Goal: Task Accomplishment & Management: Complete application form

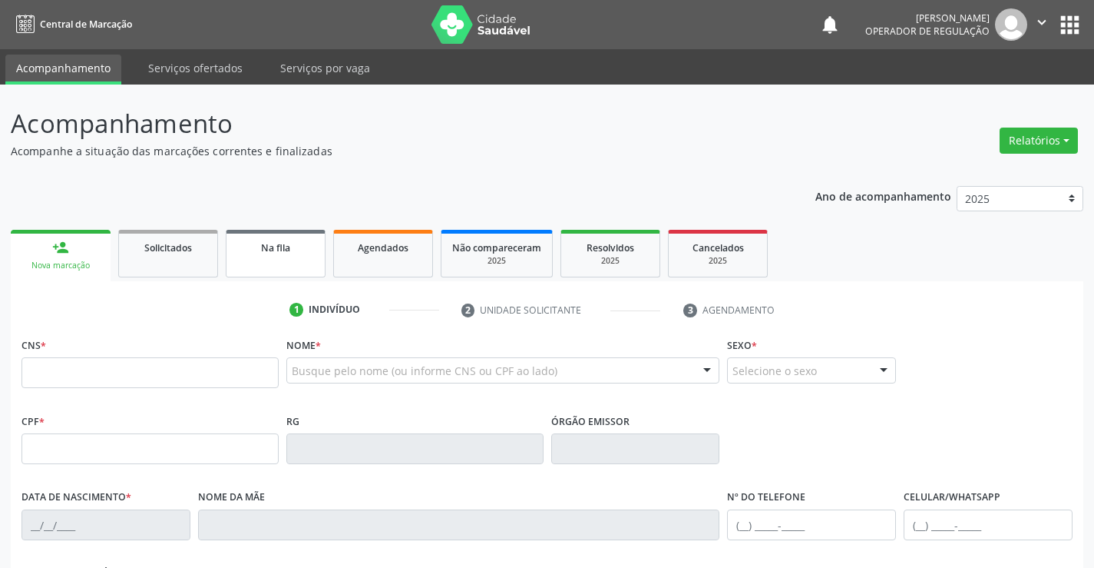
click at [277, 251] on span "Na fila" at bounding box center [275, 247] width 29 height 13
select select "7"
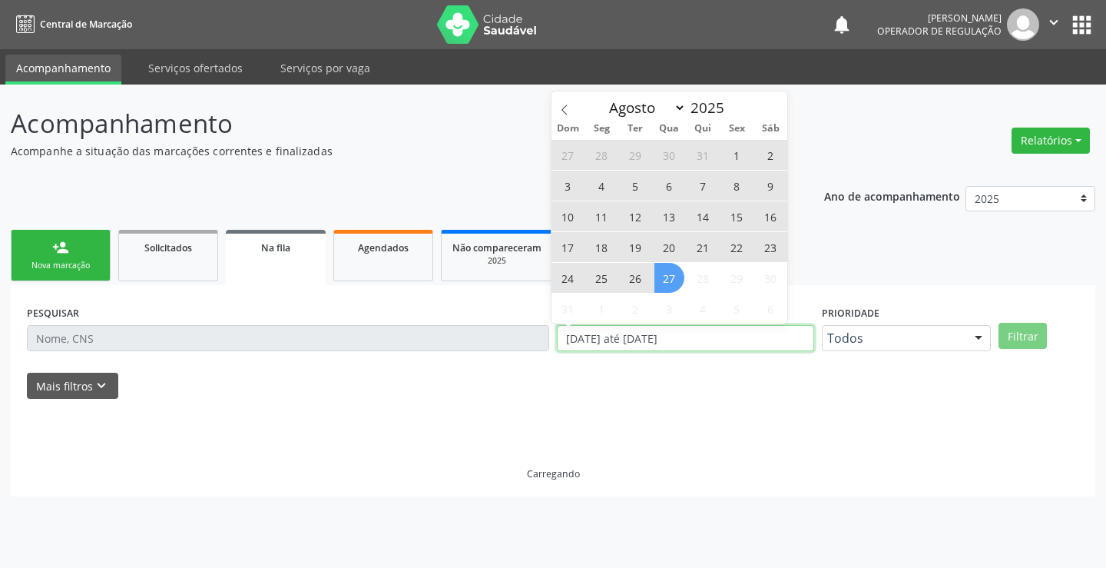
click at [527, 349] on div "PESQUISAR DATA DE SOLICITAÇÃO [DATE] até [DATE] Prioridade Todos Todos Baixa Pr…" at bounding box center [553, 331] width 1060 height 60
type input "2023"
select select "0"
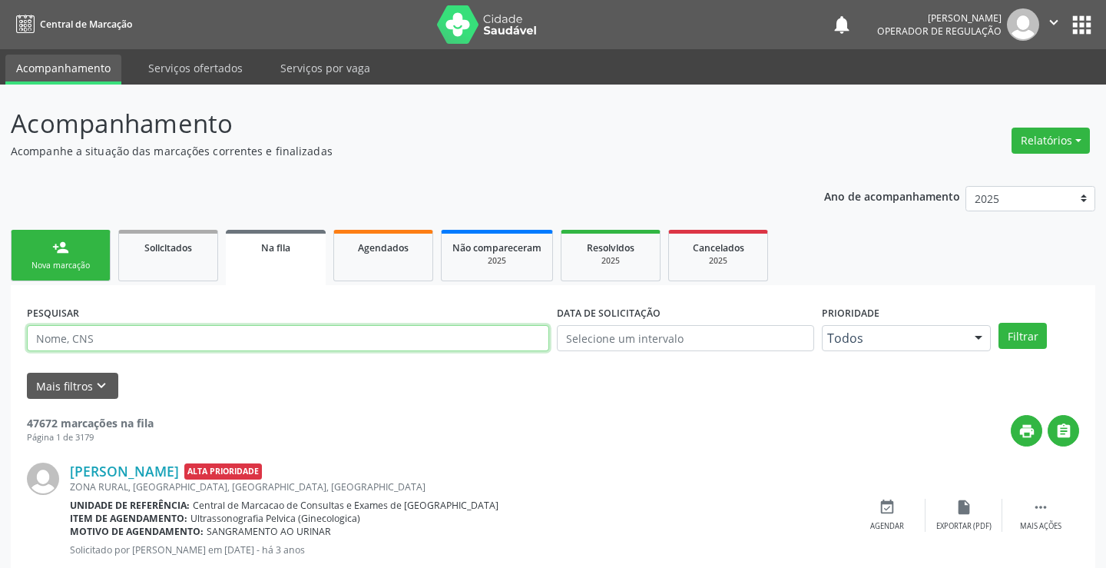
click at [120, 341] on input "text" at bounding box center [288, 338] width 522 height 26
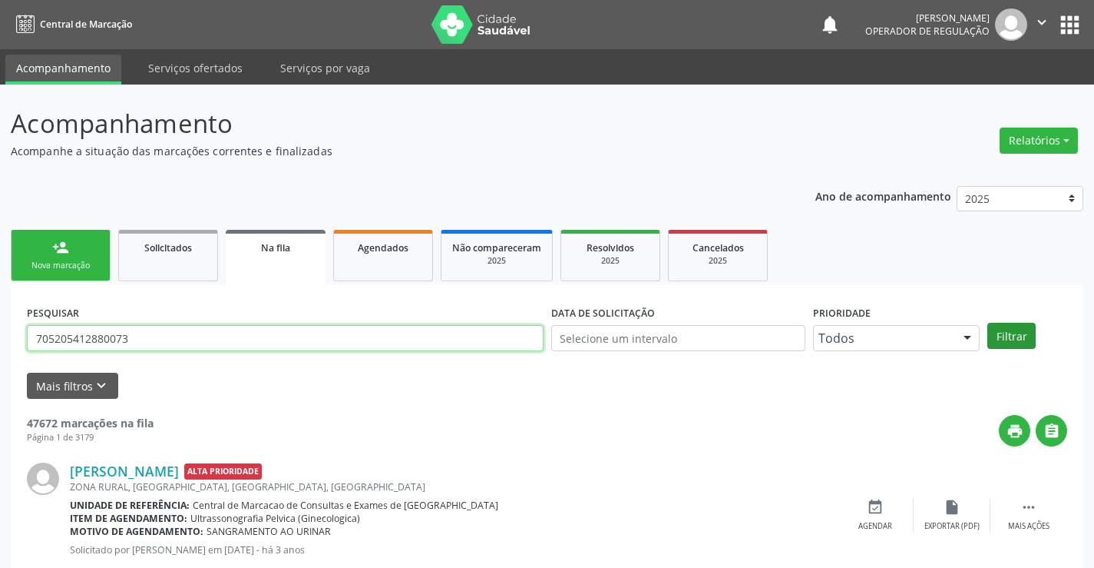
type input "705205412880073"
click at [1001, 335] on button "Filtrar" at bounding box center [1012, 336] width 48 height 26
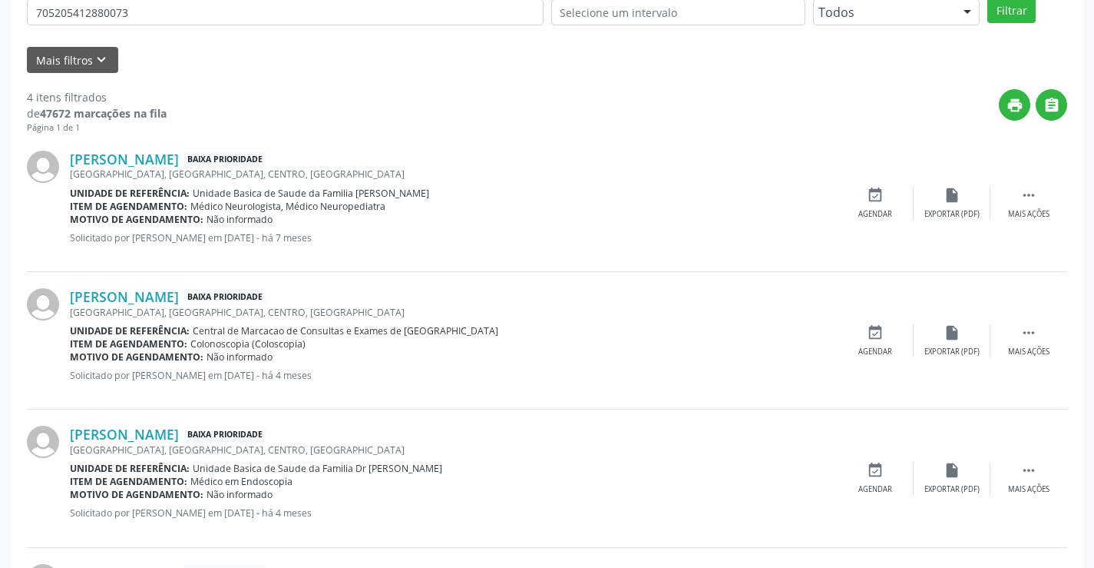
scroll to position [85, 0]
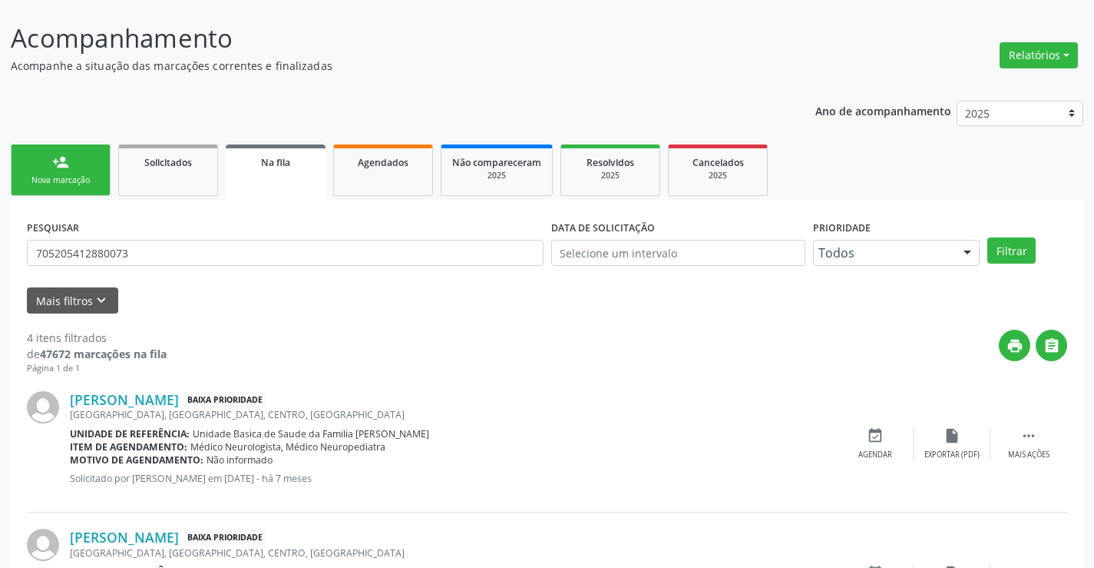
click at [59, 172] on link "person_add Nova marcação" at bounding box center [61, 169] width 100 height 51
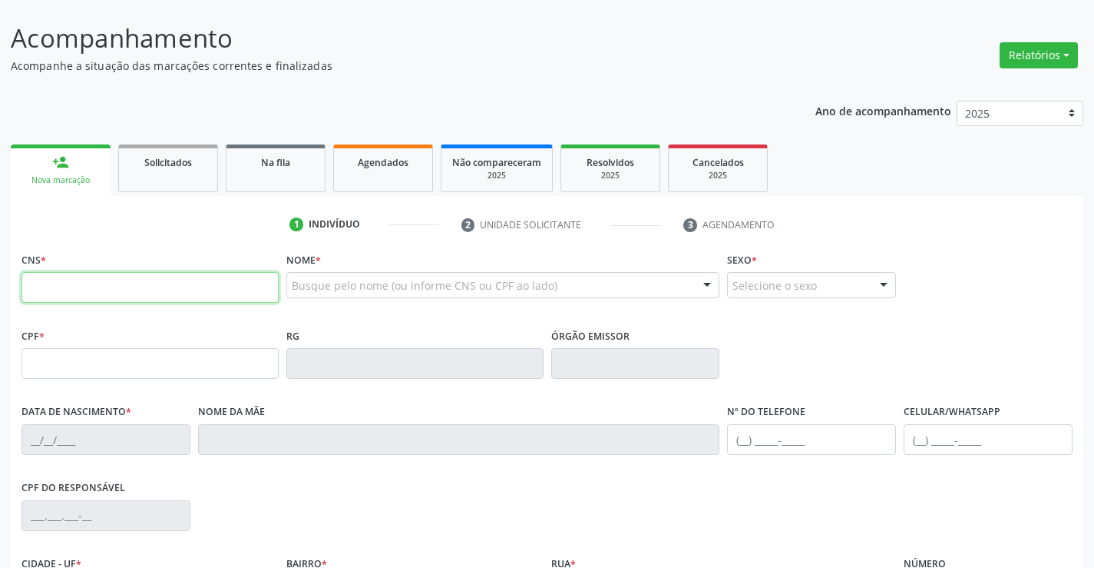
click at [147, 288] on input "text" at bounding box center [150, 287] width 257 height 31
type input "708 4057 1266 5065"
type input "[DATE]"
type input "S/N"
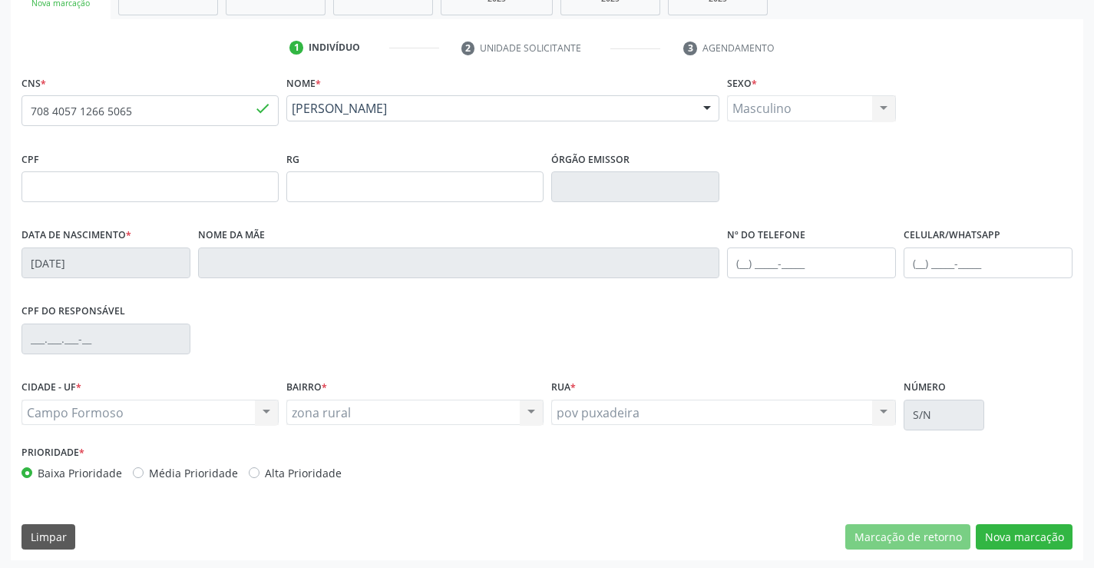
scroll to position [265, 0]
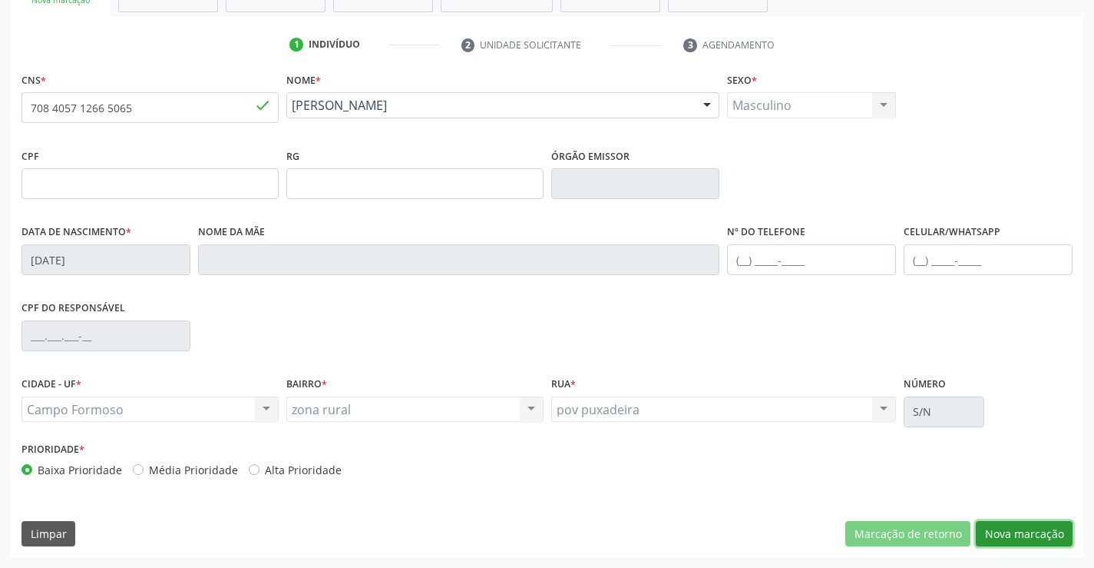
click at [1012, 532] on button "Nova marcação" at bounding box center [1024, 534] width 97 height 26
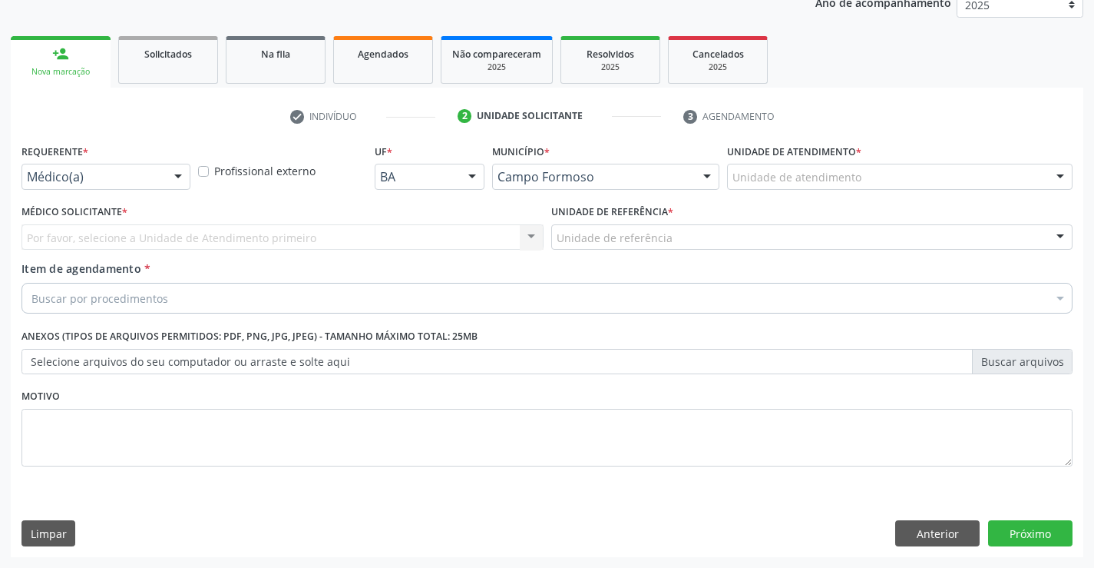
scroll to position [194, 0]
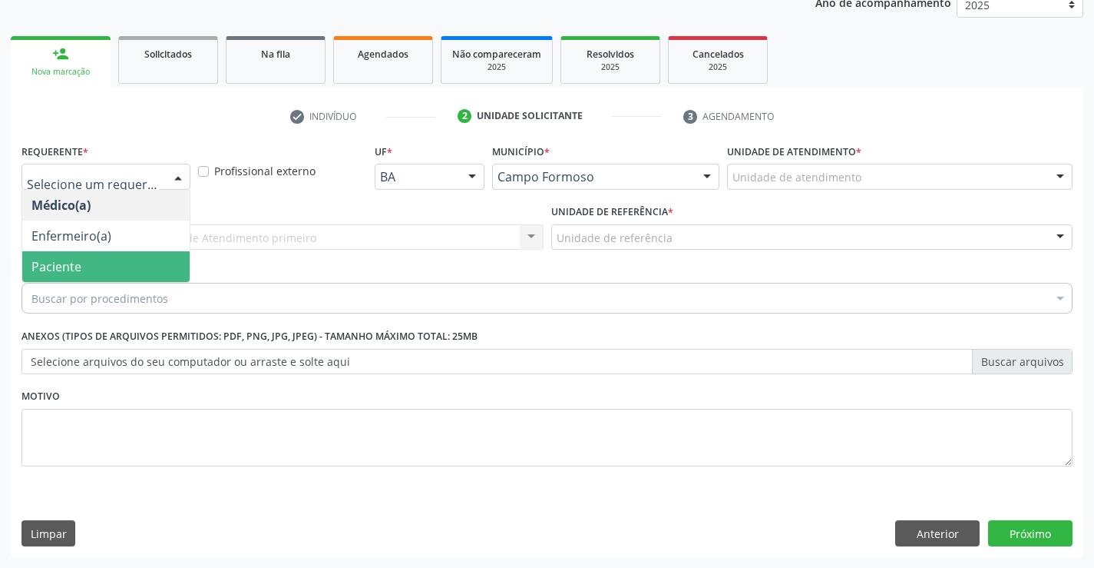
click at [94, 266] on span "Paciente" at bounding box center [105, 266] width 167 height 31
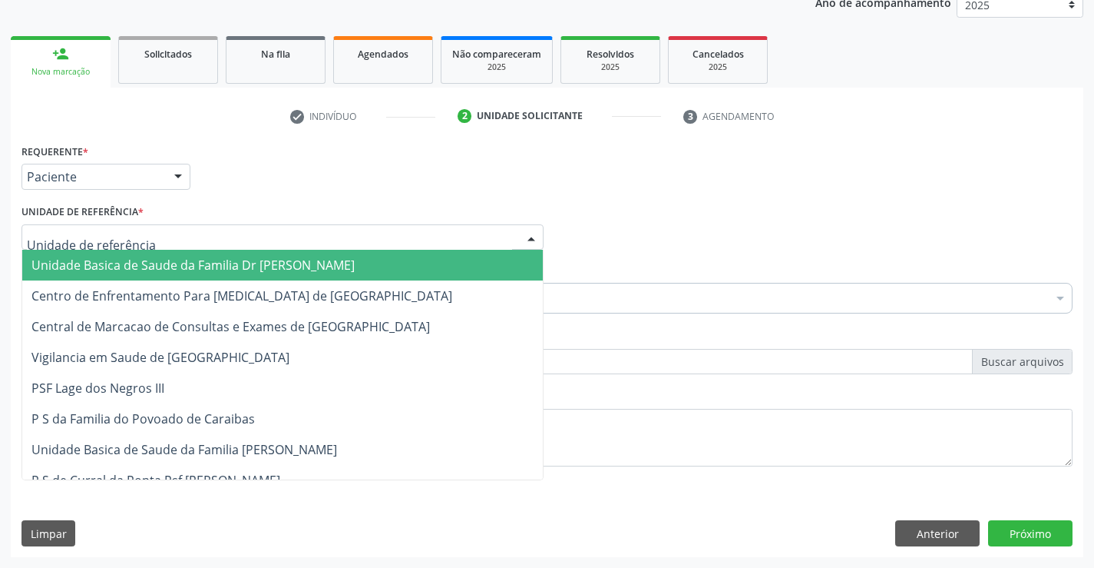
click at [148, 261] on span "Unidade Basica de Saude da Familia Dr [PERSON_NAME]" at bounding box center [192, 265] width 323 height 17
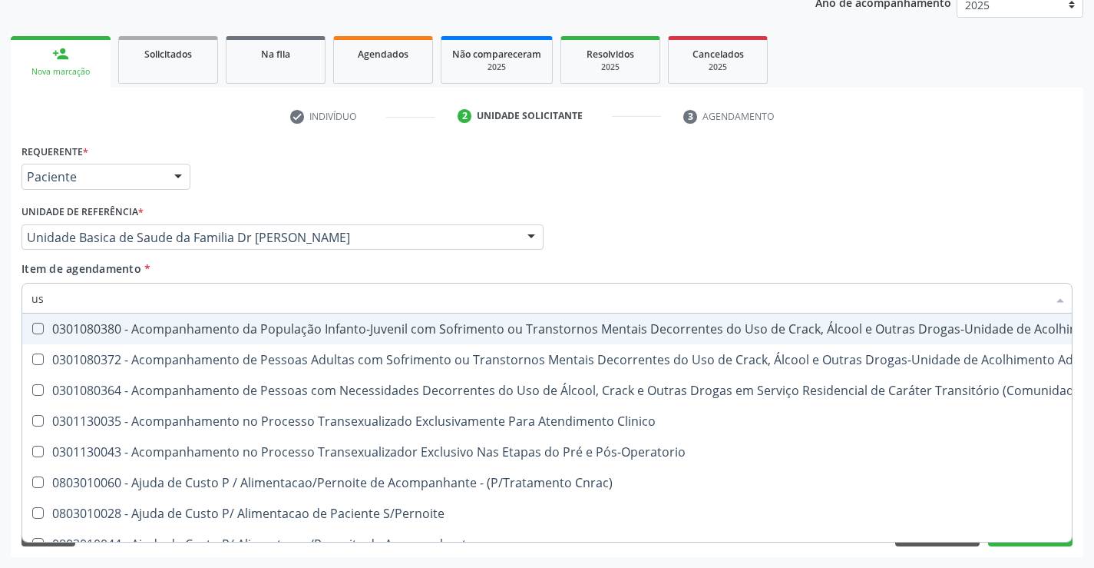
type input "usg"
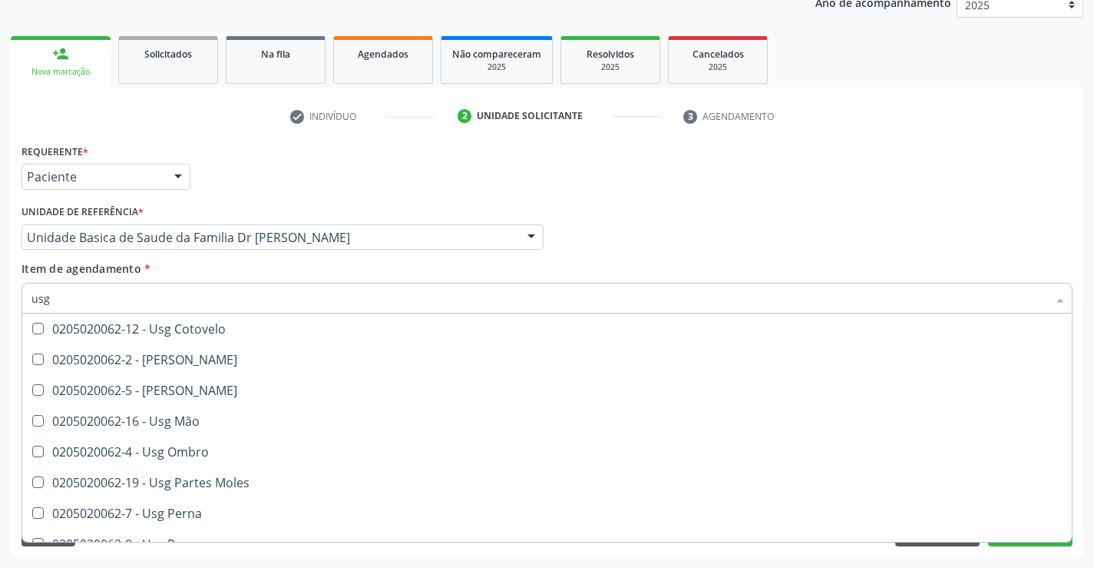
scroll to position [230, 0]
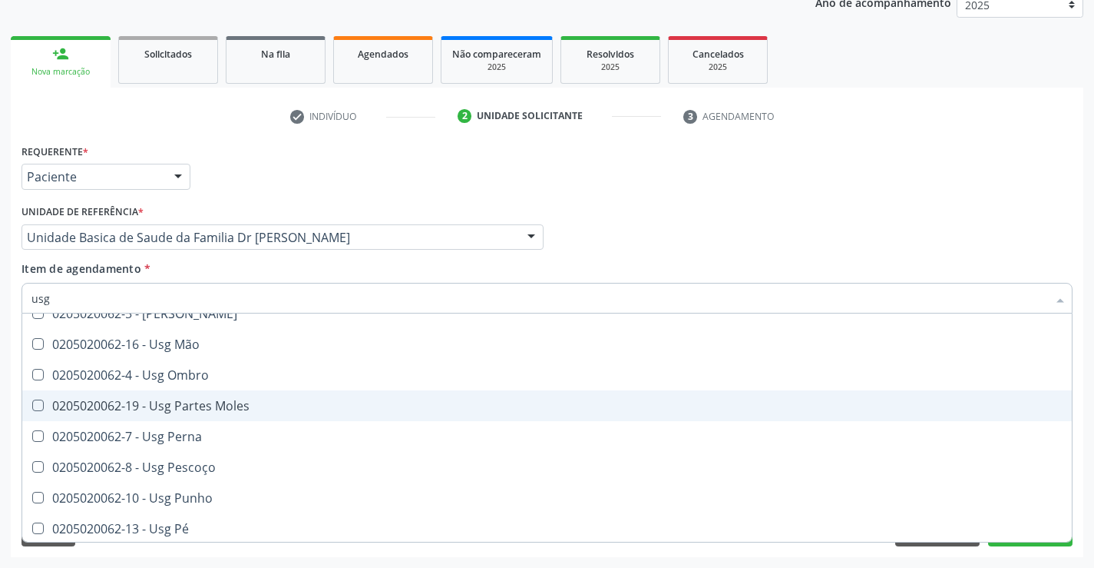
click at [277, 408] on div "0205020062-19 - Usg Partes Moles" at bounding box center [546, 405] width 1031 height 12
checkbox Moles "true"
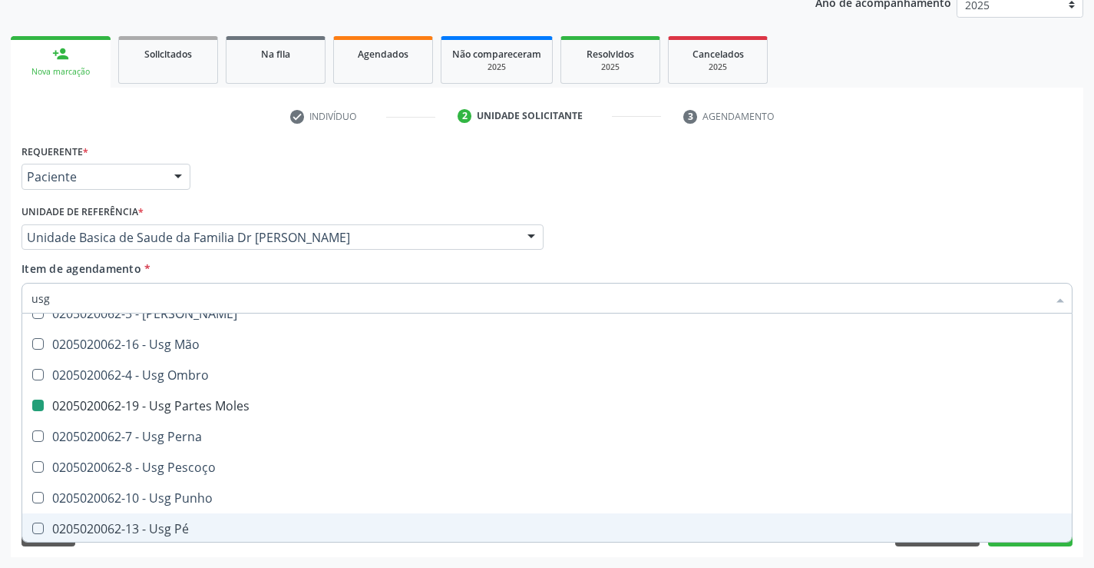
click at [1087, 483] on div "Acompanhamento Acompanhe a situação das marcações correntes e finalizadas Relat…" at bounding box center [547, 229] width 1094 height 677
checkbox Braço "true"
checkbox Moles "false"
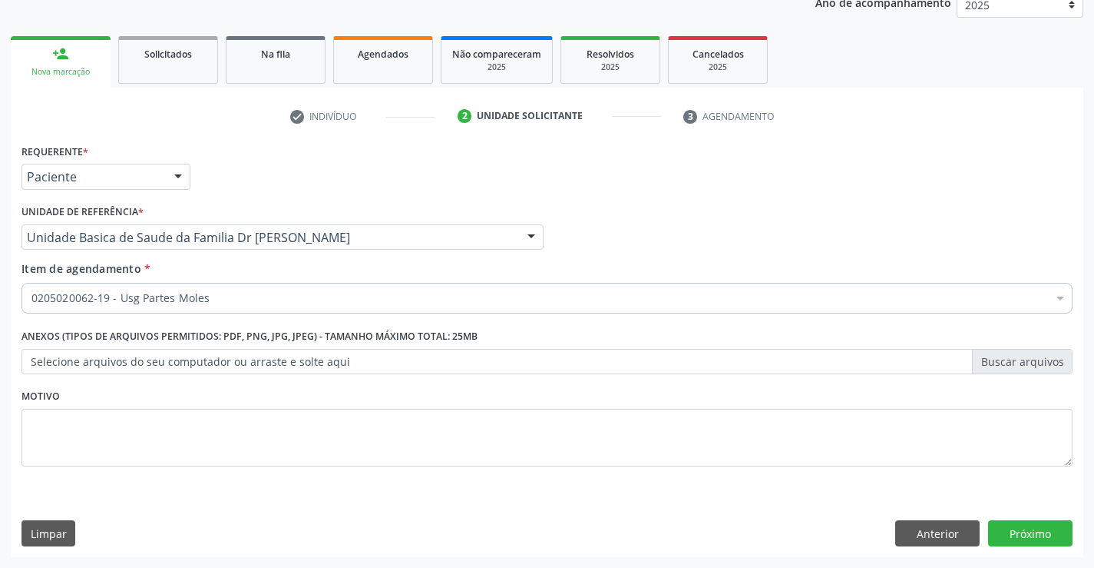
scroll to position [0, 0]
click at [1017, 530] on button "Próximo" at bounding box center [1030, 533] width 84 height 26
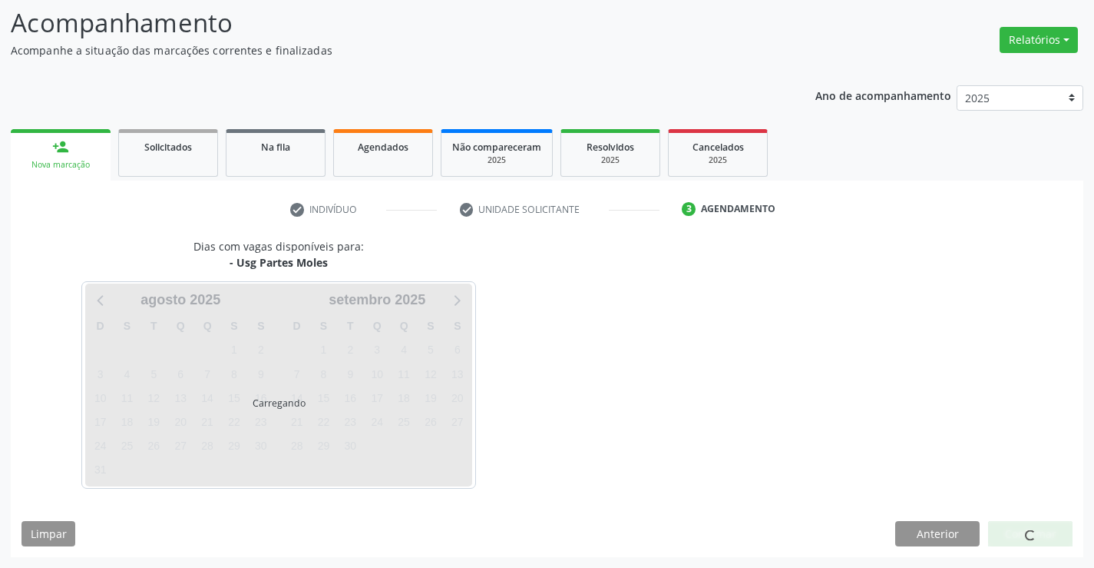
scroll to position [101, 0]
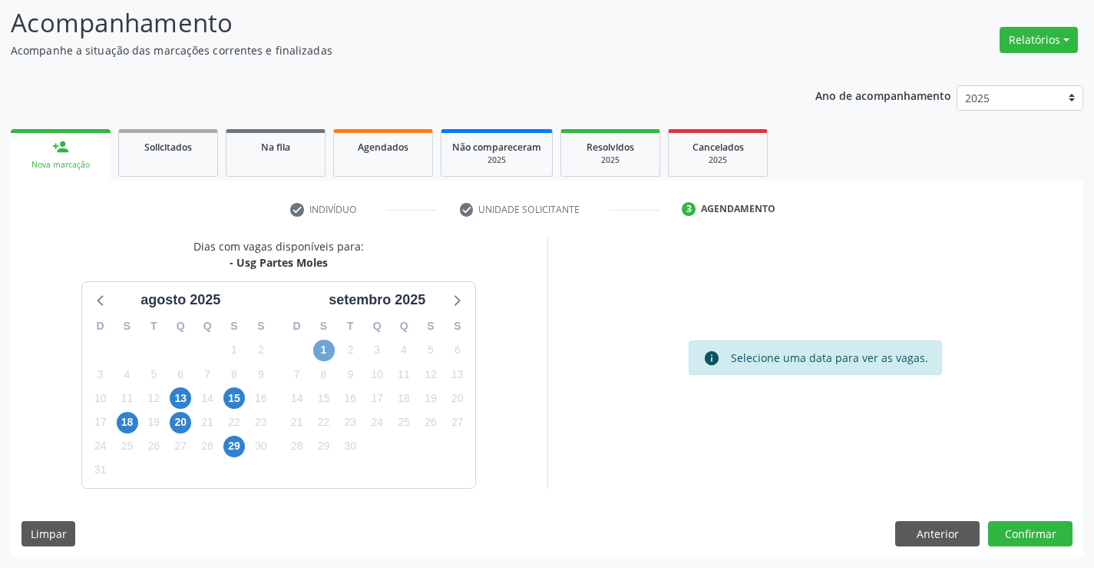
click at [326, 346] on span "1" at bounding box center [324, 350] width 22 height 22
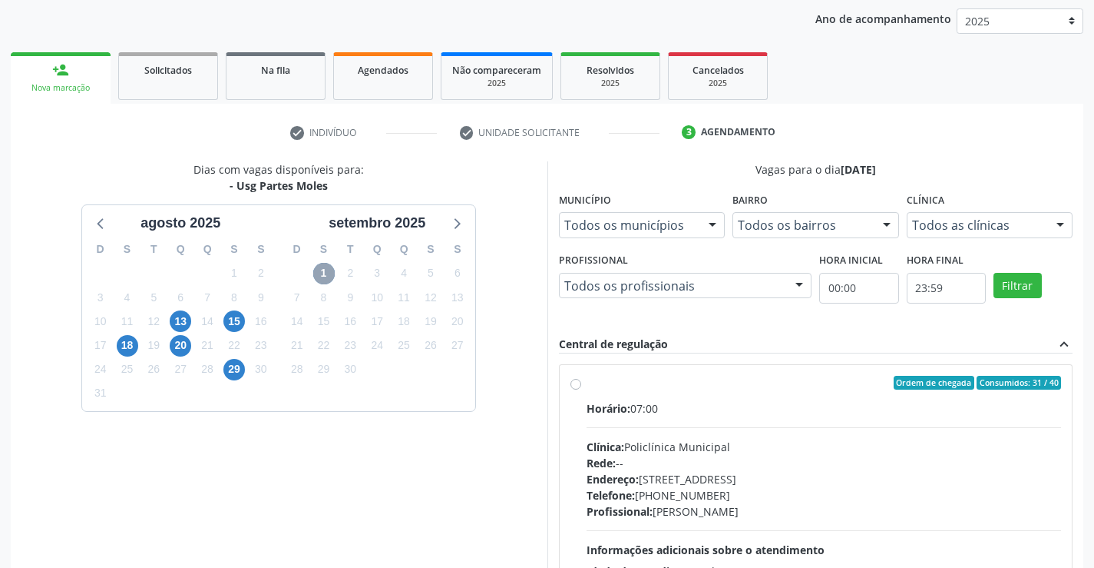
scroll to position [254, 0]
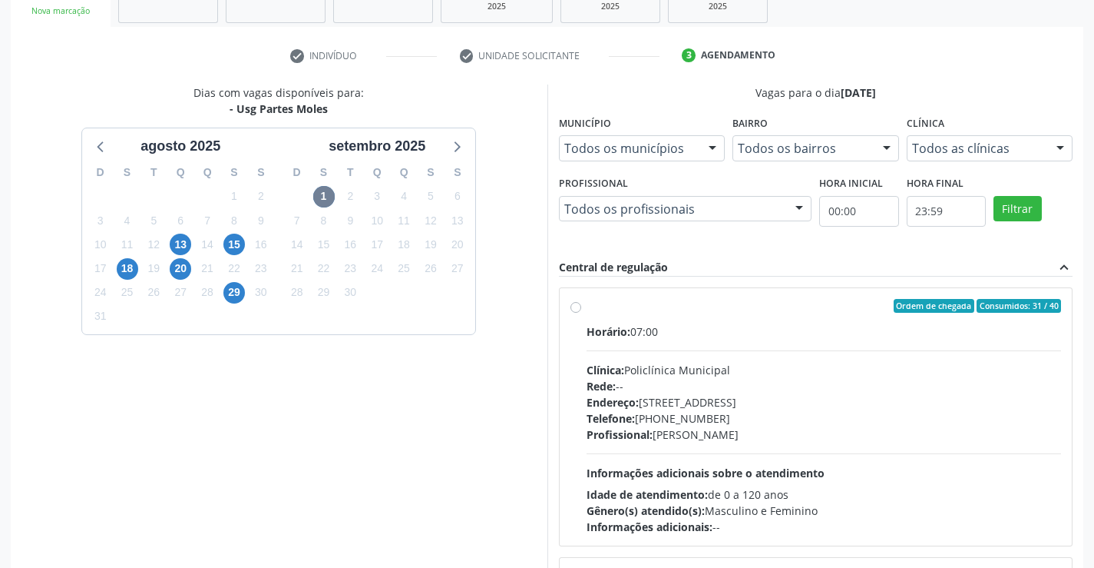
click at [706, 327] on div "Horário: 07:00" at bounding box center [824, 331] width 475 height 16
click at [581, 313] on input "Ordem de chegada Consumidos: 31 / 40 Horário: 07:00 Clínica: Policlínica Munici…" at bounding box center [576, 306] width 11 height 14
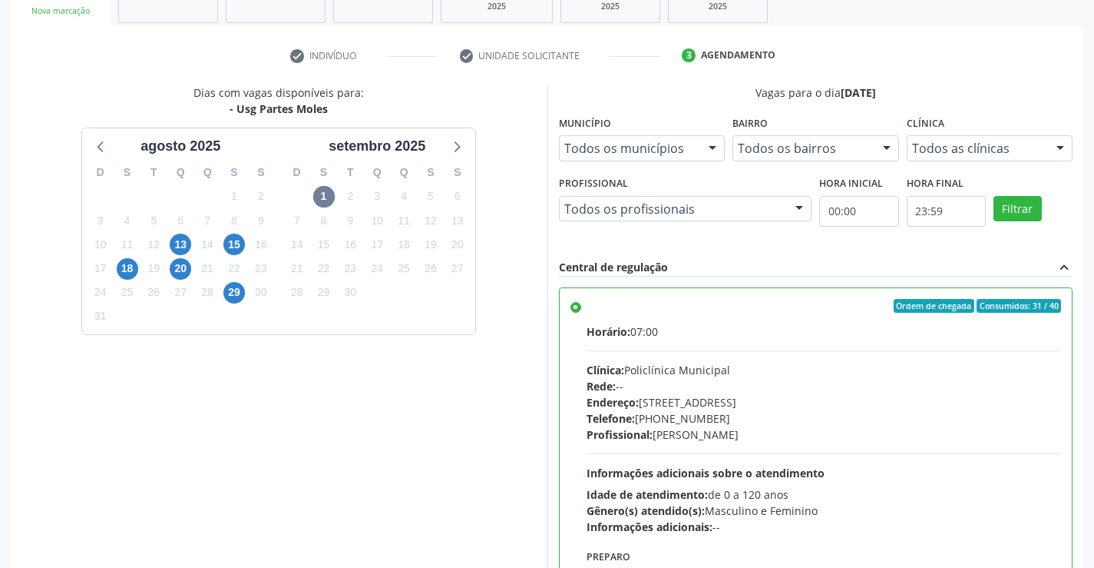
click at [672, 305] on div "Ordem de chegada Consumidos: 31 / 40" at bounding box center [824, 306] width 475 height 14
click at [581, 305] on input "Ordem de chegada Consumidos: 31 / 40 Horário: 07:00 Clínica: Policlínica Munici…" at bounding box center [576, 306] width 11 height 14
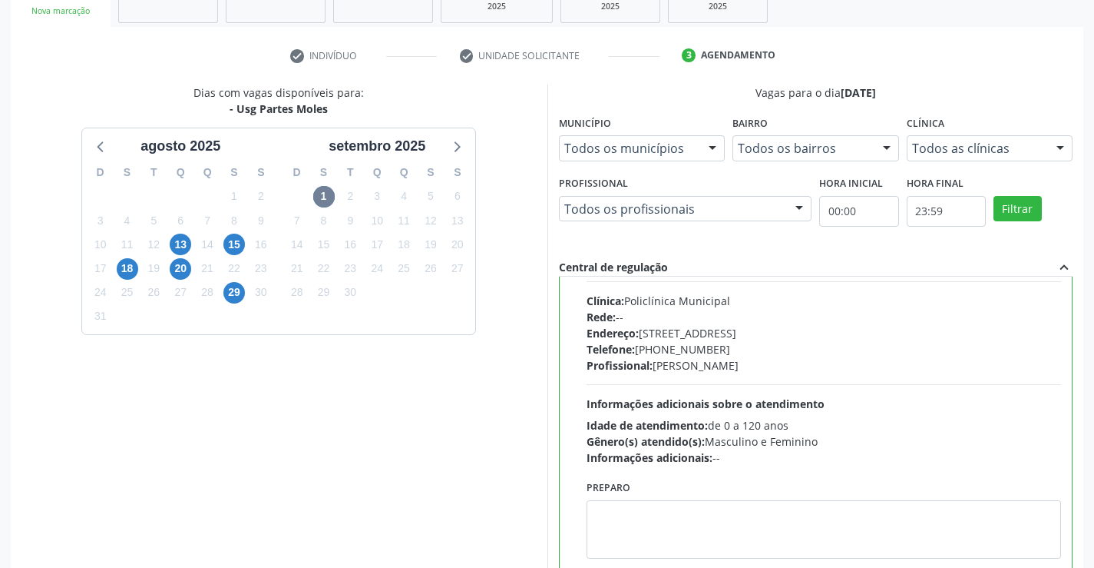
scroll to position [307, 0]
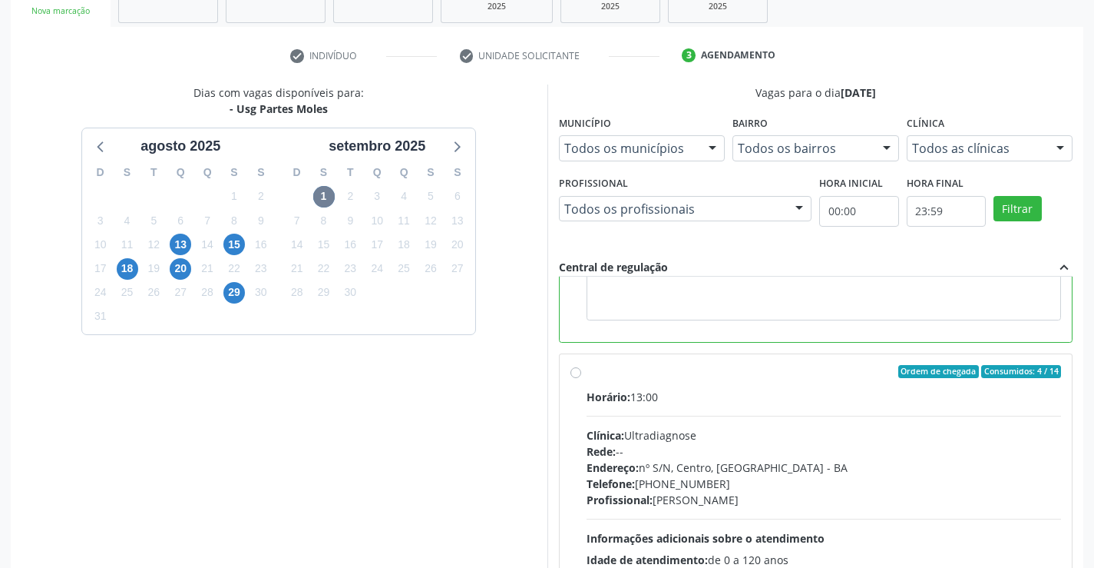
click at [722, 386] on label "Ordem de chegada Consumidos: 4 / 14 Horário: 13:00 Clínica: Ultradiagnose Rede:…" at bounding box center [824, 483] width 475 height 236
click at [581, 379] on input "Ordem de chegada Consumidos: 4 / 14 Horário: 13:00 Clínica: Ultradiagnose Rede:…" at bounding box center [576, 372] width 11 height 14
radio input "false"
radio input "true"
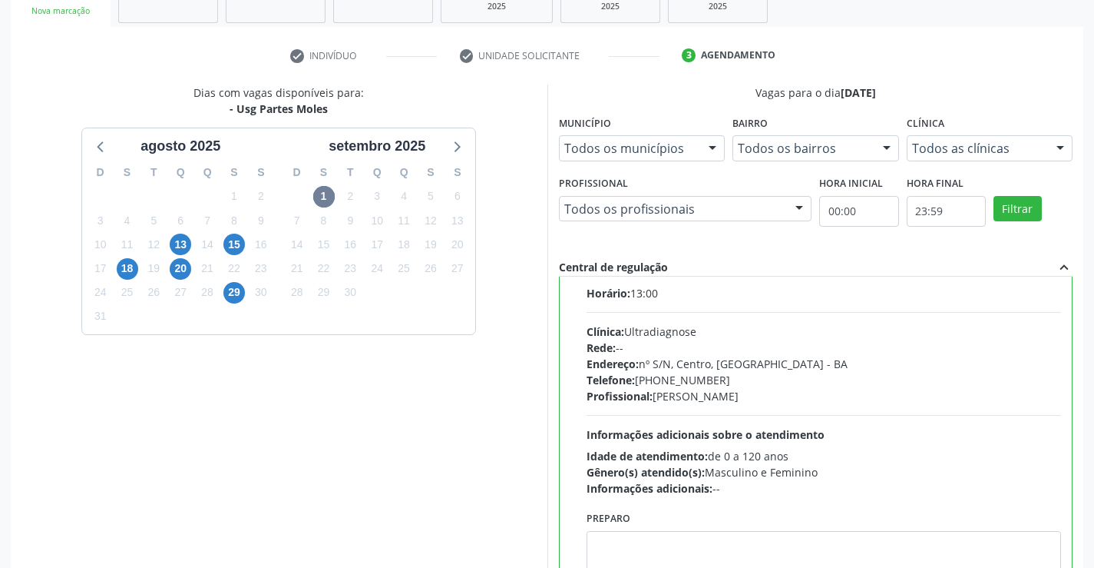
scroll to position [144, 0]
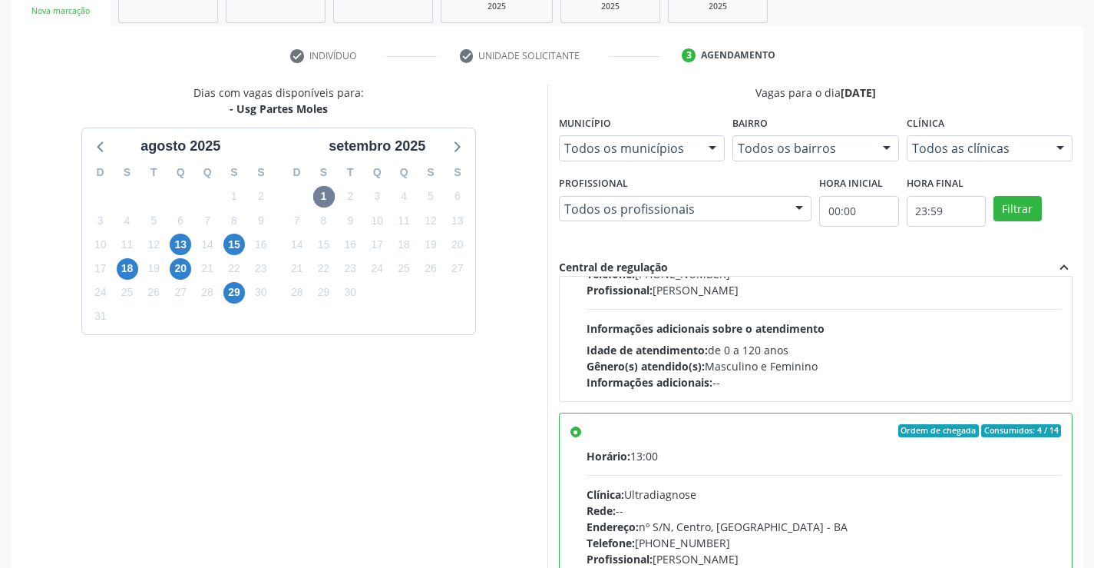
click at [1084, 490] on div "Acompanhamento Acompanhe a situação das marcações correntes e finalizadas Relat…" at bounding box center [547, 246] width 1094 height 833
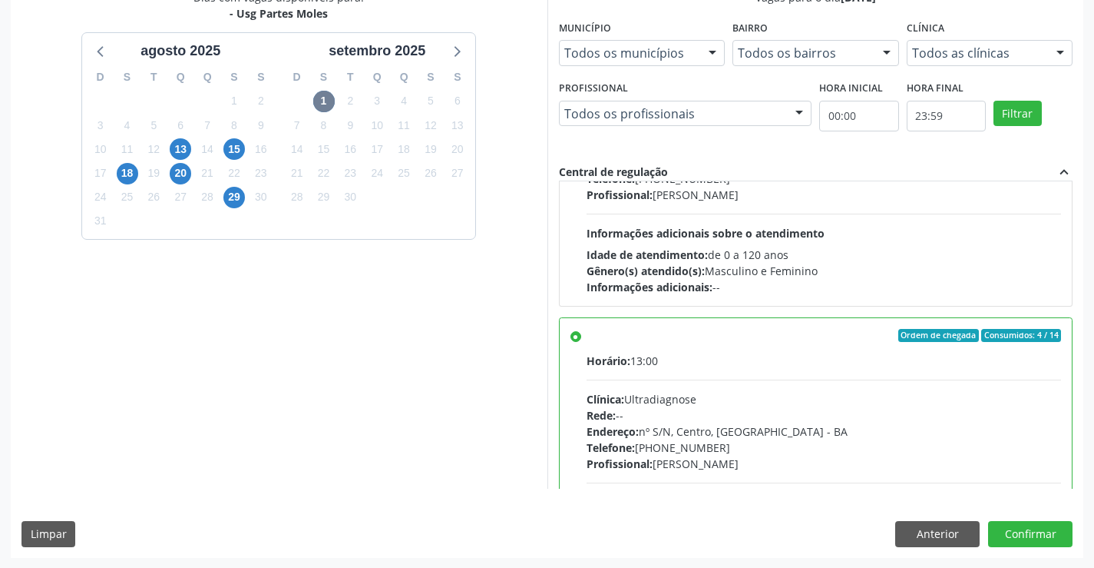
scroll to position [350, 0]
click at [1031, 529] on button "Confirmar" at bounding box center [1030, 533] width 84 height 26
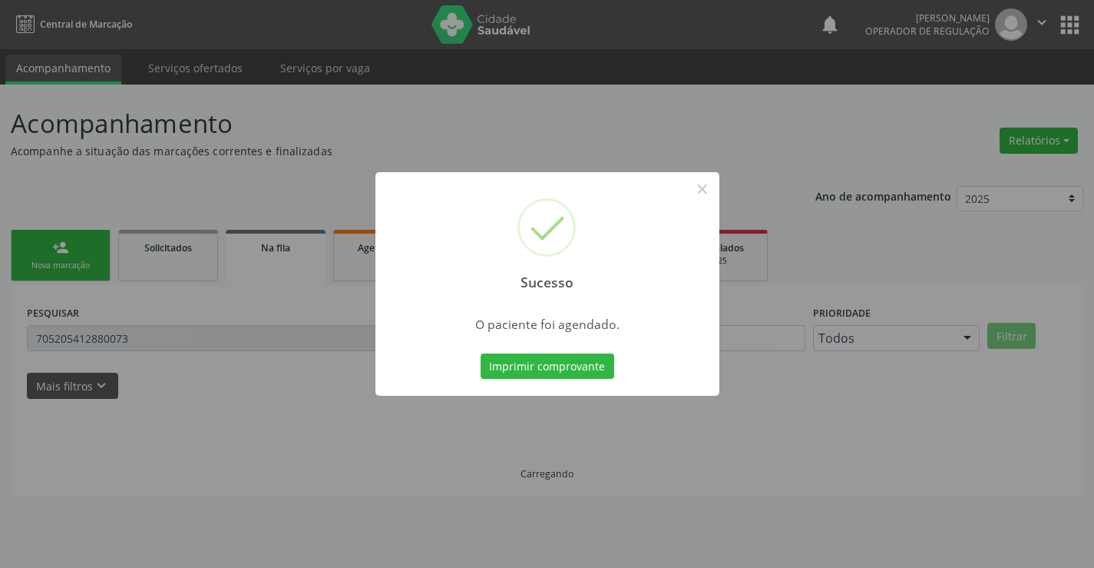
scroll to position [0, 0]
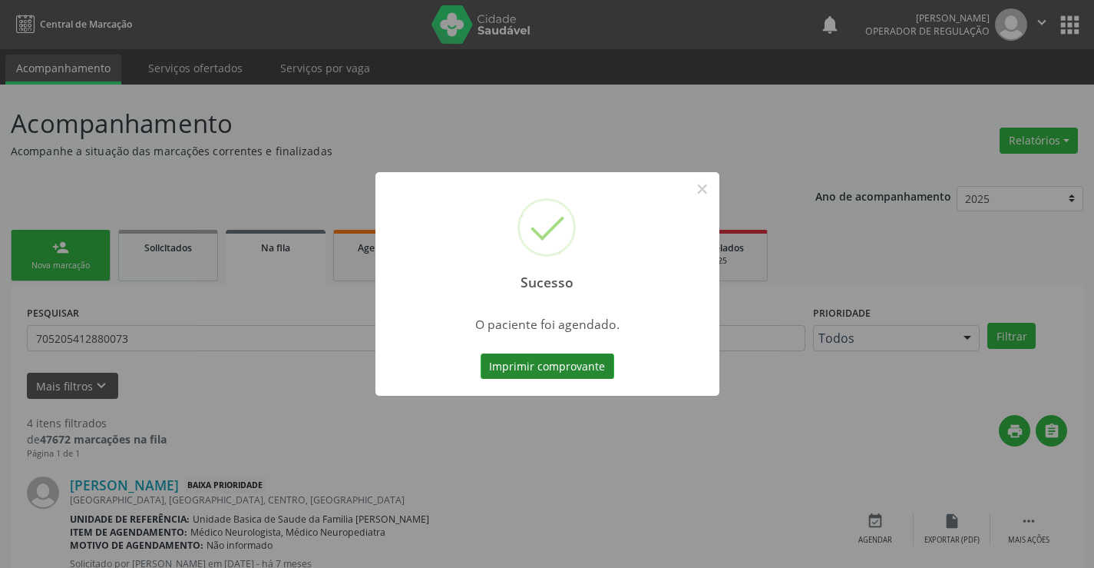
click at [542, 355] on button "Imprimir comprovante" at bounding box center [548, 366] width 134 height 26
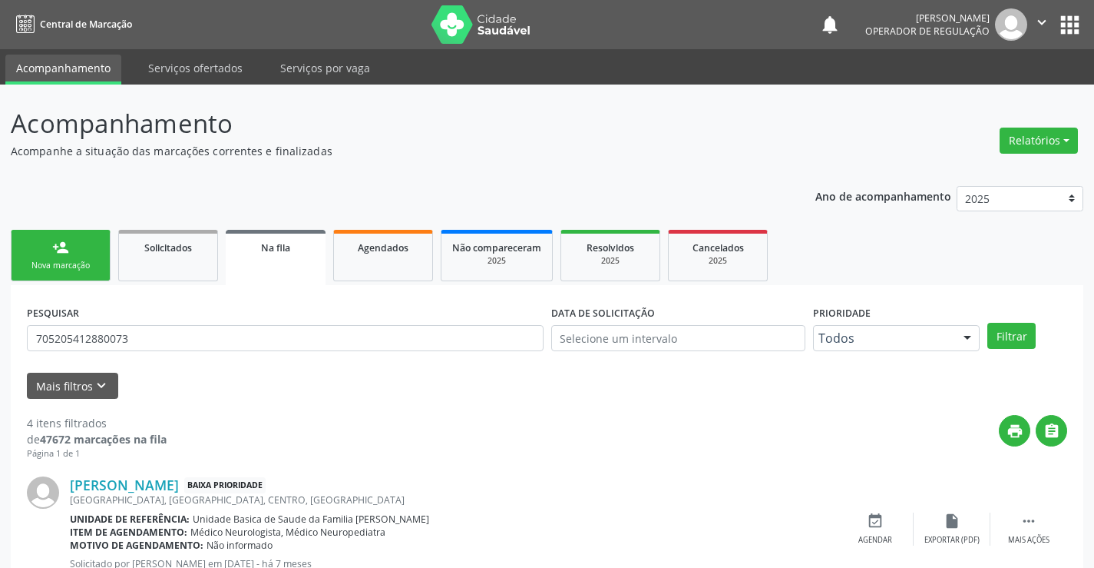
click at [77, 256] on link "person_add Nova marcação" at bounding box center [61, 255] width 100 height 51
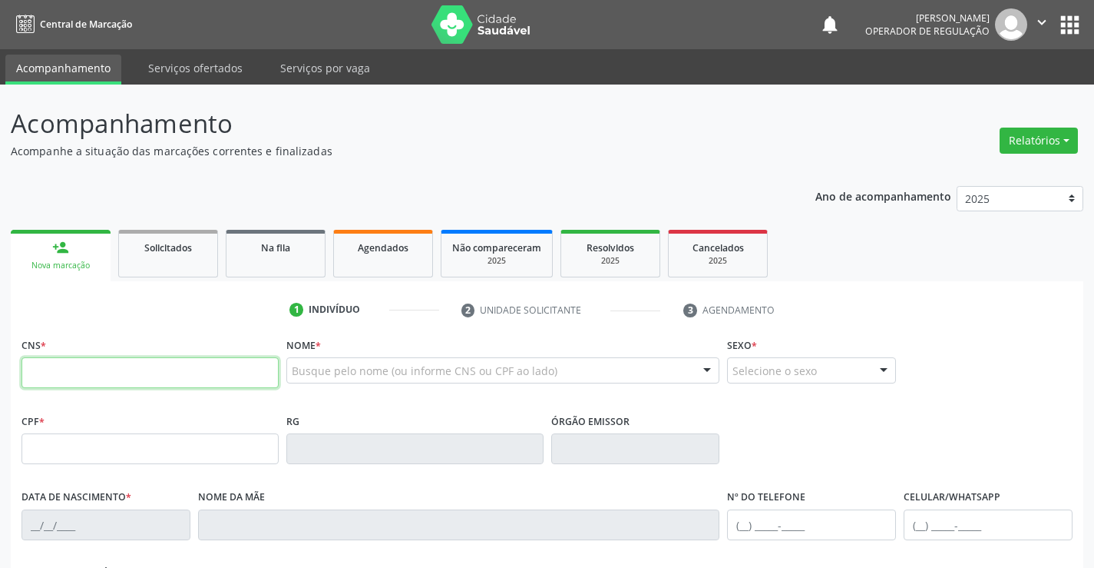
click at [110, 375] on input "text" at bounding box center [150, 372] width 257 height 31
type input "706 5083 8666 2297"
type input "029.989.015-57"
type input "1164050400"
type input "SSPBA"
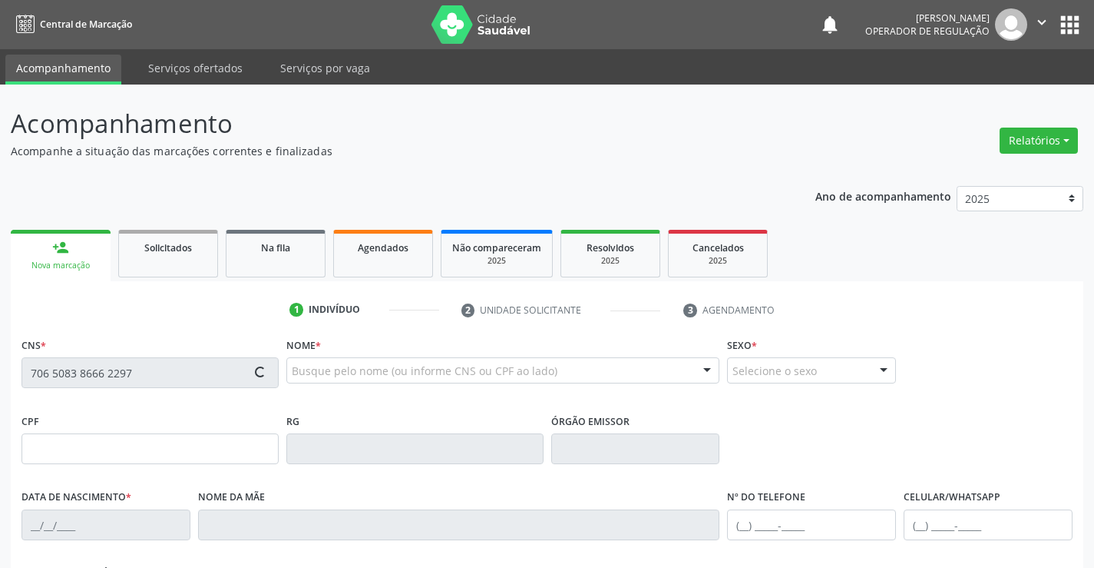
type input "[DATE]"
type input "[PHONE_NUMBER]"
type input "029.989.015-57"
type input "S/N"
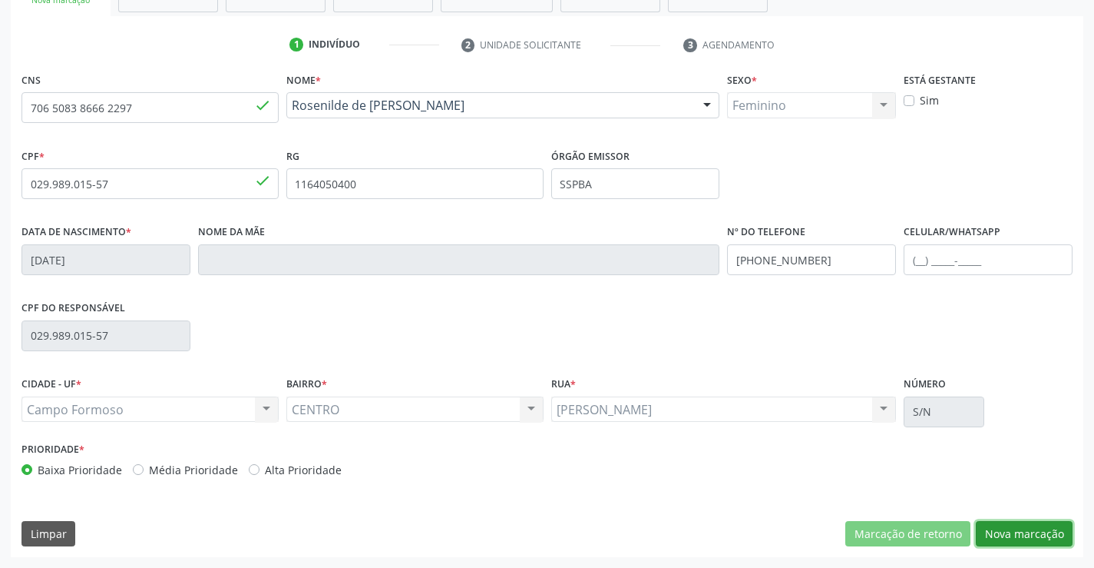
click at [1011, 531] on button "Nova marcação" at bounding box center [1024, 534] width 97 height 26
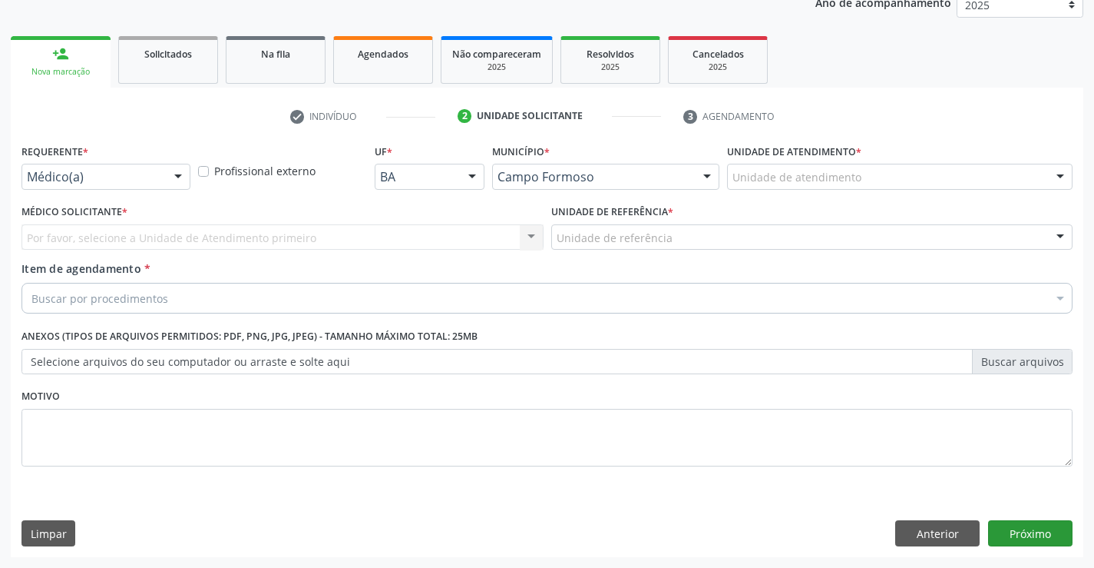
scroll to position [194, 0]
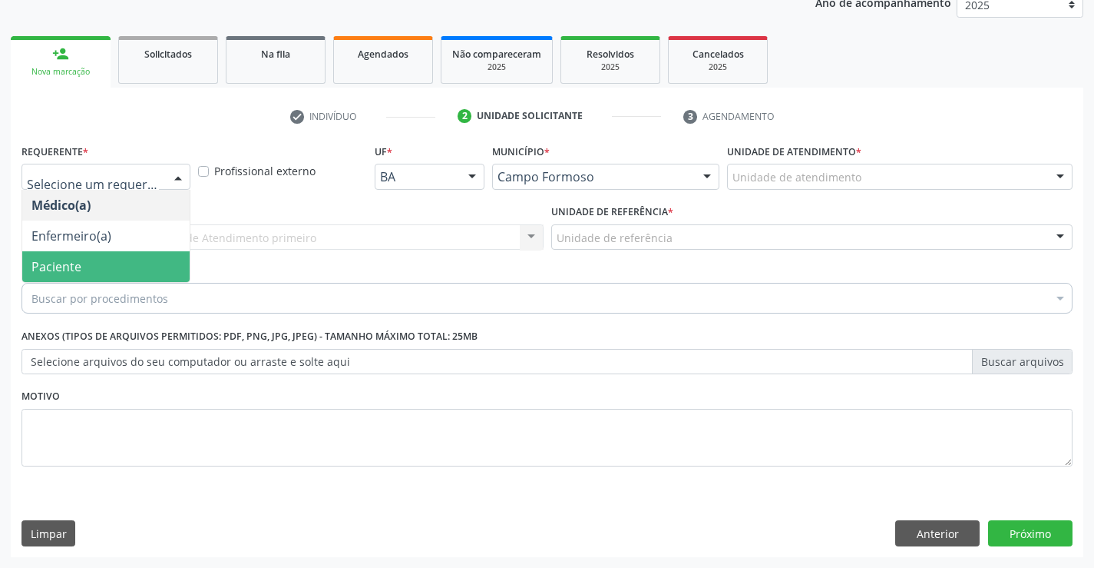
click at [101, 271] on span "Paciente" at bounding box center [105, 266] width 167 height 31
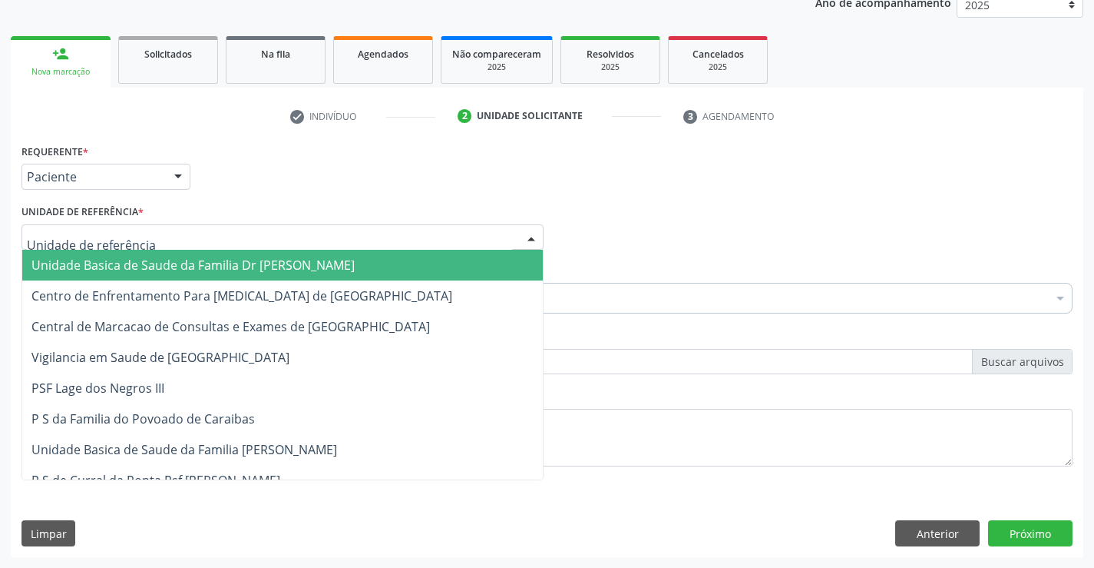
click at [127, 260] on span "Unidade Basica de Saude da Familia Dr [PERSON_NAME]" at bounding box center [192, 265] width 323 height 17
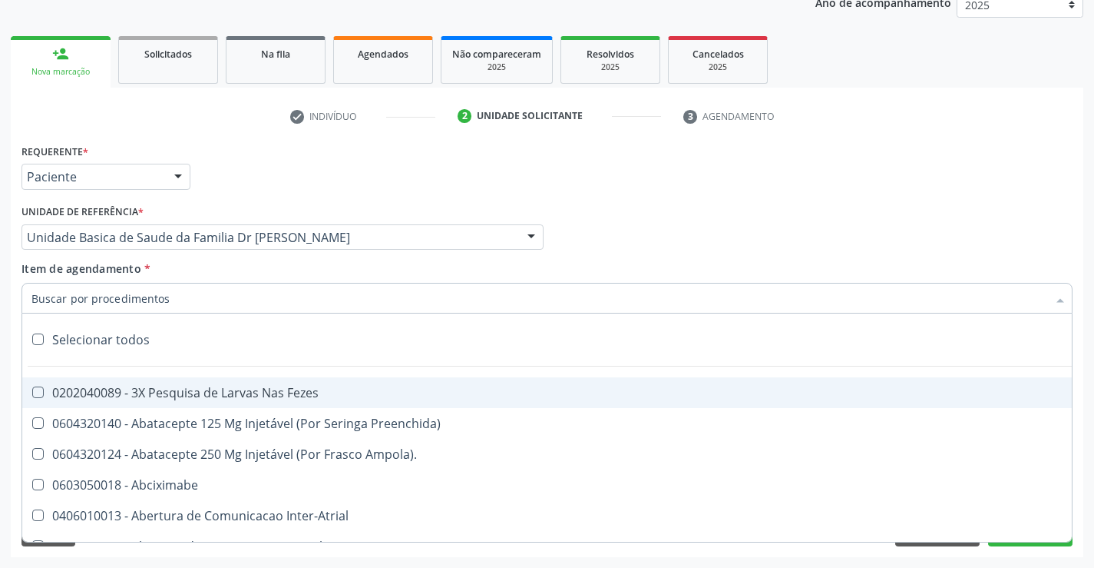
type input "i"
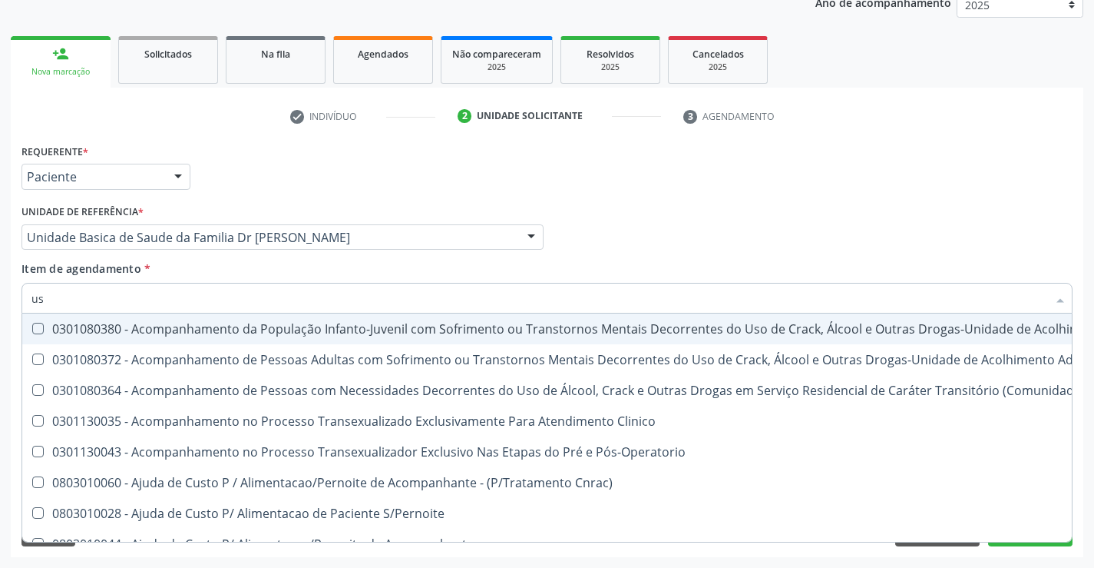
type input "usg"
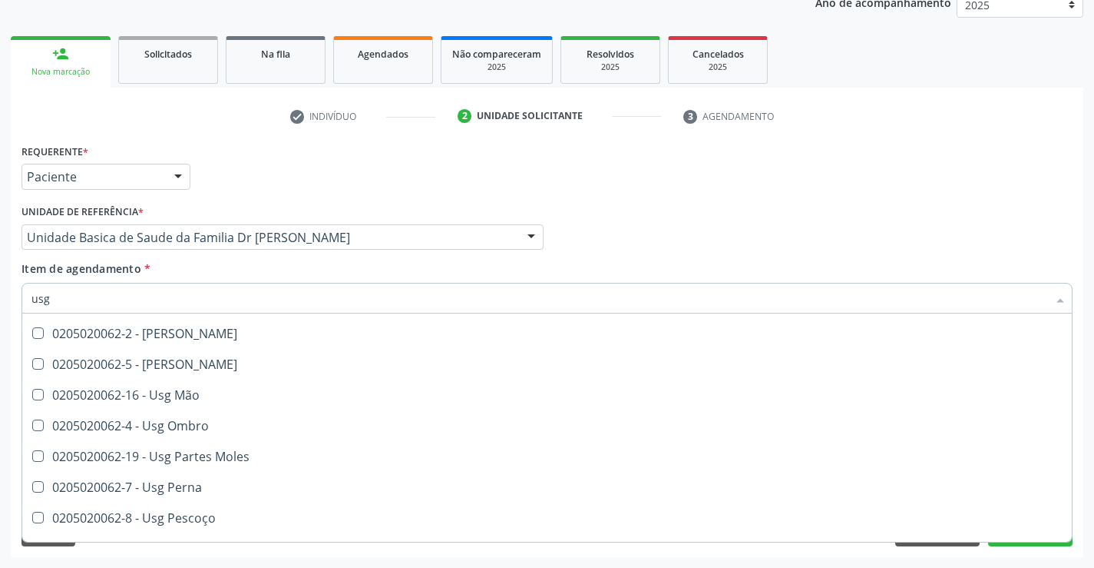
scroll to position [230, 0]
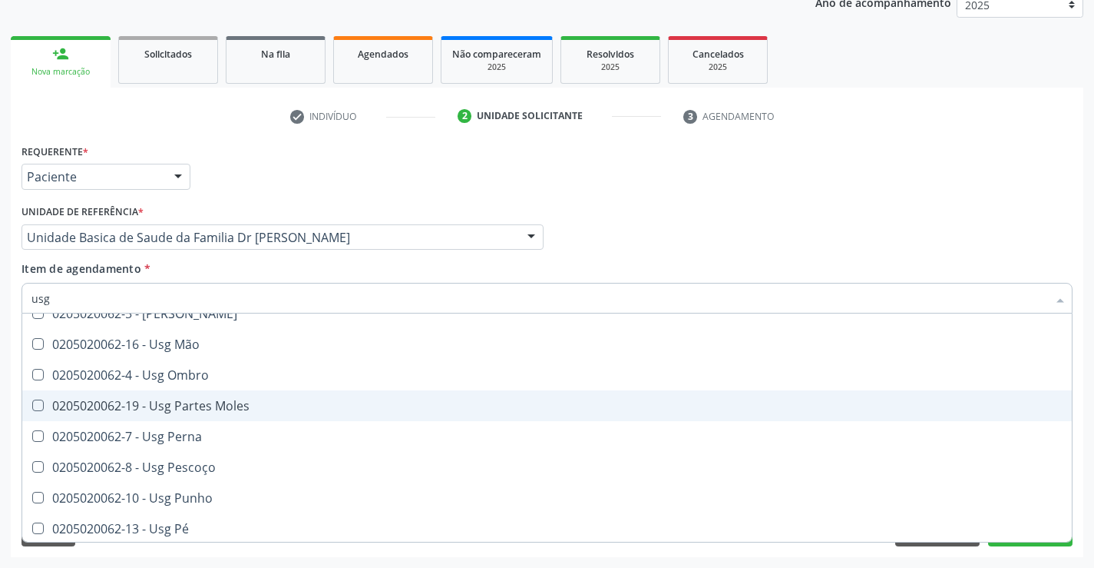
click at [251, 402] on div "0205020062-19 - Usg Partes Moles" at bounding box center [546, 405] width 1031 height 12
checkbox Moles "true"
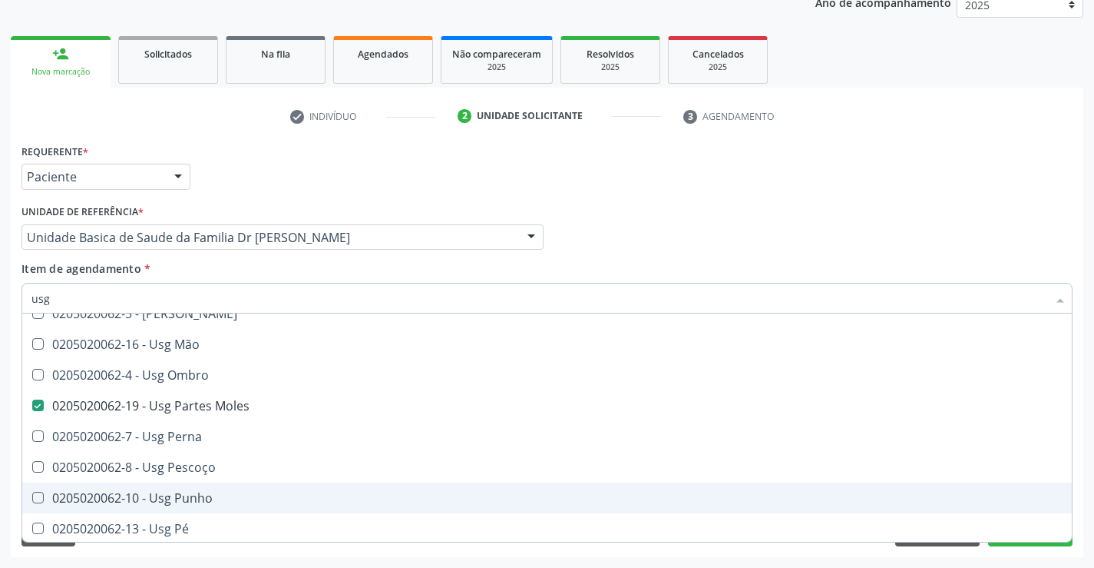
click at [1086, 502] on div "Acompanhamento Acompanhe a situação das marcações correntes e finalizadas Relat…" at bounding box center [547, 229] width 1094 height 677
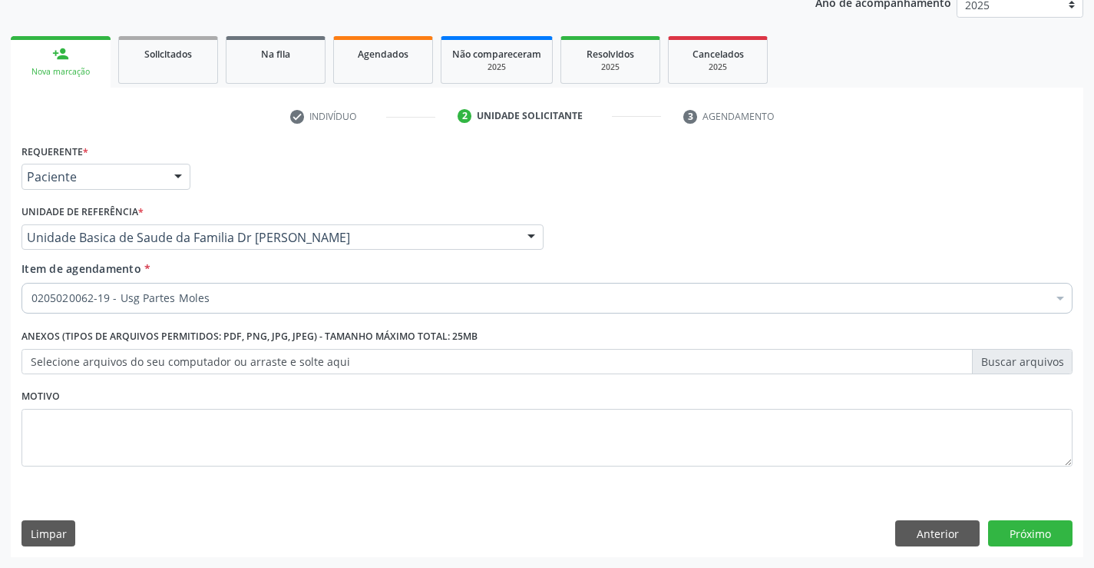
scroll to position [0, 0]
click at [1034, 533] on button "Próximo" at bounding box center [1030, 533] width 84 height 26
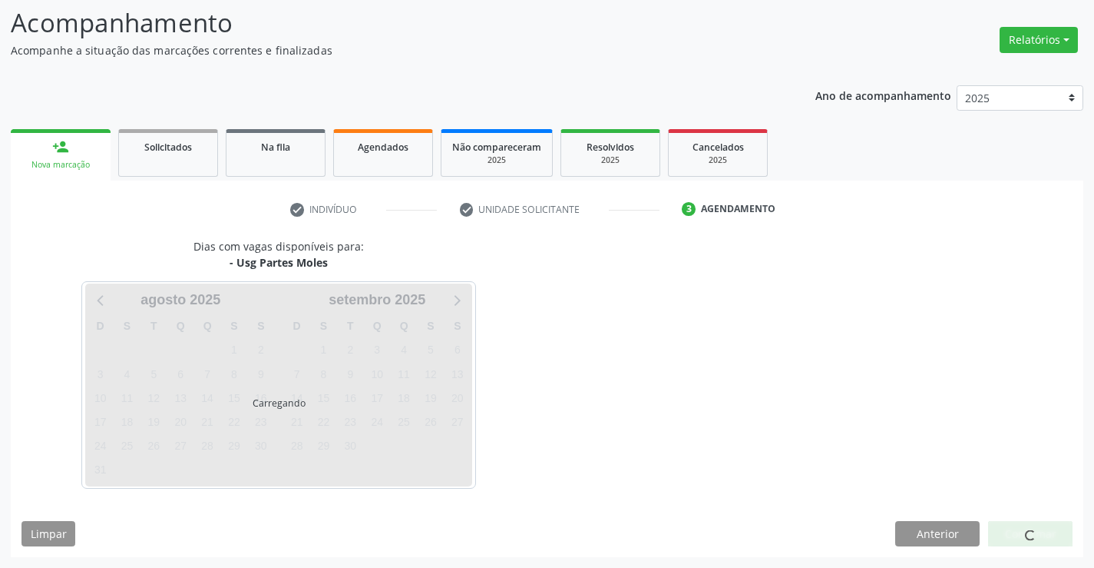
scroll to position [101, 0]
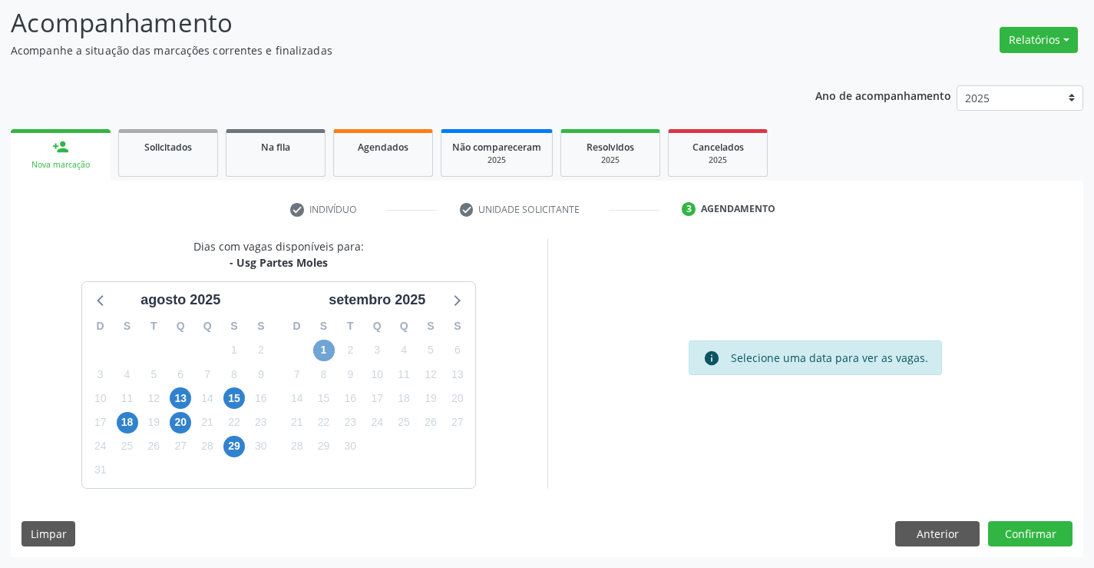
click at [316, 346] on span "1" at bounding box center [324, 350] width 22 height 22
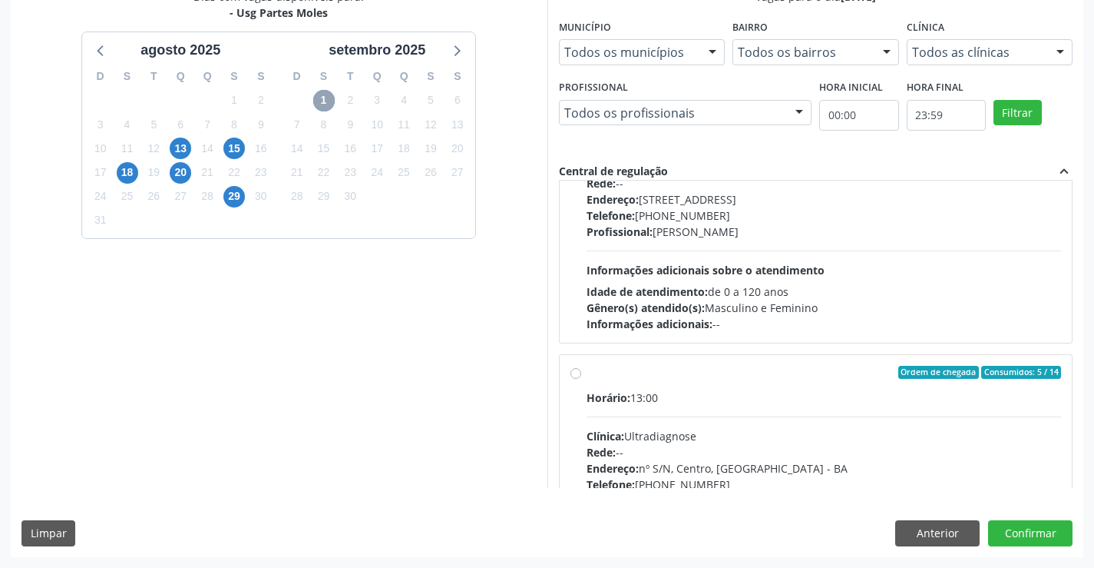
scroll to position [230, 0]
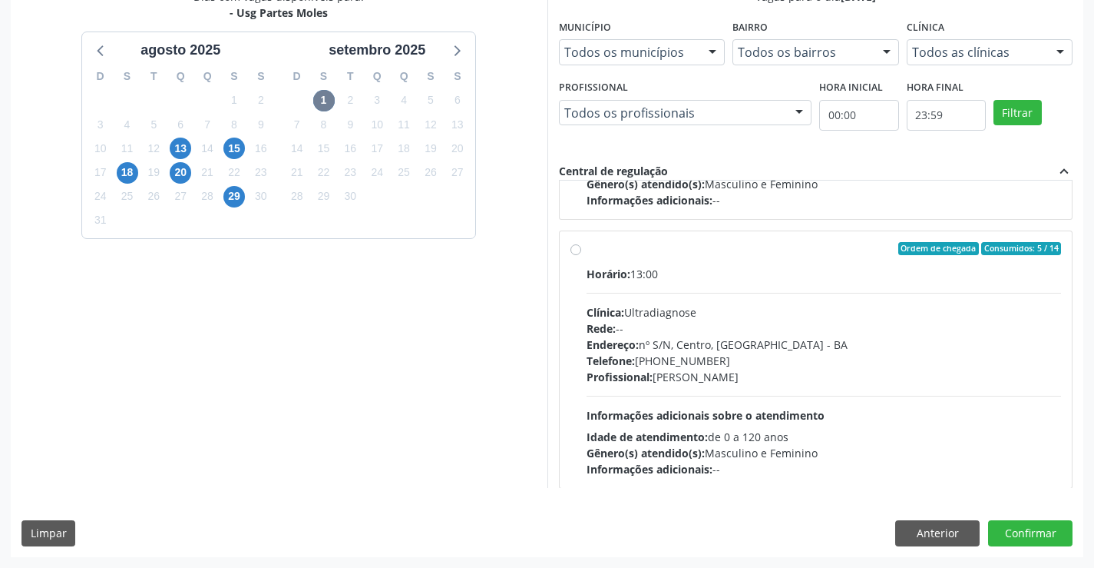
click at [746, 257] on label "Ordem de chegada Consumidos: 5 / 14 Horário: 13:00 Clínica: Ultradiagnose Rede:…" at bounding box center [824, 360] width 475 height 236
click at [581, 256] on input "Ordem de chegada Consumidos: 5 / 14 Horário: 13:00 Clínica: Ultradiagnose Rede:…" at bounding box center [576, 249] width 11 height 14
radio input "true"
click at [1033, 535] on button "Confirmar" at bounding box center [1030, 533] width 84 height 26
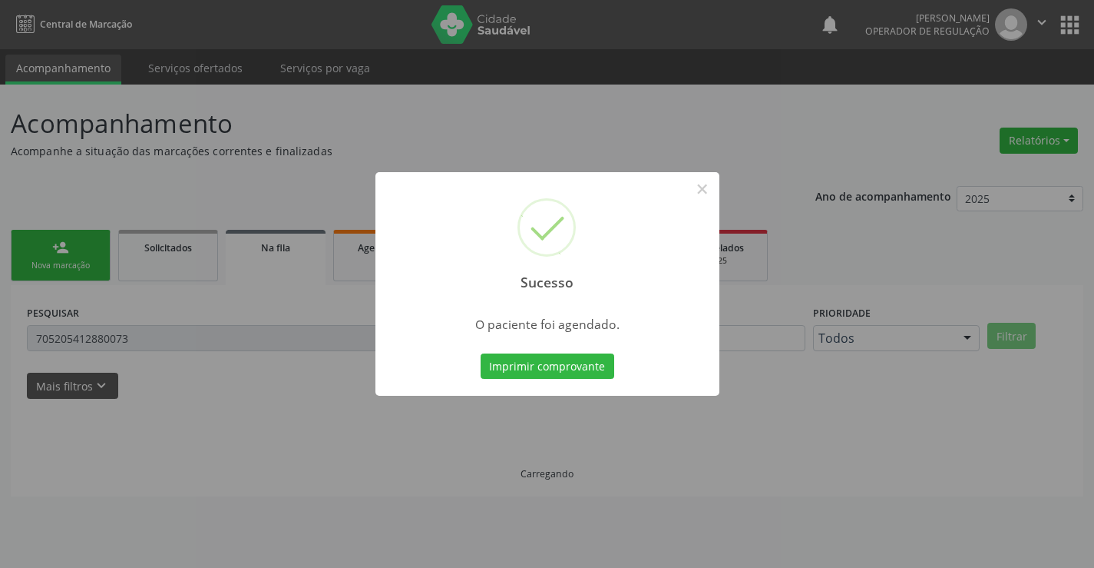
scroll to position [0, 0]
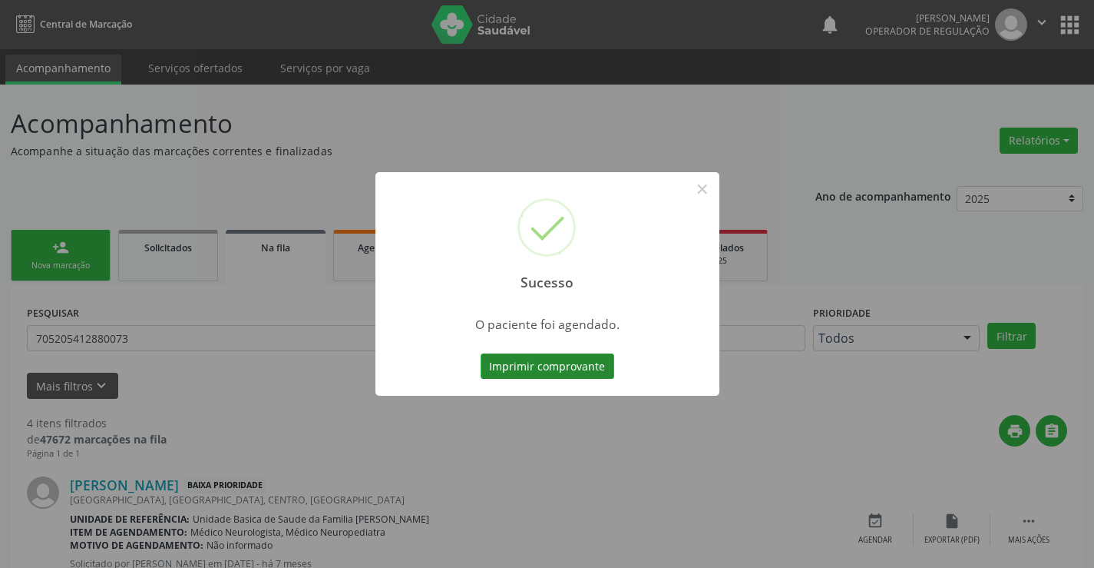
click at [548, 363] on button "Imprimir comprovante" at bounding box center [548, 366] width 134 height 26
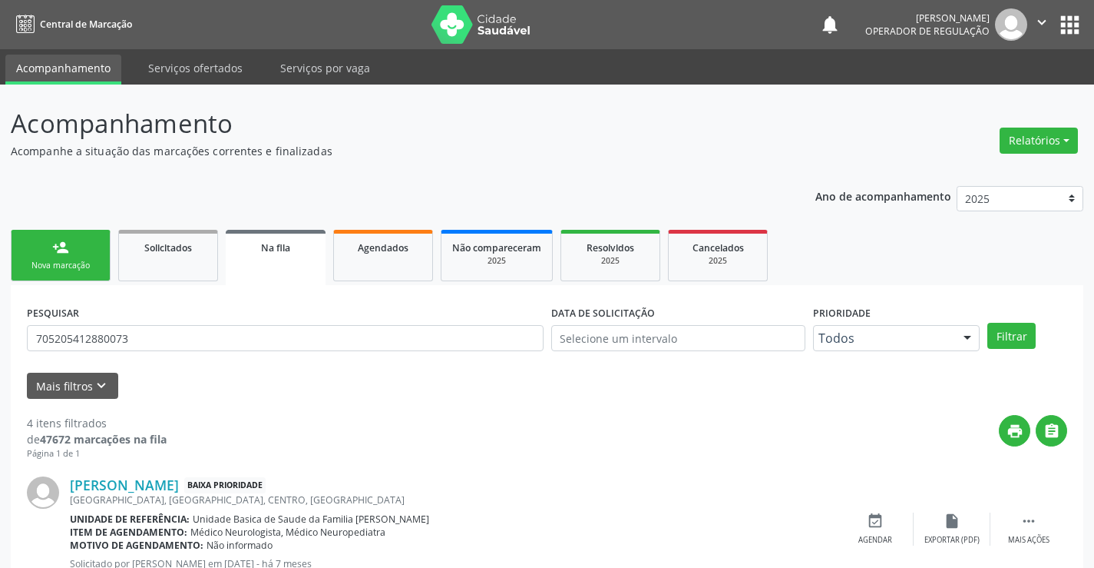
click at [57, 246] on div "person_add" at bounding box center [60, 247] width 17 height 17
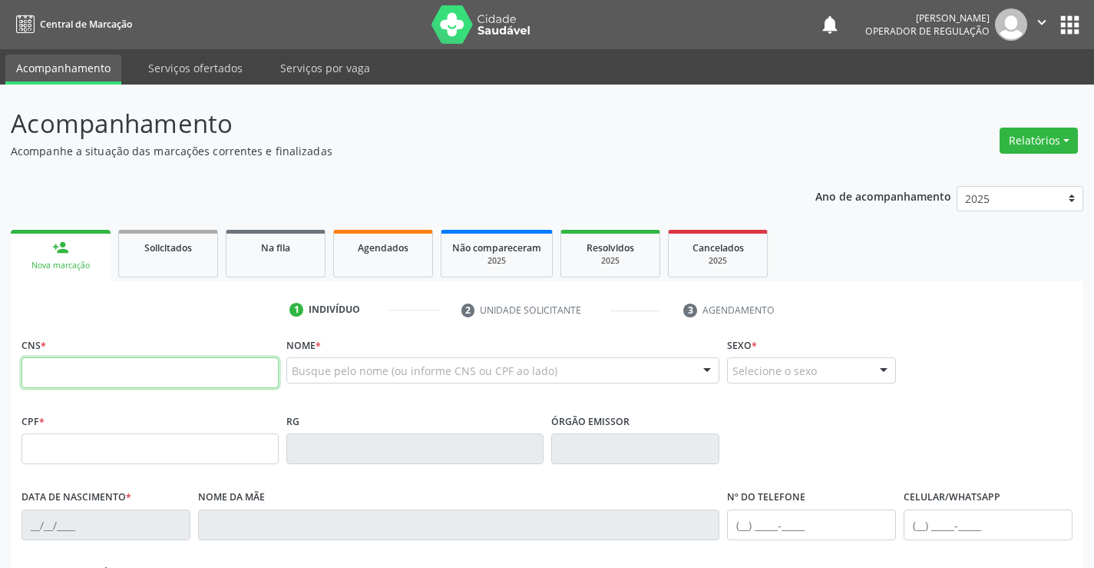
click at [95, 379] on input "text" at bounding box center [150, 372] width 257 height 31
type input "707 4060 1561 9471"
type input "0489245390"
type input "[DATE]"
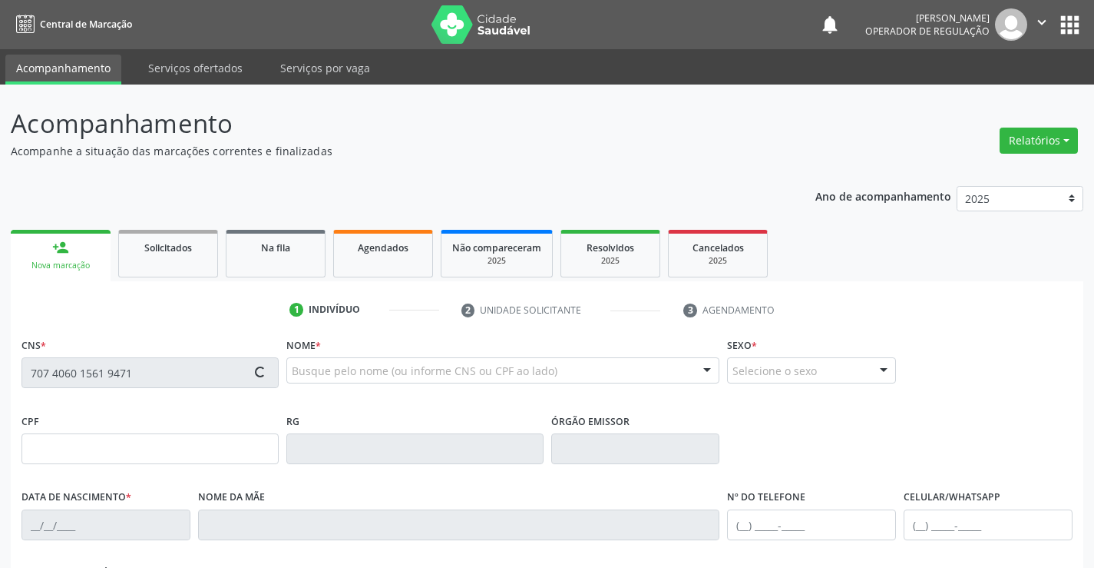
type input "[PHONE_NUMBER]"
type input "S/N"
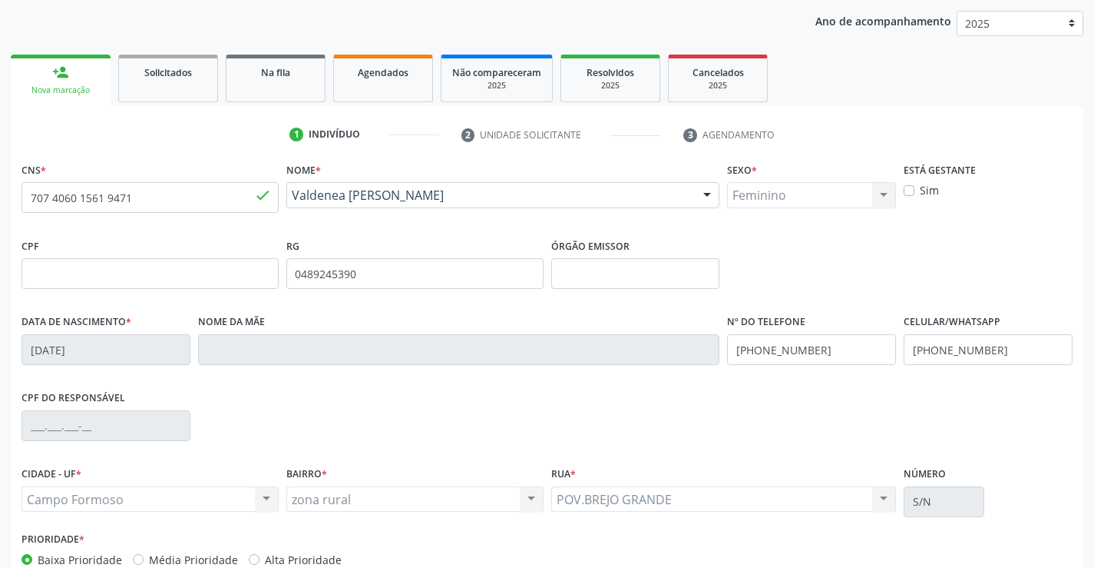
scroll to position [265, 0]
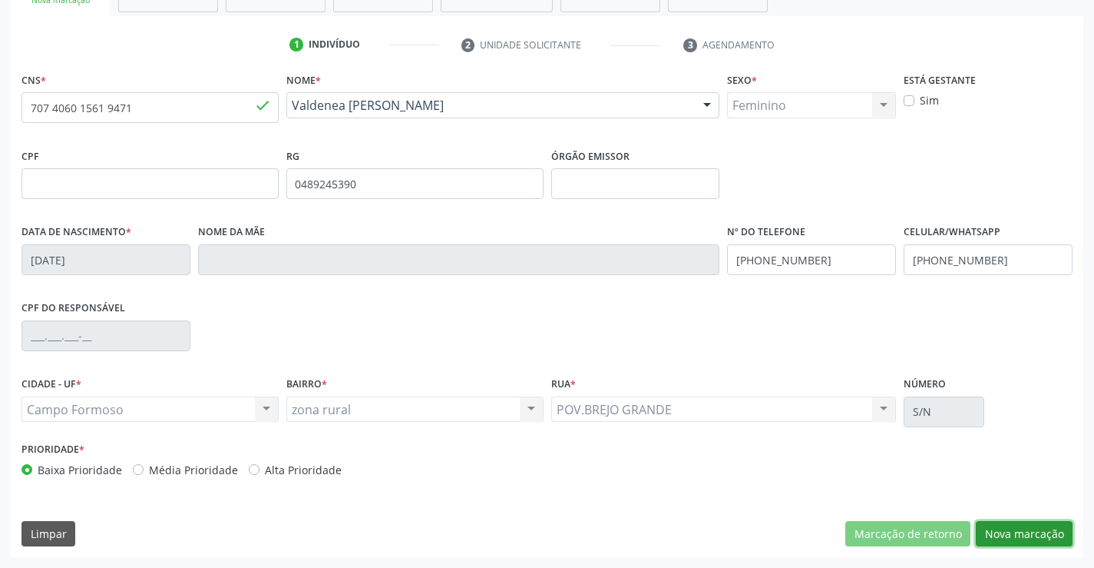
click at [1024, 525] on button "Nova marcação" at bounding box center [1024, 534] width 97 height 26
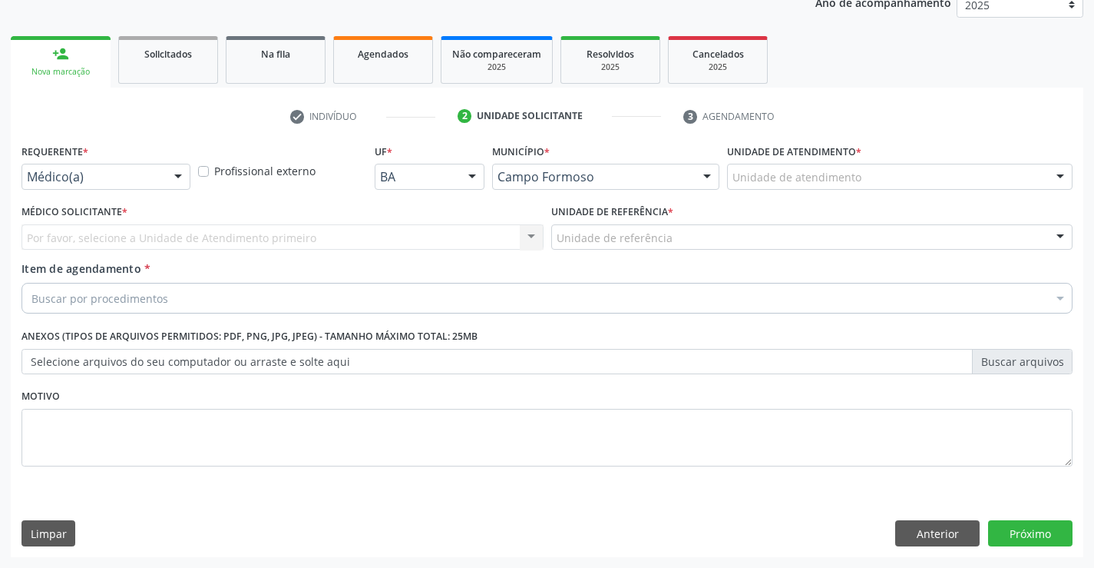
scroll to position [194, 0]
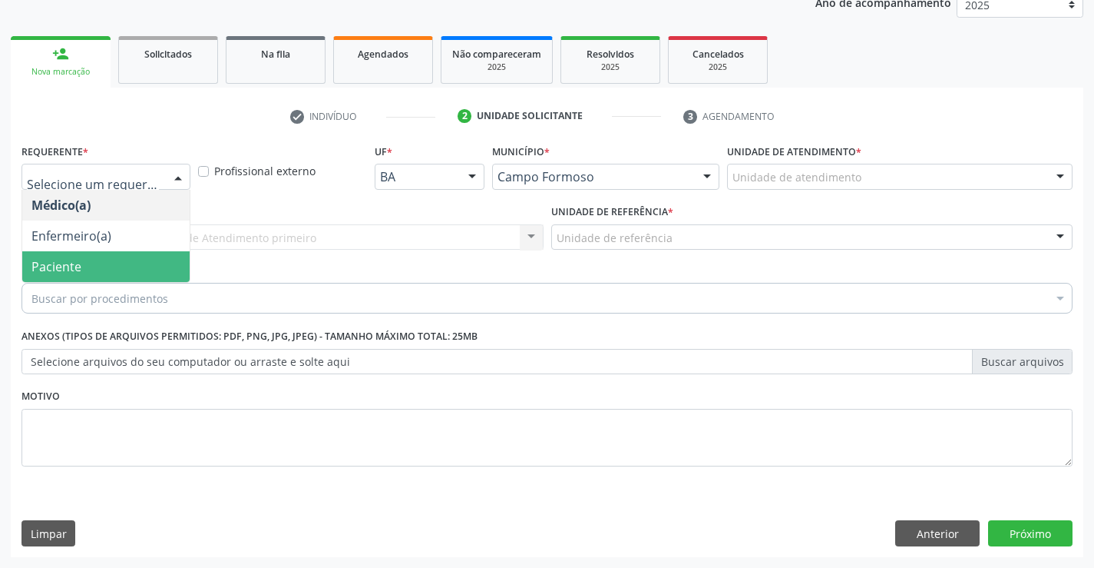
click at [57, 261] on span "Paciente" at bounding box center [56, 266] width 50 height 17
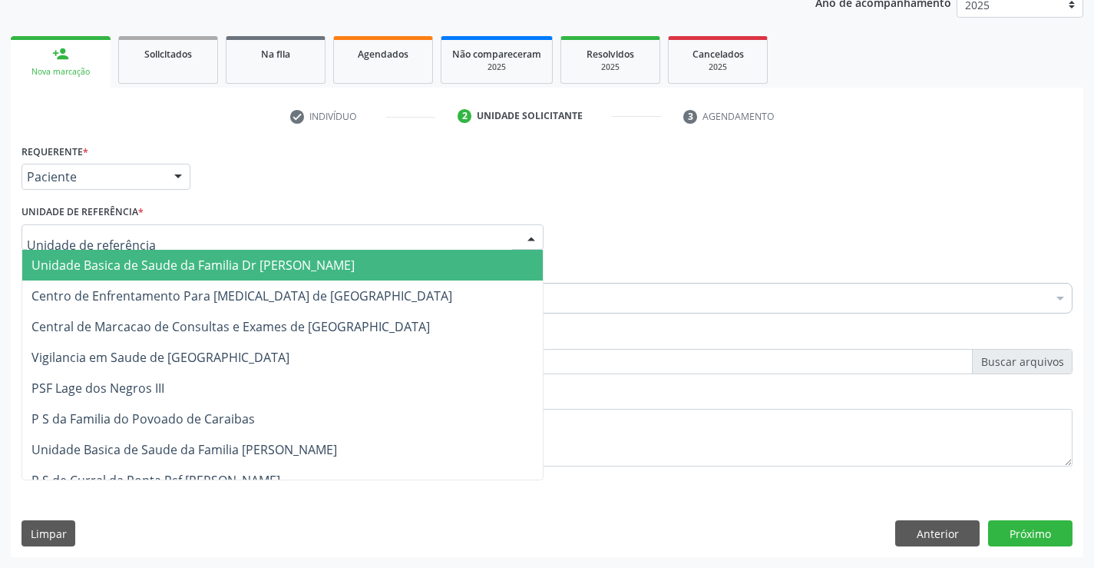
click at [72, 246] on div at bounding box center [283, 237] width 522 height 26
click at [96, 274] on span "Unidade Basica de Saude da Familia Dr [PERSON_NAME]" at bounding box center [282, 265] width 521 height 31
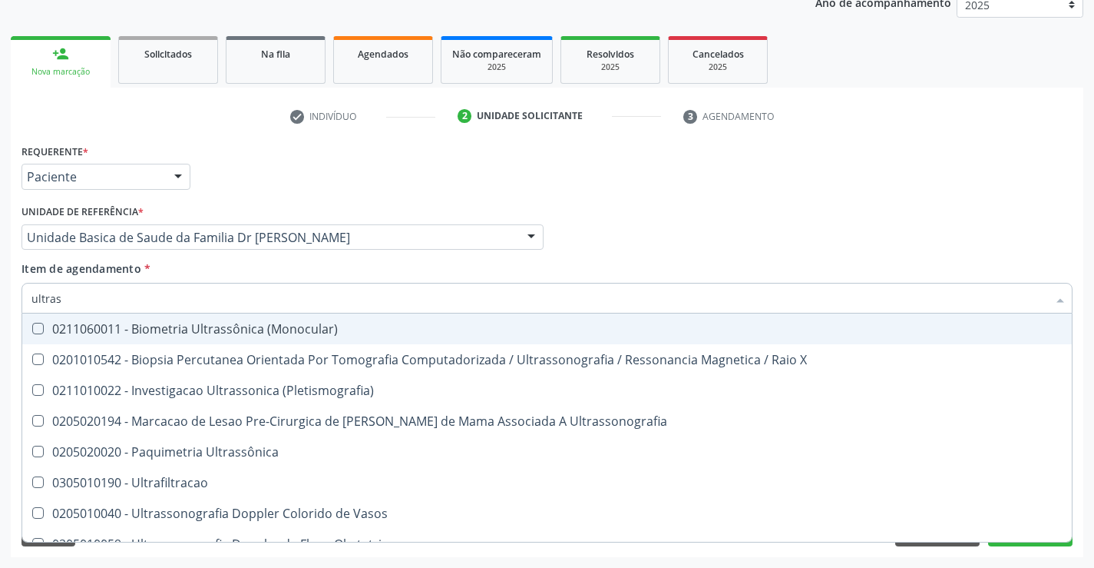
type input "ultrass"
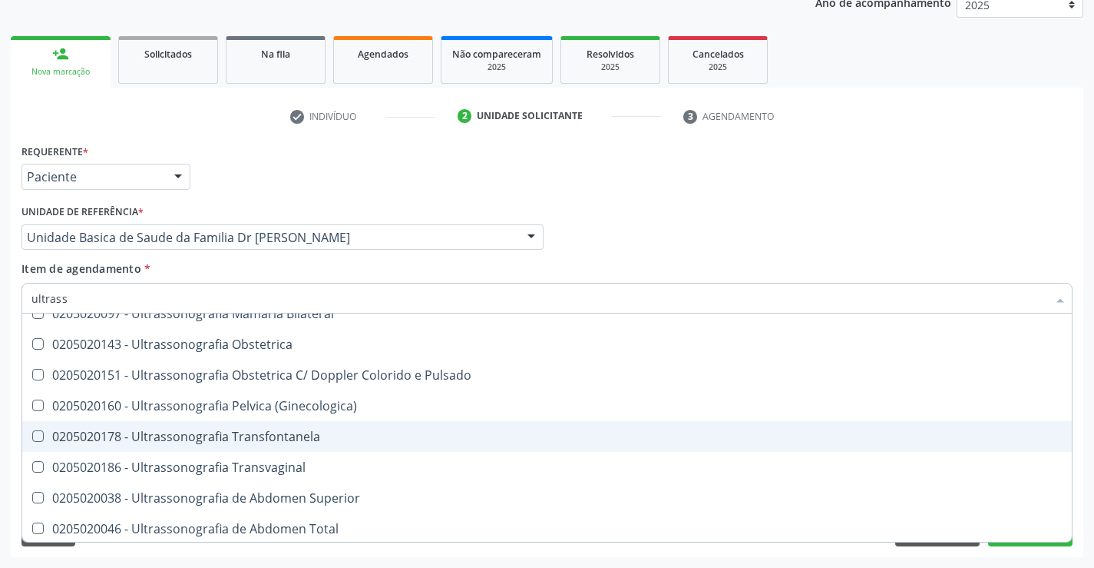
scroll to position [154, 0]
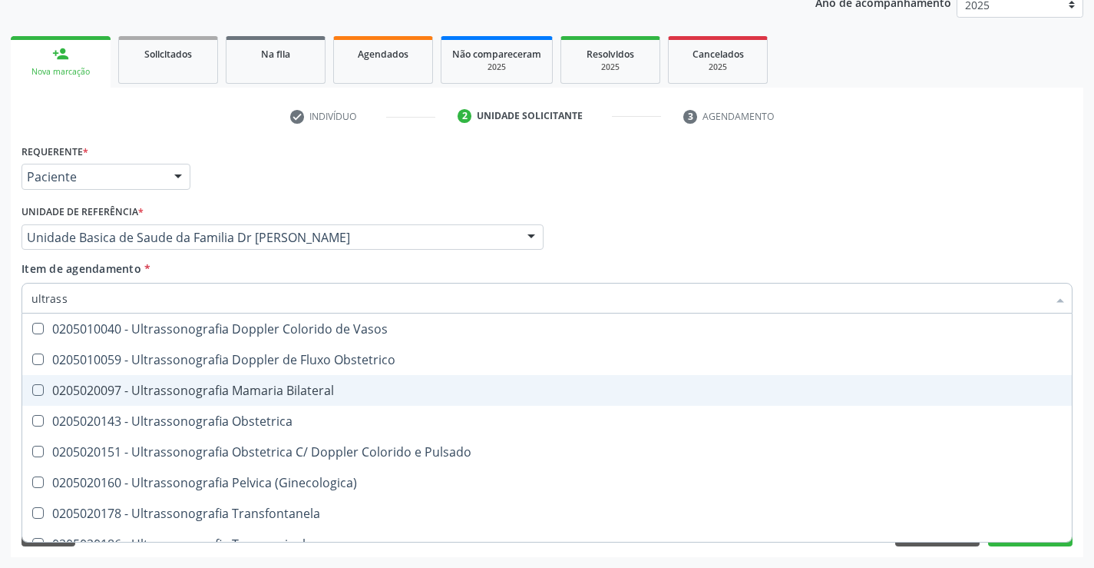
click at [368, 385] on div "0205020097 - Ultrassonografia Mamaria Bilateral" at bounding box center [546, 390] width 1031 height 12
checkbox Bilateral "true"
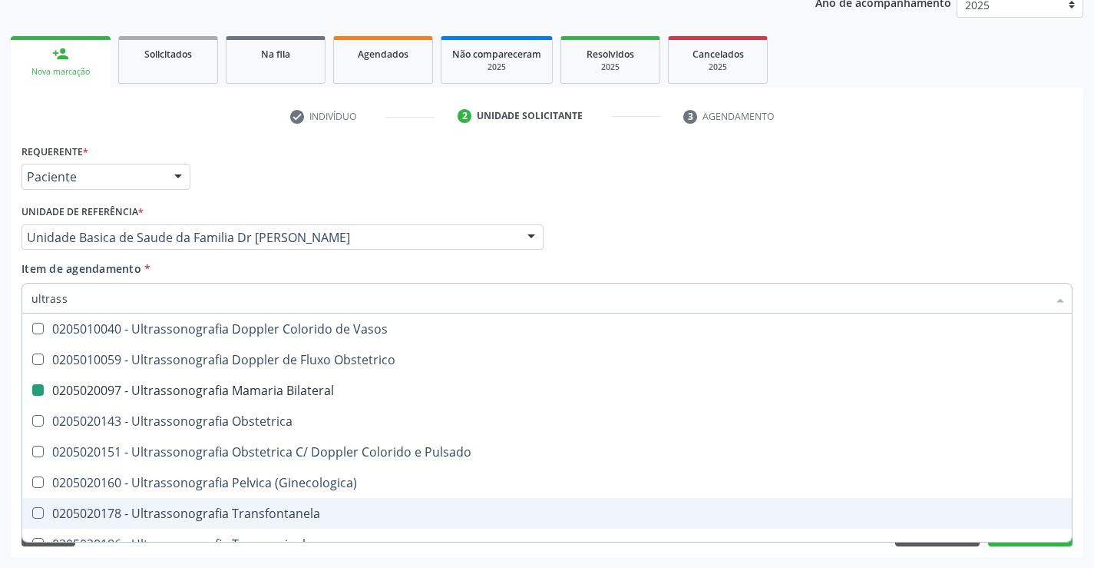
click at [1085, 492] on div "Acompanhamento Acompanhe a situação das marcações correntes e finalizadas Relat…" at bounding box center [547, 229] width 1094 height 677
checkbox X "true"
checkbox Bilateral "false"
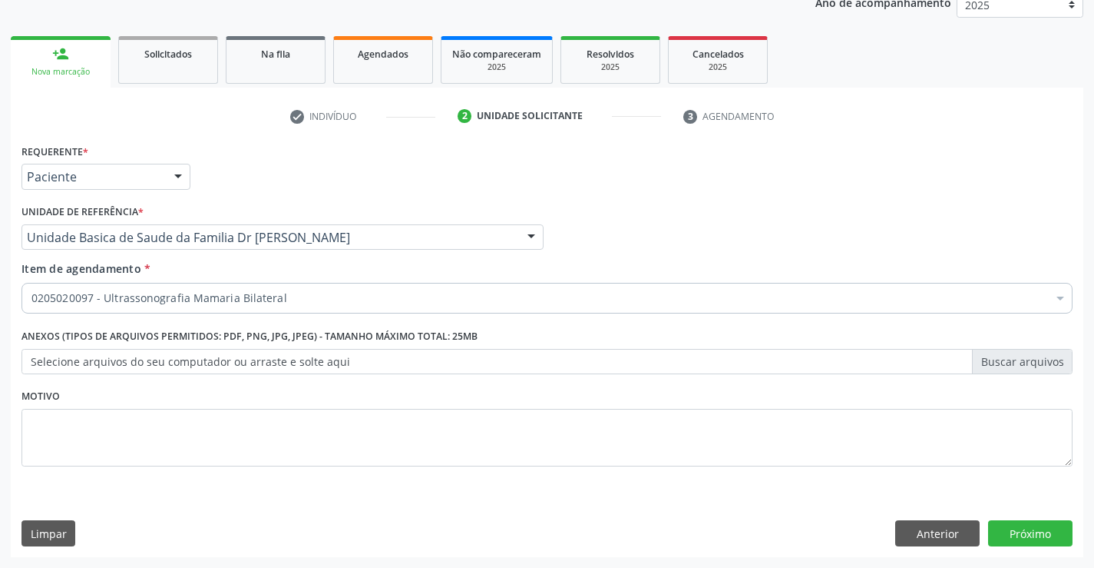
scroll to position [0, 0]
click at [1024, 528] on button "Próximo" at bounding box center [1030, 533] width 84 height 26
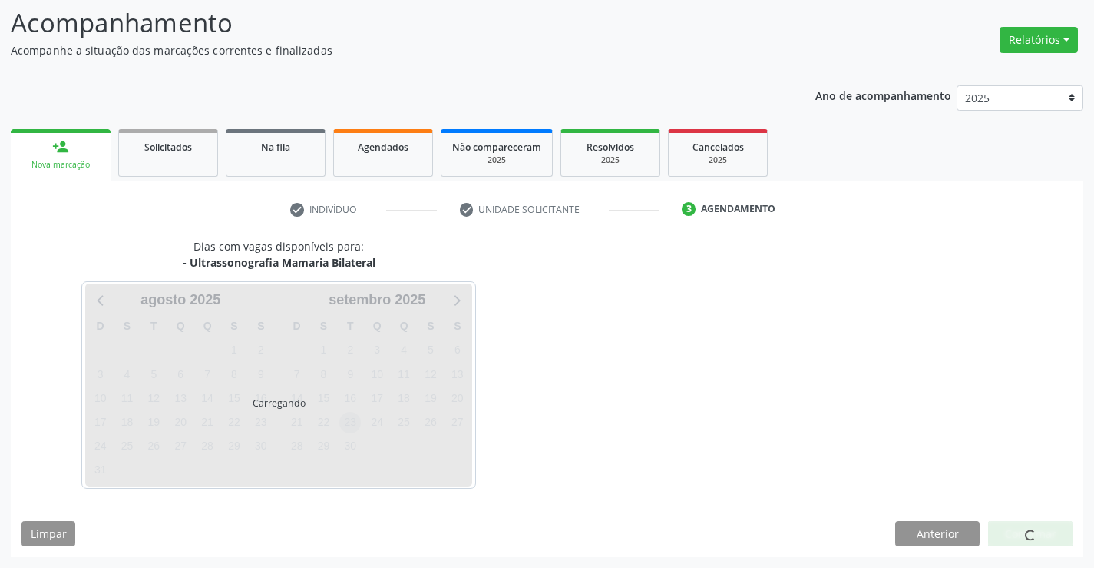
scroll to position [101, 0]
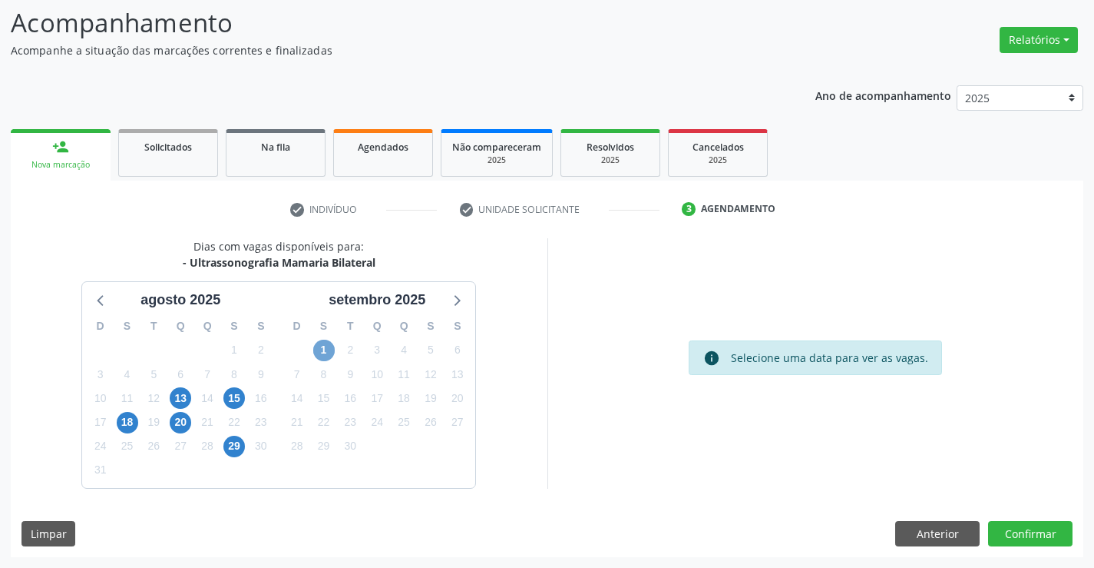
click at [327, 349] on span "1" at bounding box center [324, 350] width 22 height 22
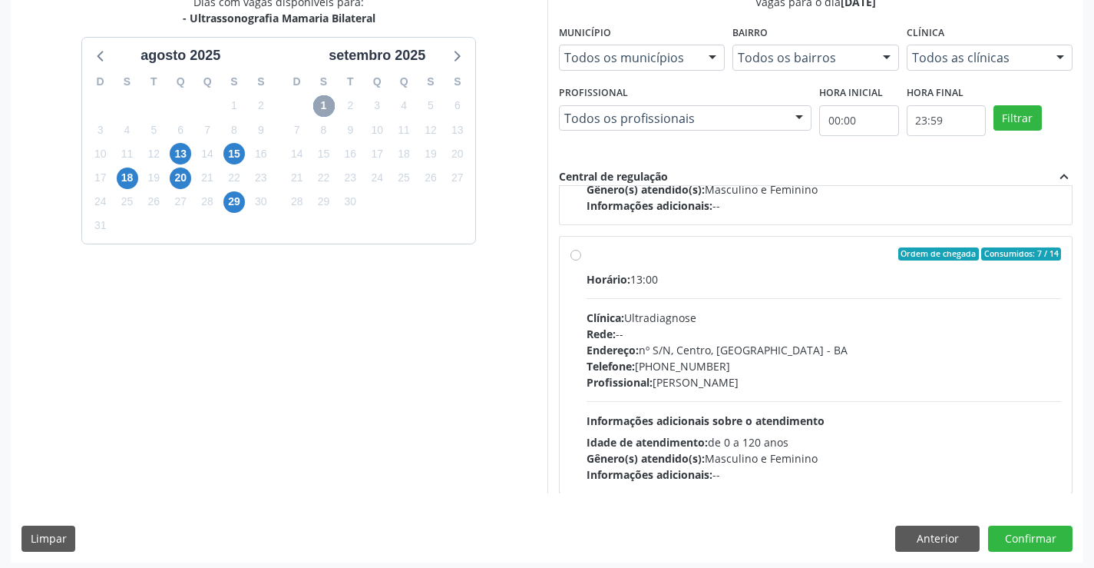
scroll to position [350, 0]
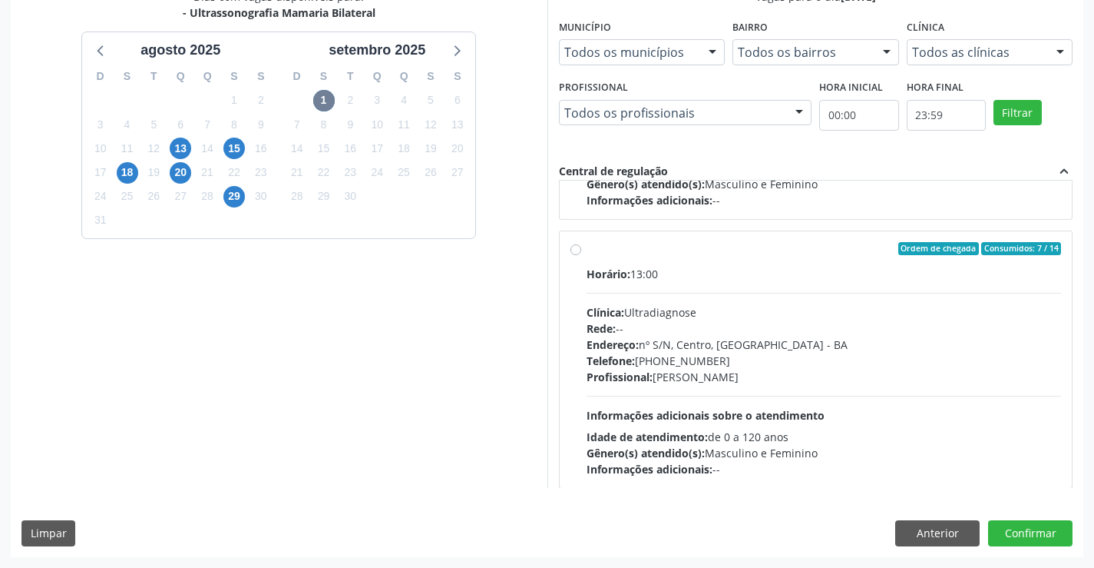
click at [729, 250] on div "Ordem de chegada Consumidos: 7 / 14" at bounding box center [824, 249] width 475 height 14
click at [581, 250] on input "Ordem de chegada Consumidos: 7 / 14 Horário: 13:00 Clínica: Ultradiagnose Rede:…" at bounding box center [576, 249] width 11 height 14
radio input "true"
click at [1027, 535] on button "Confirmar" at bounding box center [1030, 533] width 84 height 26
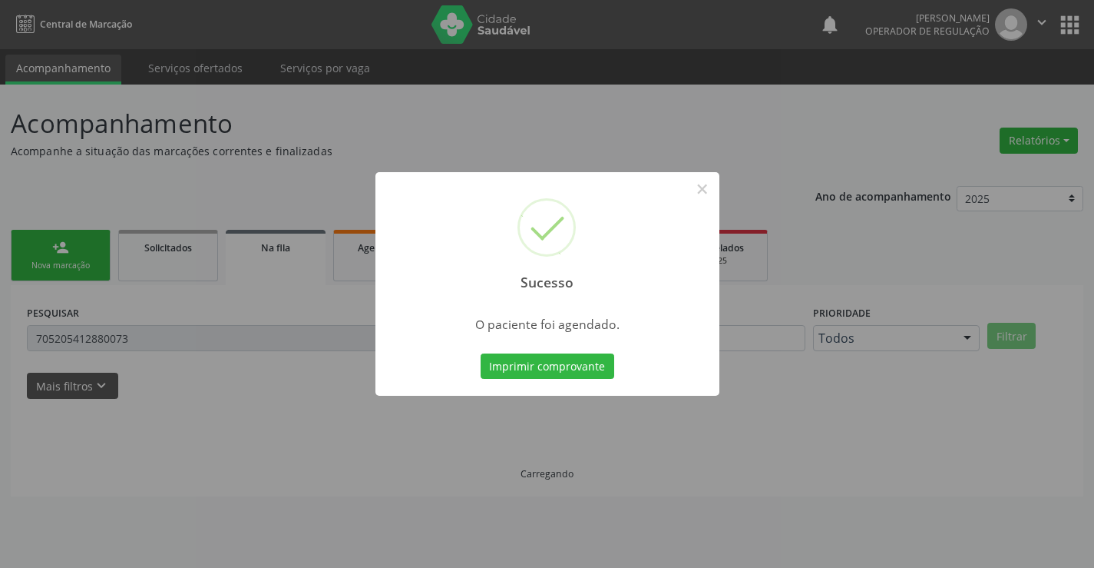
scroll to position [0, 0]
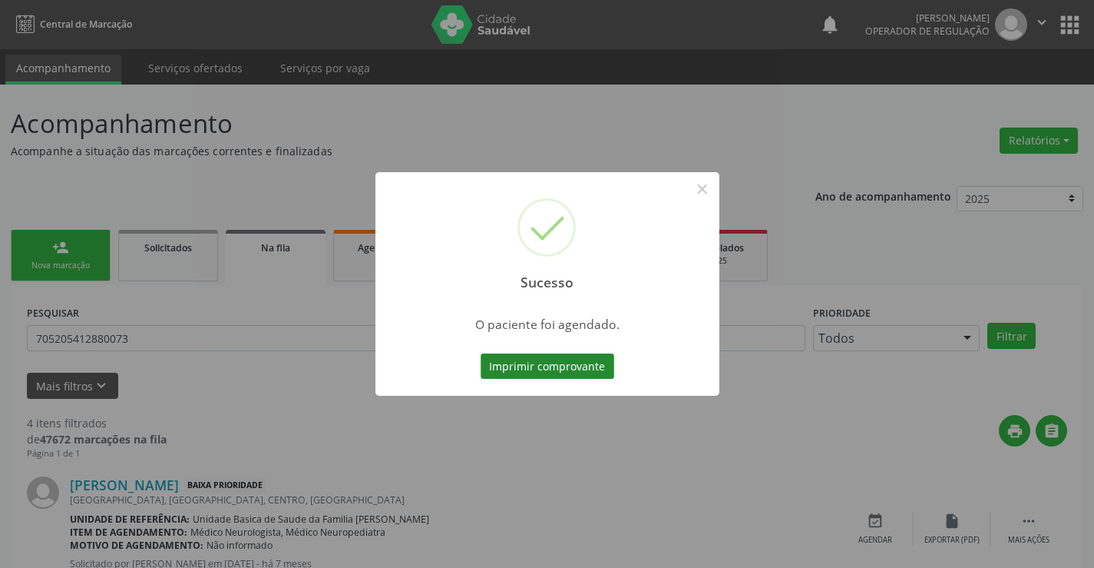
click at [526, 366] on button "Imprimir comprovante" at bounding box center [548, 366] width 134 height 26
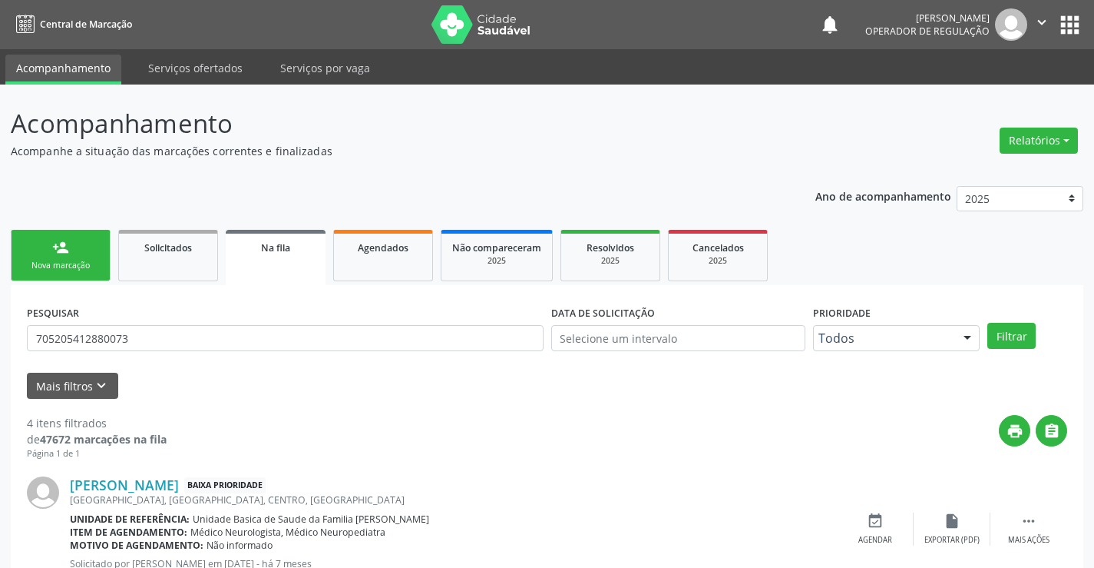
click at [51, 248] on link "person_add Nova marcação" at bounding box center [61, 255] width 100 height 51
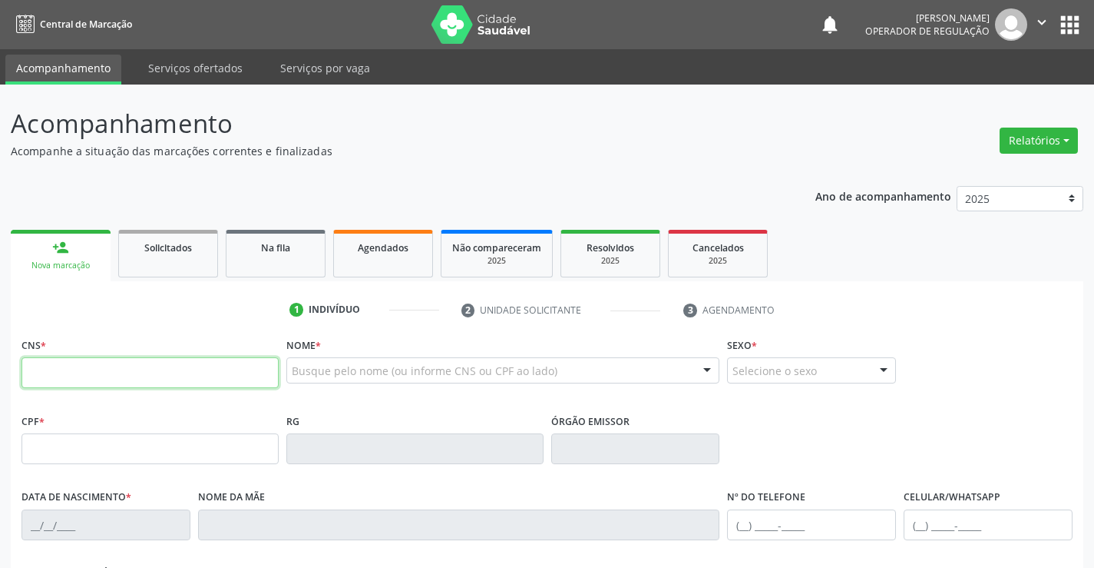
click at [118, 374] on input "text" at bounding box center [150, 372] width 257 height 31
type input "708 4087 7460 0369"
type input "1160226717"
type input "[DATE]"
type input "[PHONE_NUMBER]"
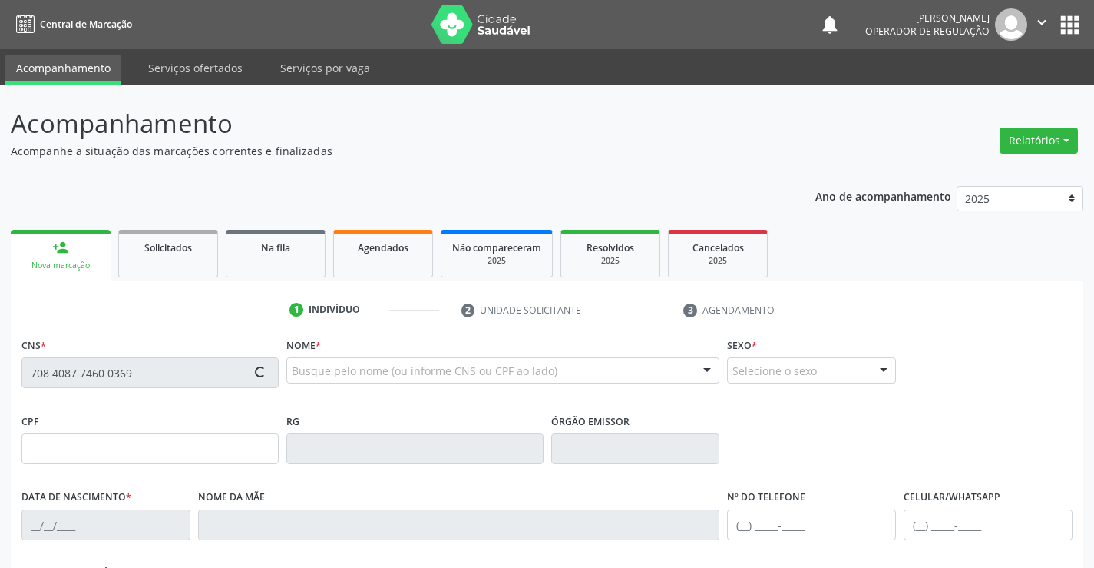
type input "[PHONE_NUMBER]"
type input "016.248.475-52"
type input "S/N"
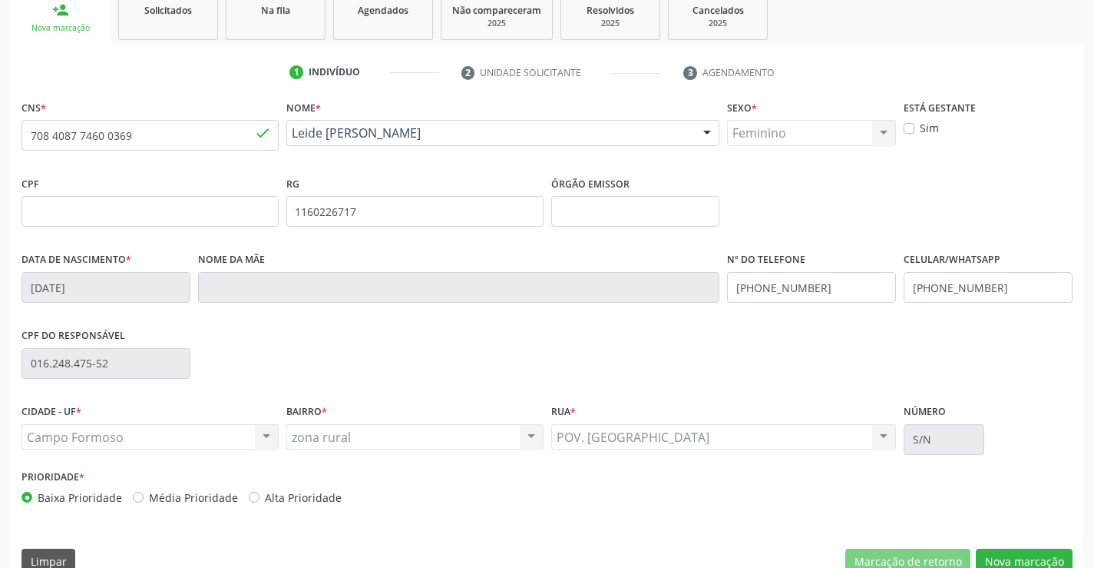
scroll to position [265, 0]
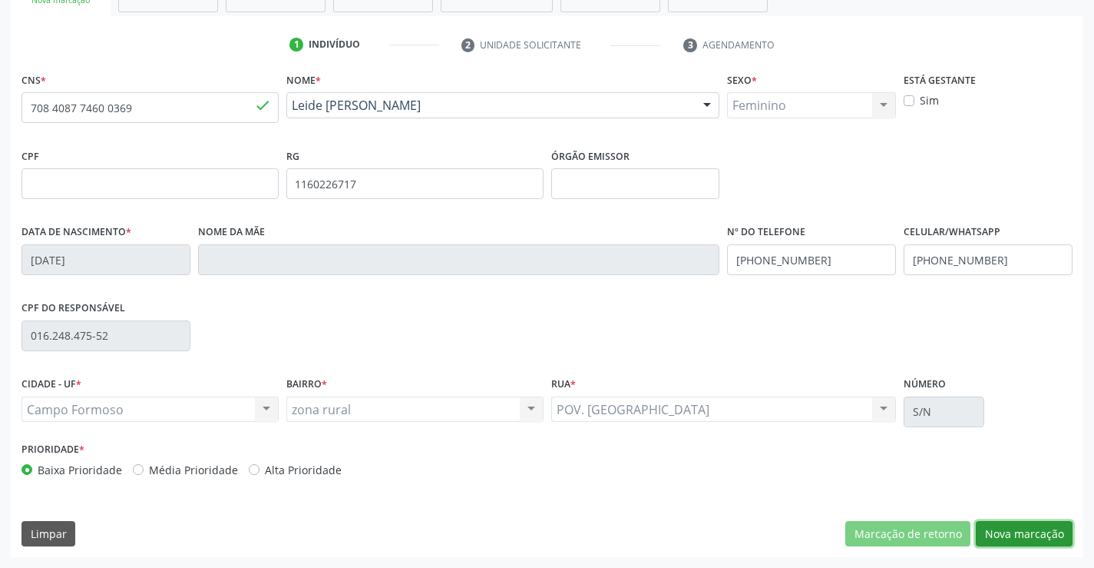
click at [1028, 529] on button "Nova marcação" at bounding box center [1024, 534] width 97 height 26
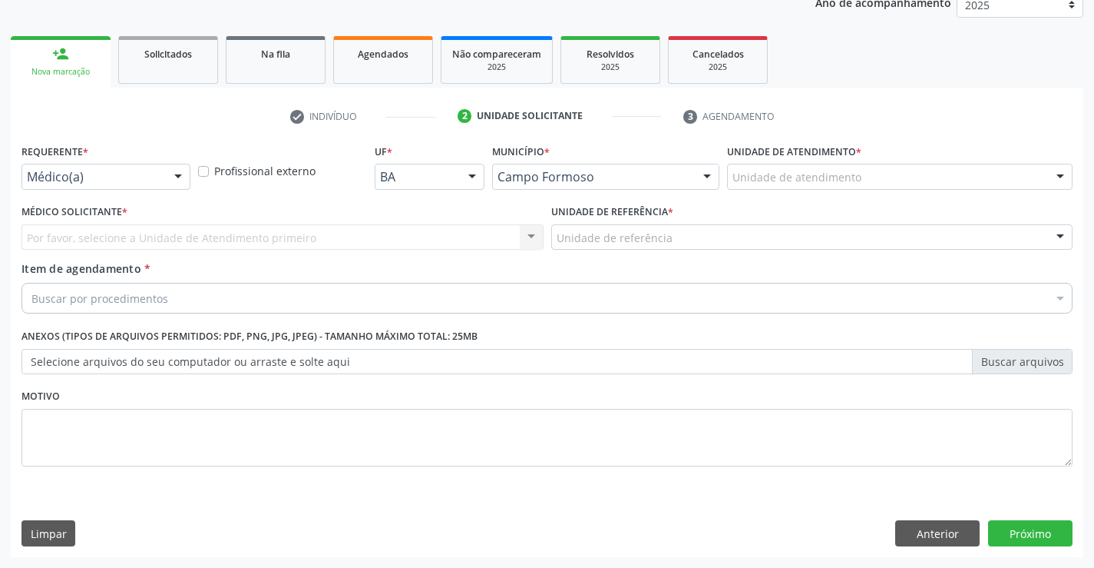
scroll to position [194, 0]
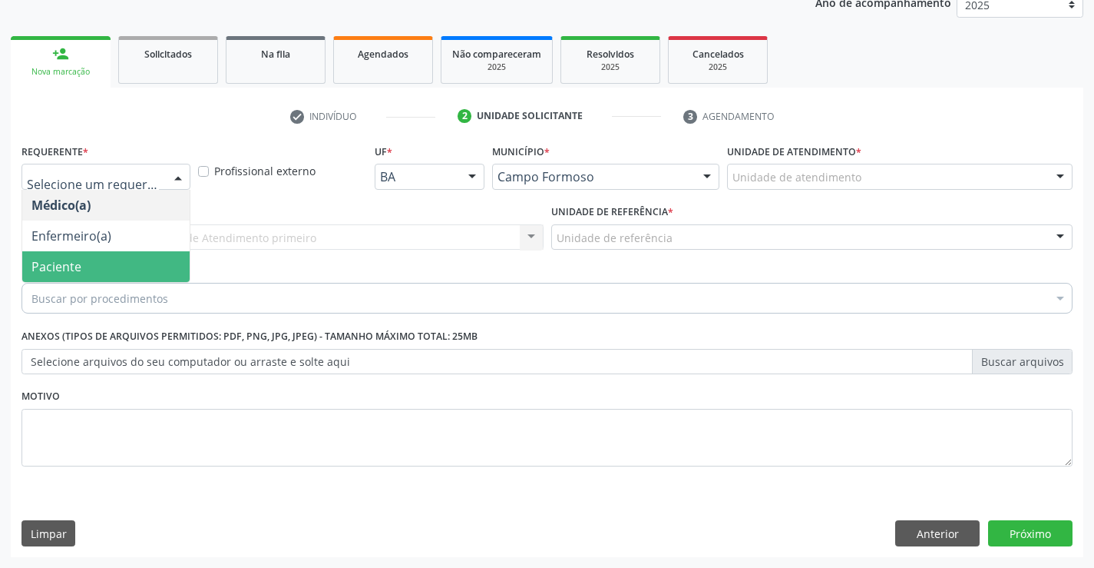
click at [89, 270] on span "Paciente" at bounding box center [105, 266] width 167 height 31
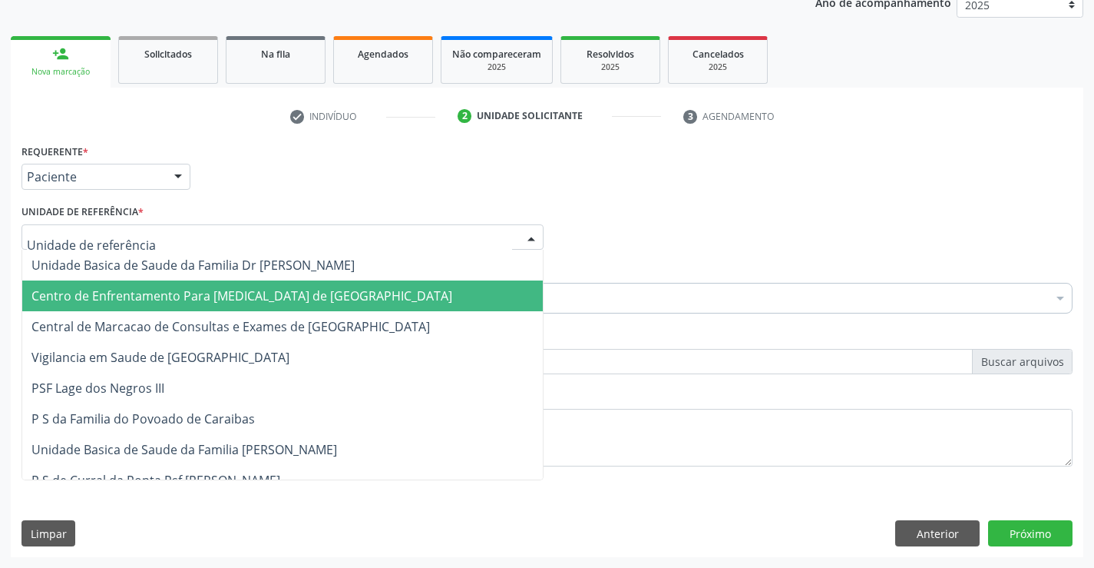
click at [134, 283] on span "Centro de Enfrentamento Para [MEDICAL_DATA] de [GEOGRAPHIC_DATA]" at bounding box center [282, 295] width 521 height 31
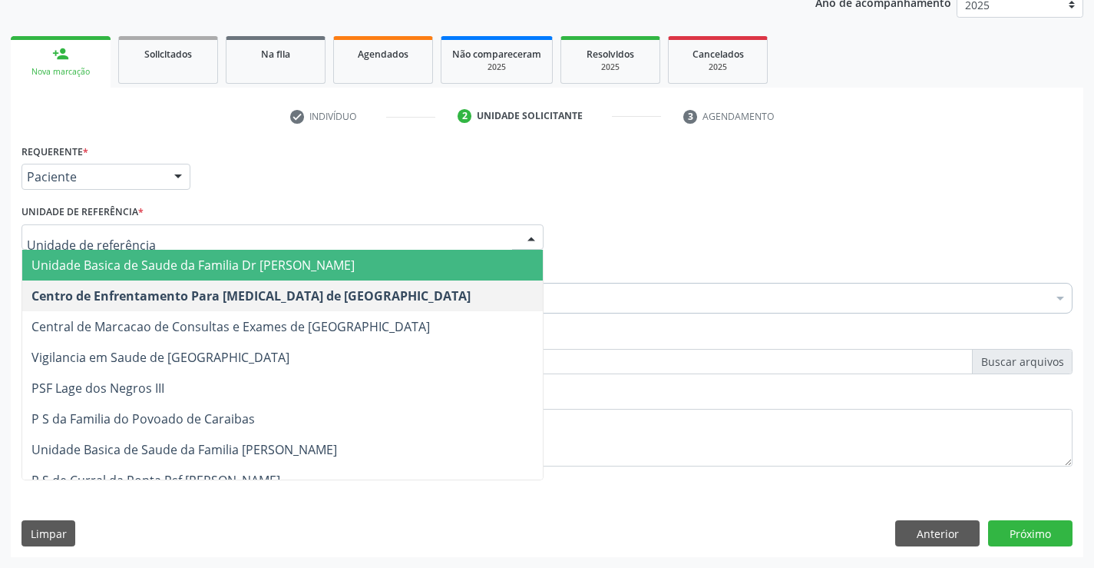
click at [163, 269] on span "Unidade Basica de Saude da Familia Dr [PERSON_NAME]" at bounding box center [192, 265] width 323 height 17
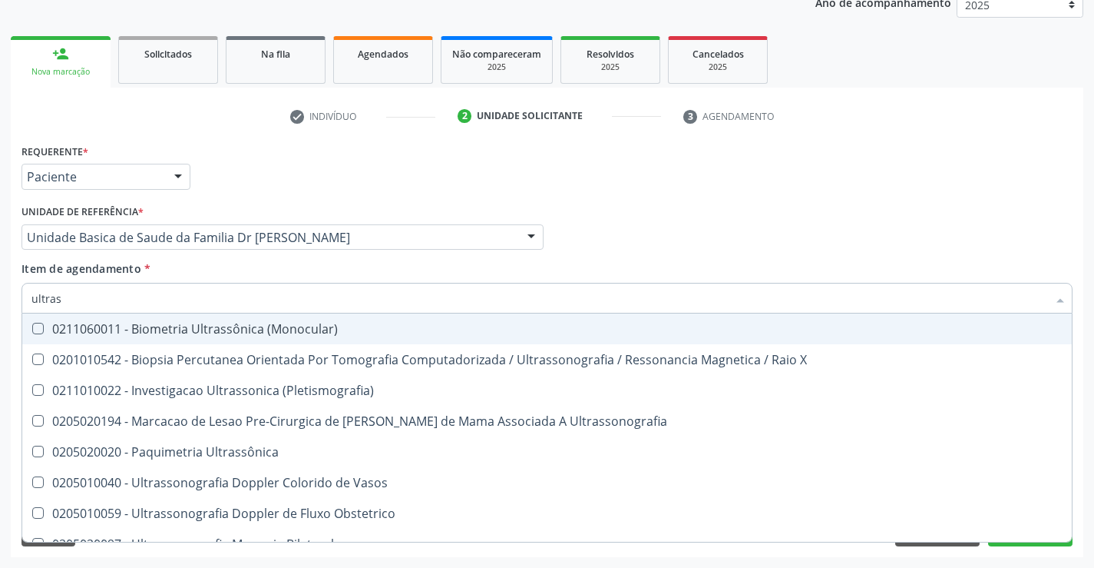
type input "ultrass"
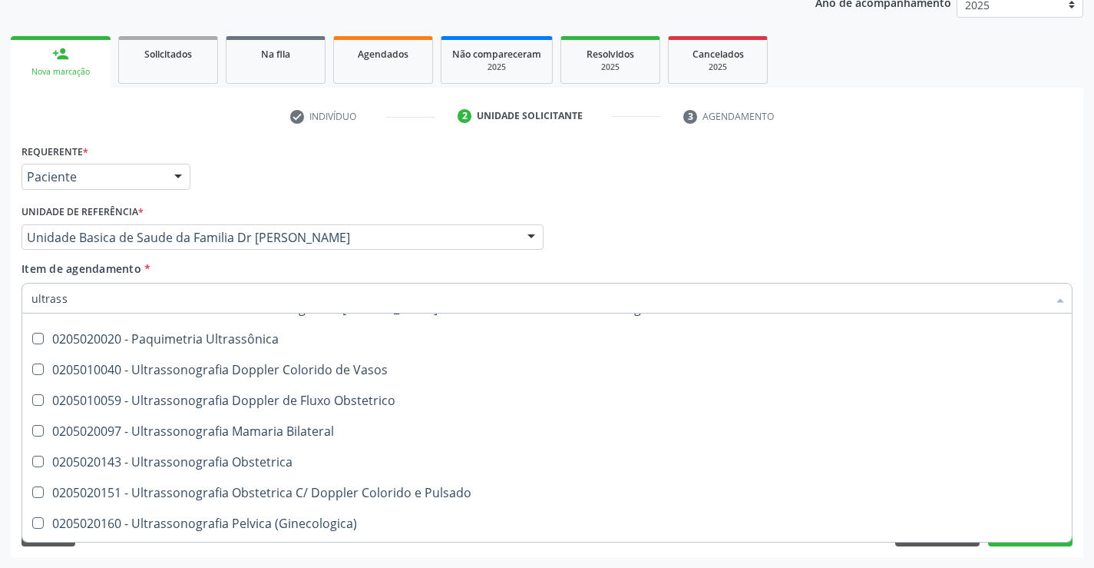
scroll to position [154, 0]
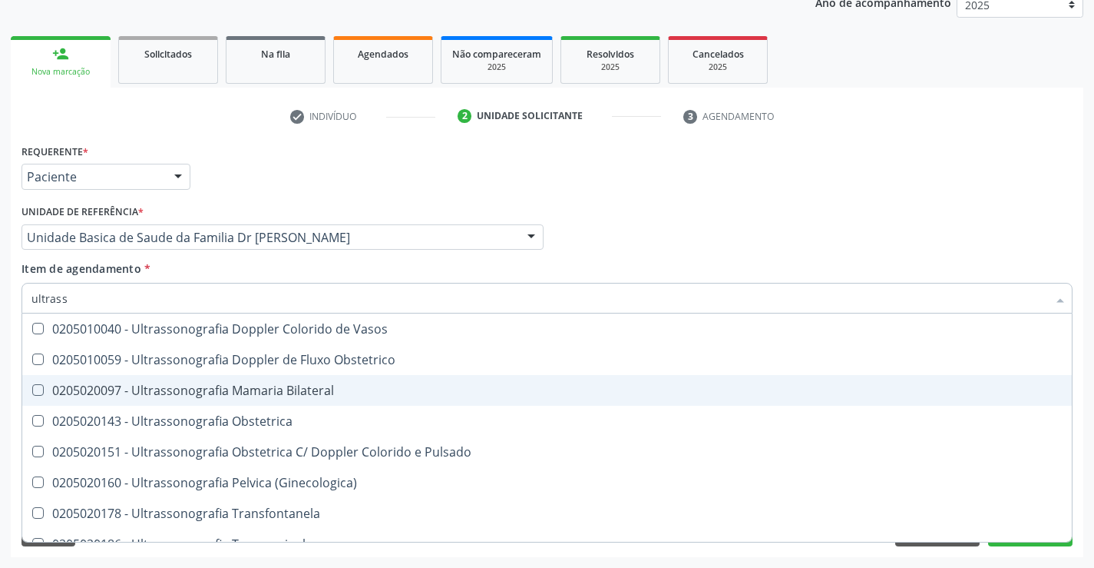
click at [372, 389] on div "0205020097 - Ultrassonografia Mamaria Bilateral" at bounding box center [546, 390] width 1031 height 12
checkbox Bilateral "true"
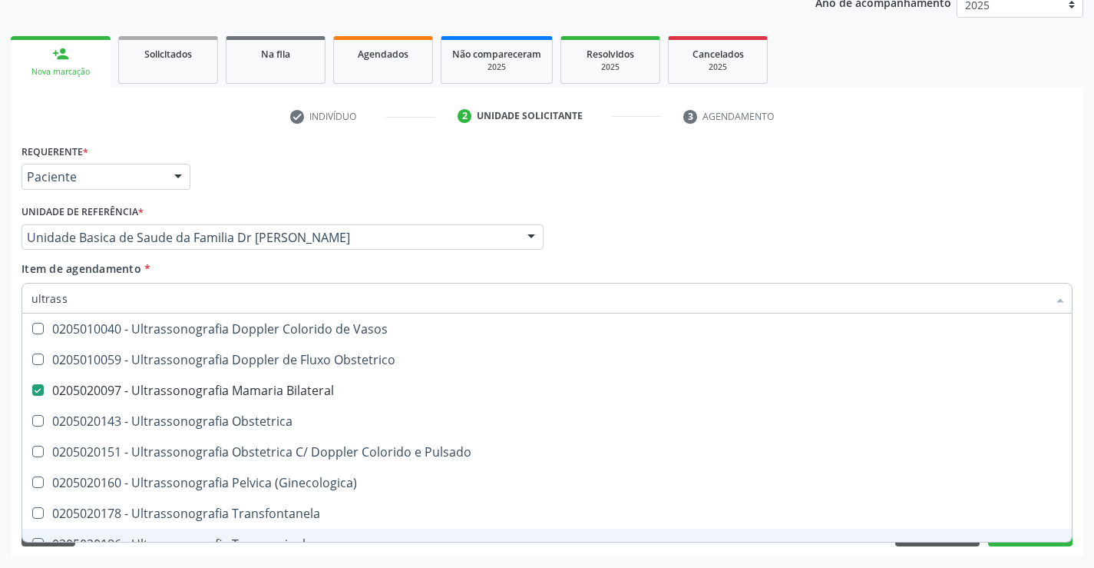
click at [1079, 499] on div "Requerente * Paciente Médico(a) Enfermeiro(a) Paciente Nenhum resultado encontr…" at bounding box center [547, 348] width 1073 height 417
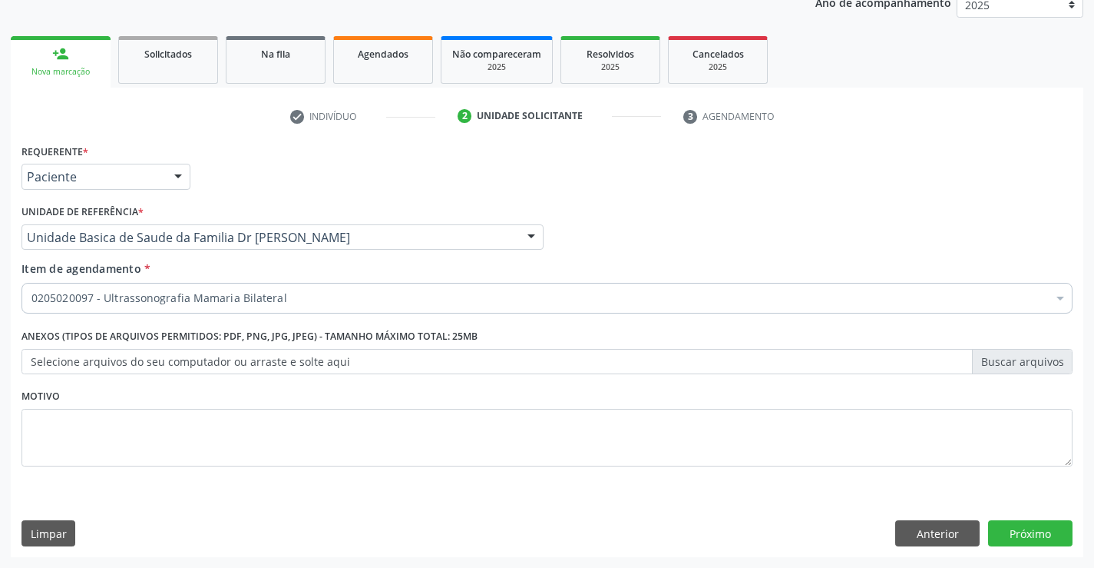
scroll to position [0, 0]
click at [1035, 526] on button "Próximo" at bounding box center [1030, 533] width 84 height 26
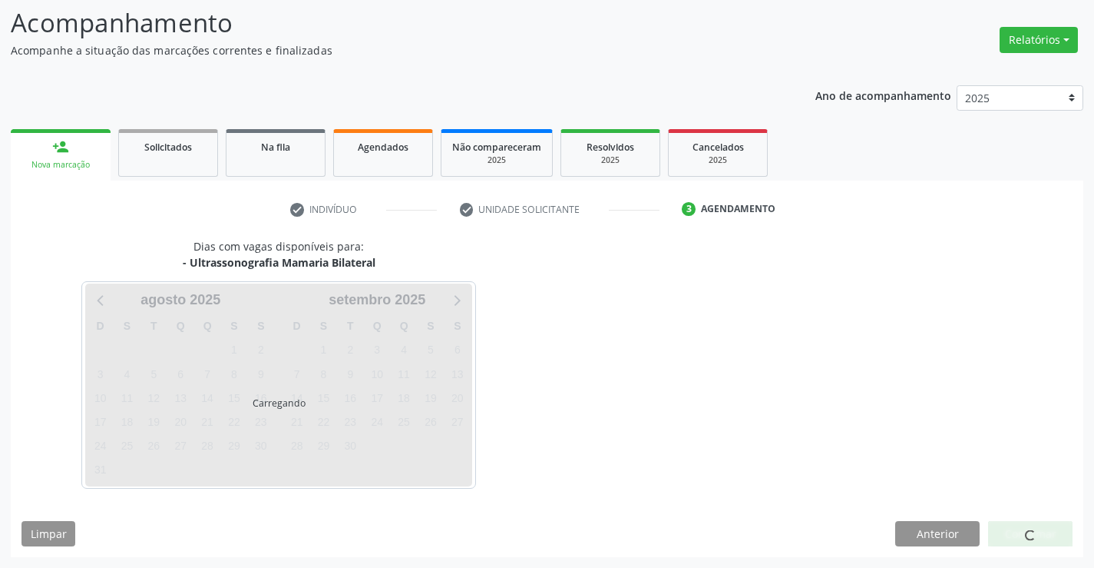
scroll to position [101, 0]
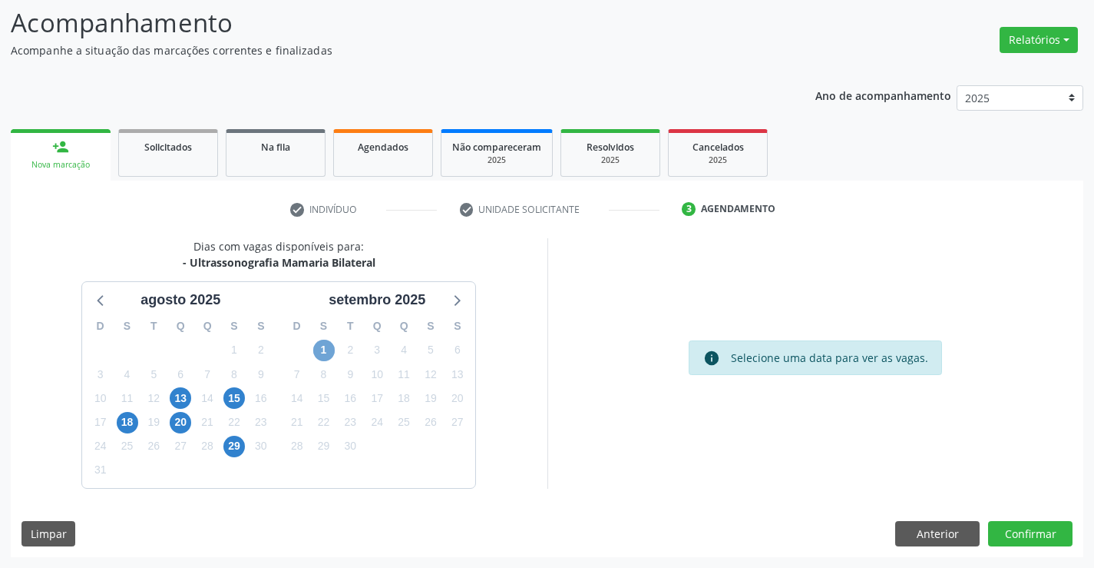
click at [328, 348] on span "1" at bounding box center [324, 350] width 22 height 22
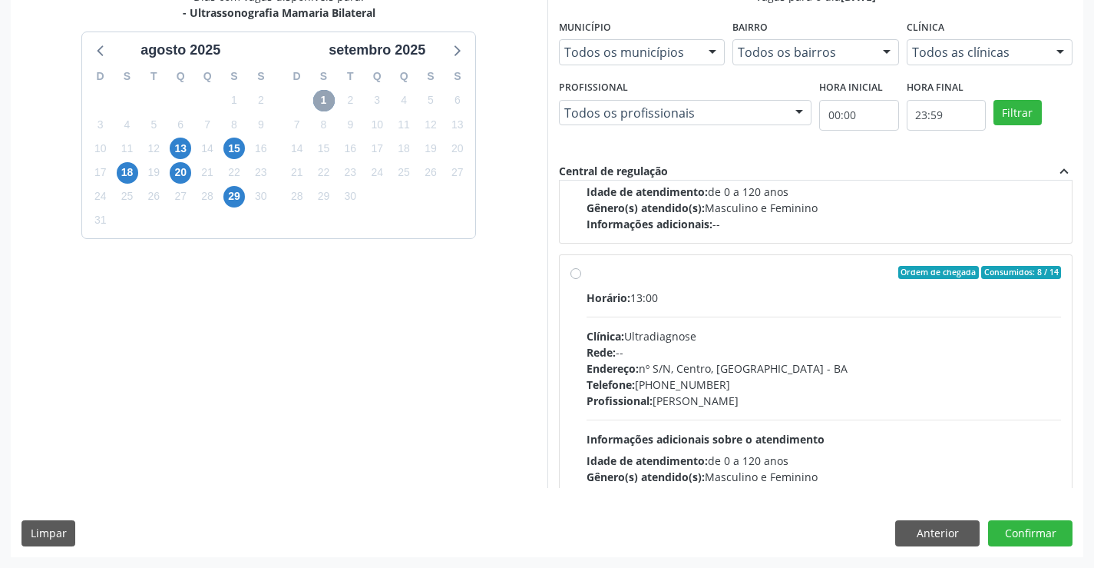
scroll to position [242, 0]
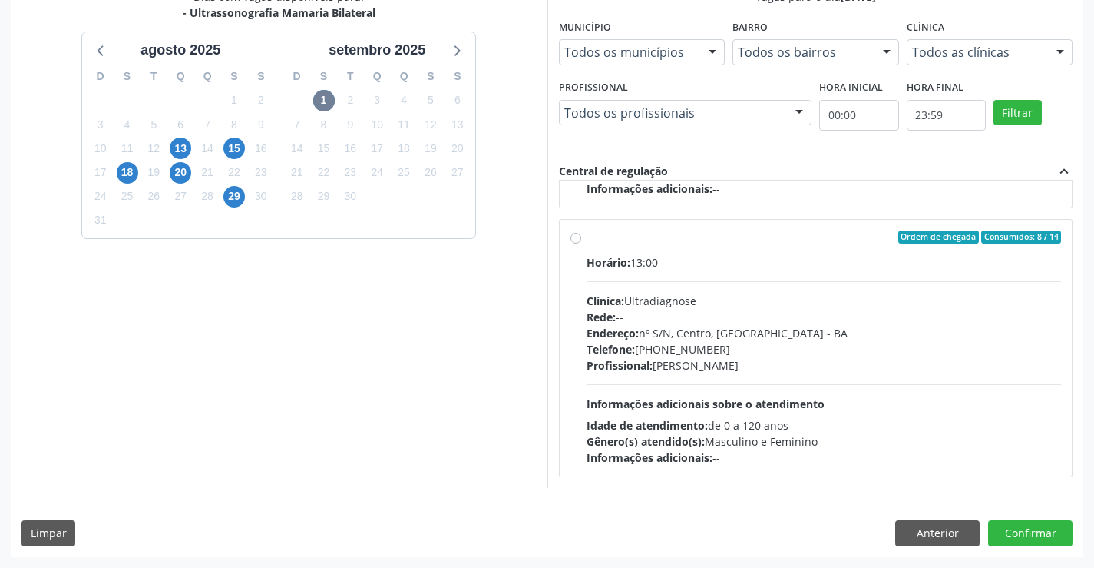
click at [807, 237] on div "Ordem de chegada Consumidos: 8 / 14" at bounding box center [824, 237] width 475 height 14
click at [581, 237] on input "Ordem de chegada Consumidos: 8 / 14 Horário: 13:00 Clínica: Ultradiagnose Rede:…" at bounding box center [576, 237] width 11 height 14
radio input "true"
click at [1015, 533] on button "Confirmar" at bounding box center [1030, 533] width 84 height 26
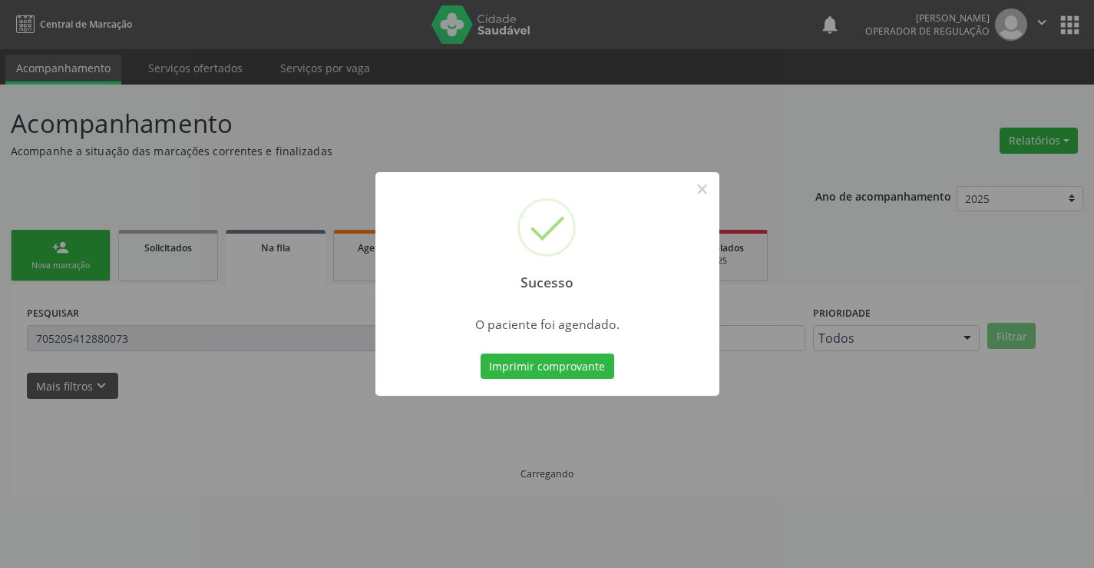
scroll to position [0, 0]
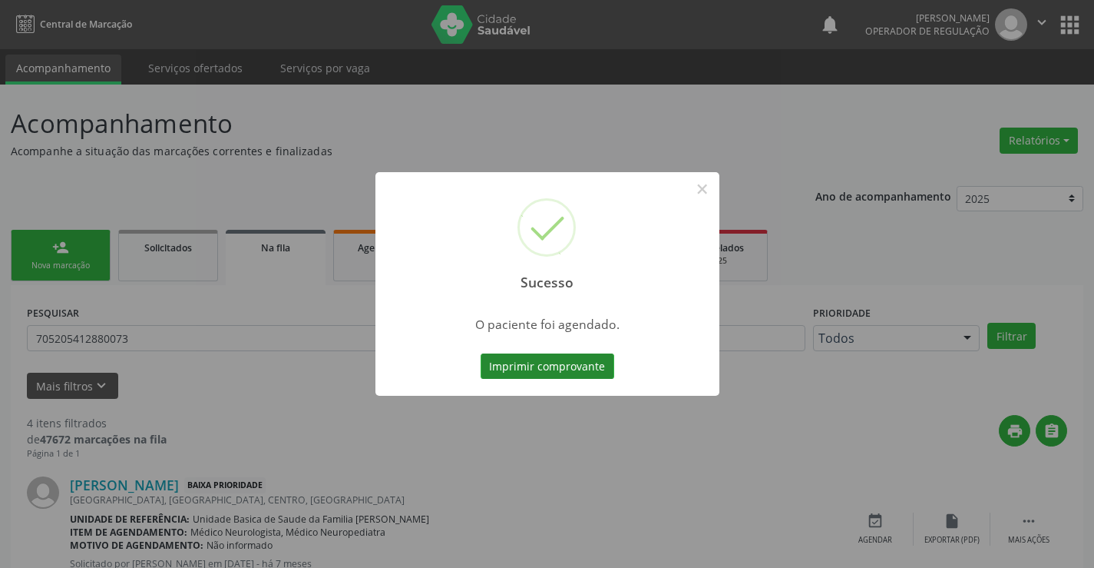
click at [568, 361] on button "Imprimir comprovante" at bounding box center [548, 366] width 134 height 26
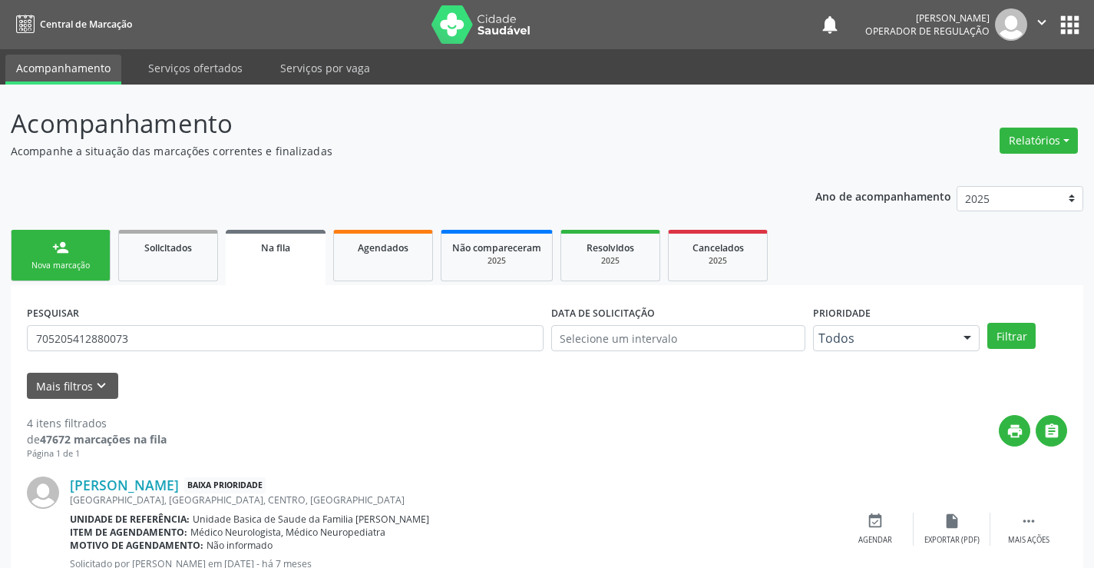
click at [74, 262] on div "Nova marcação" at bounding box center [60, 266] width 77 height 12
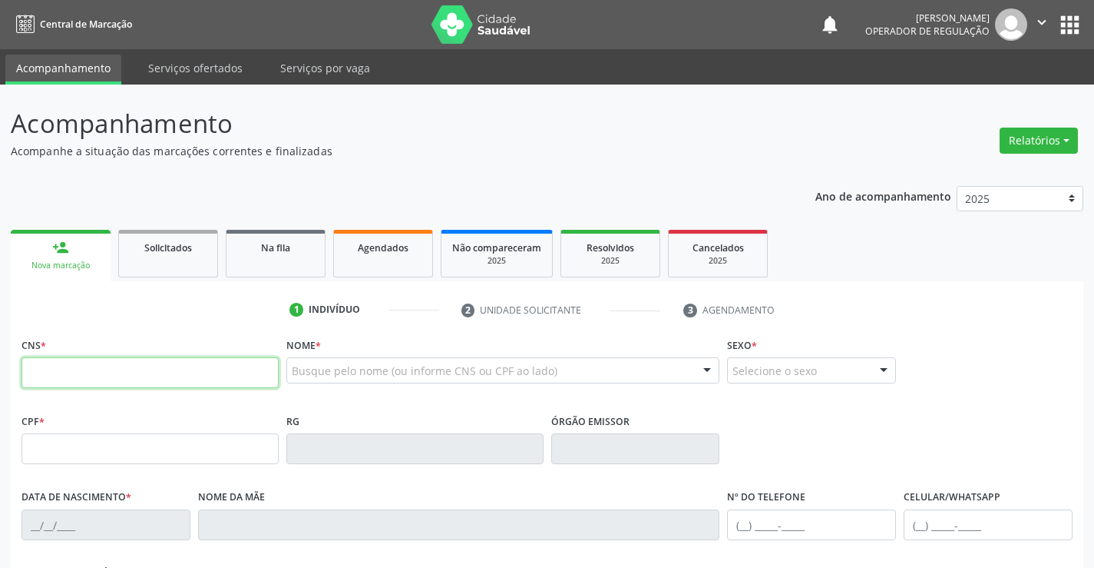
click at [80, 384] on input "text" at bounding box center [150, 372] width 257 height 31
type input "708 5065 0968 2880"
type input "2138960790"
type input "[DATE]"
type input "097.655.005-99"
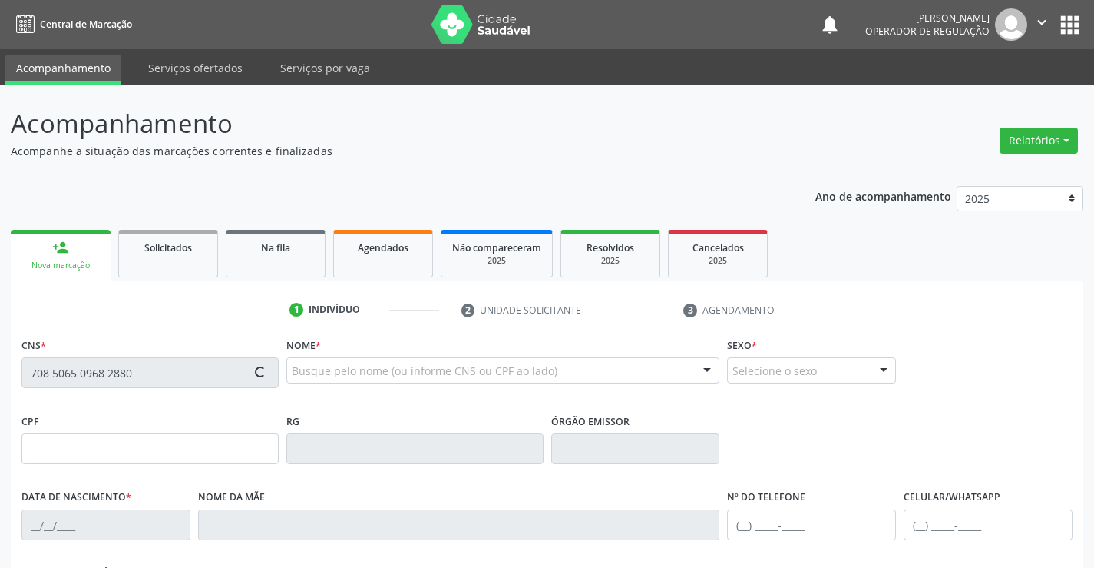
type input "S/N"
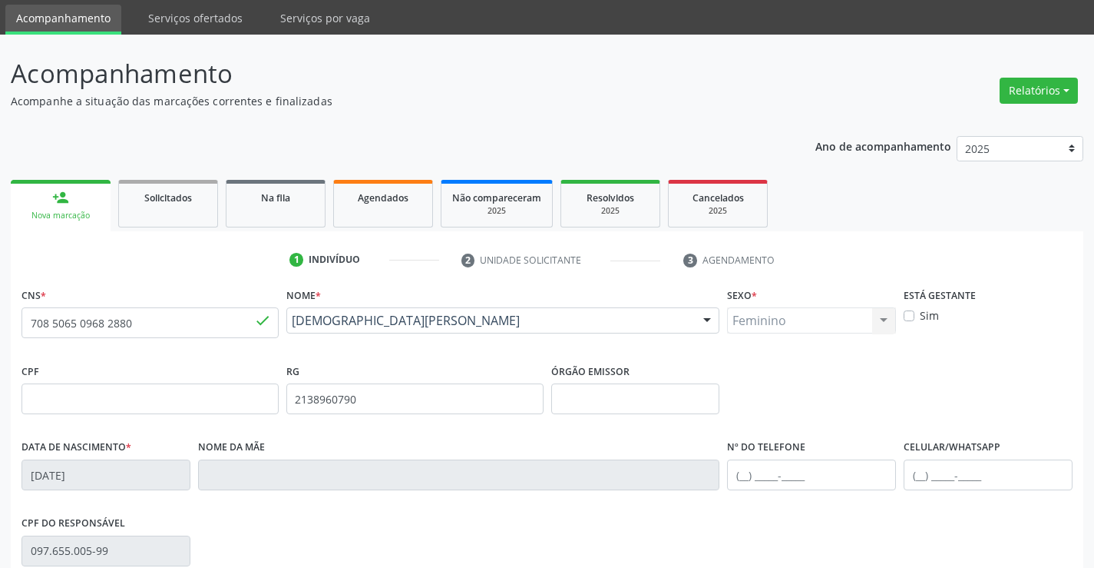
scroll to position [77, 0]
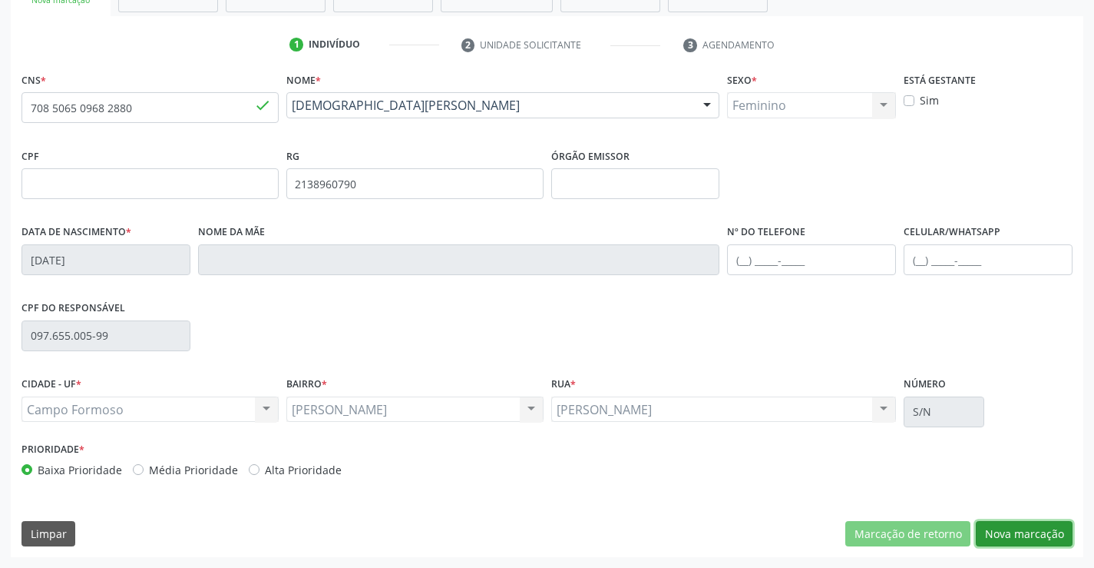
click at [1031, 528] on button "Nova marcação" at bounding box center [1024, 534] width 97 height 26
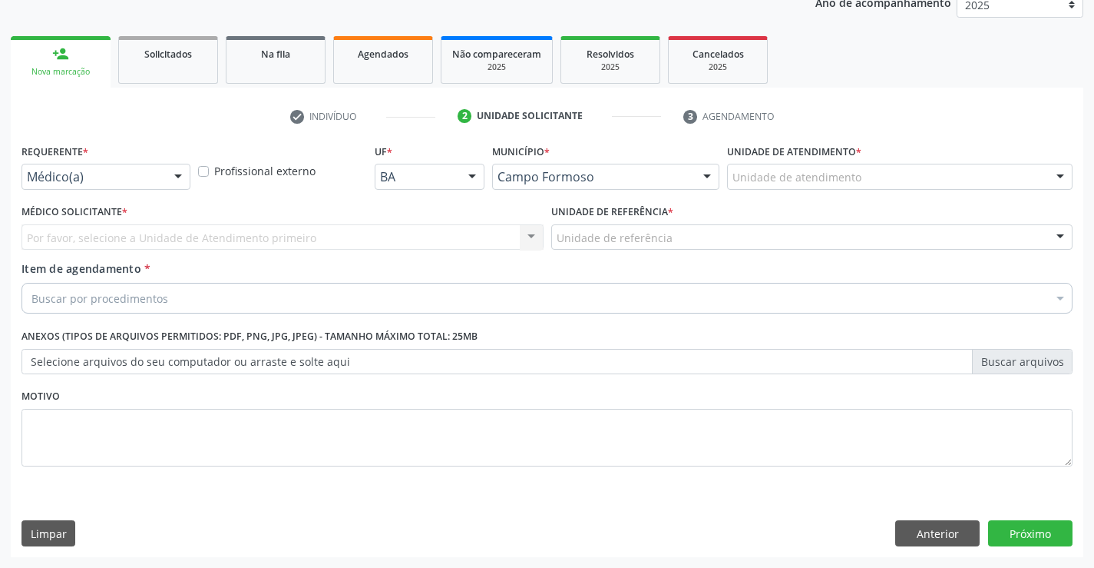
scroll to position [194, 0]
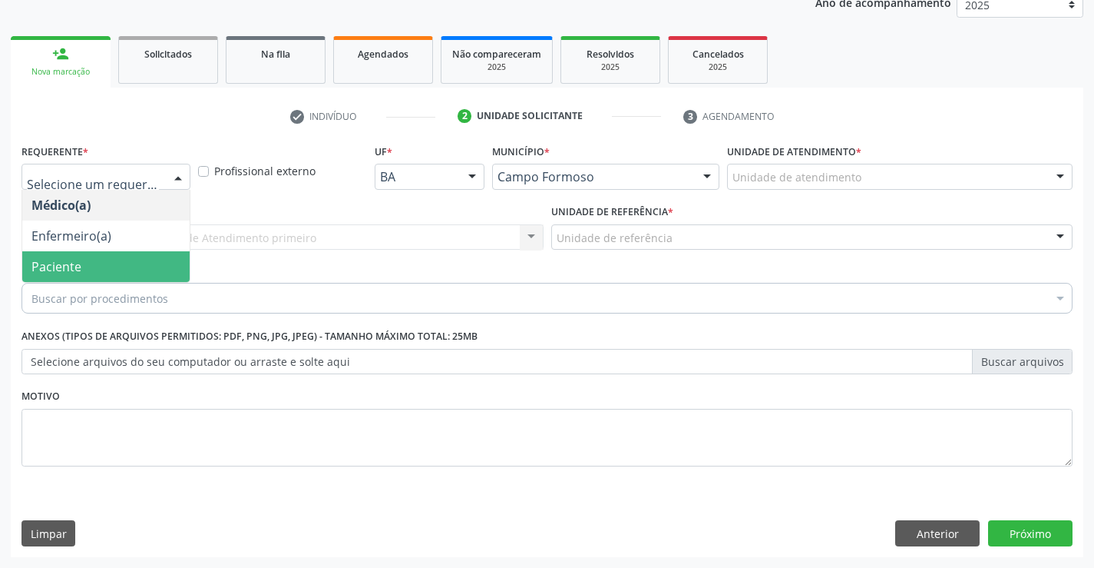
click at [119, 262] on span "Paciente" at bounding box center [105, 266] width 167 height 31
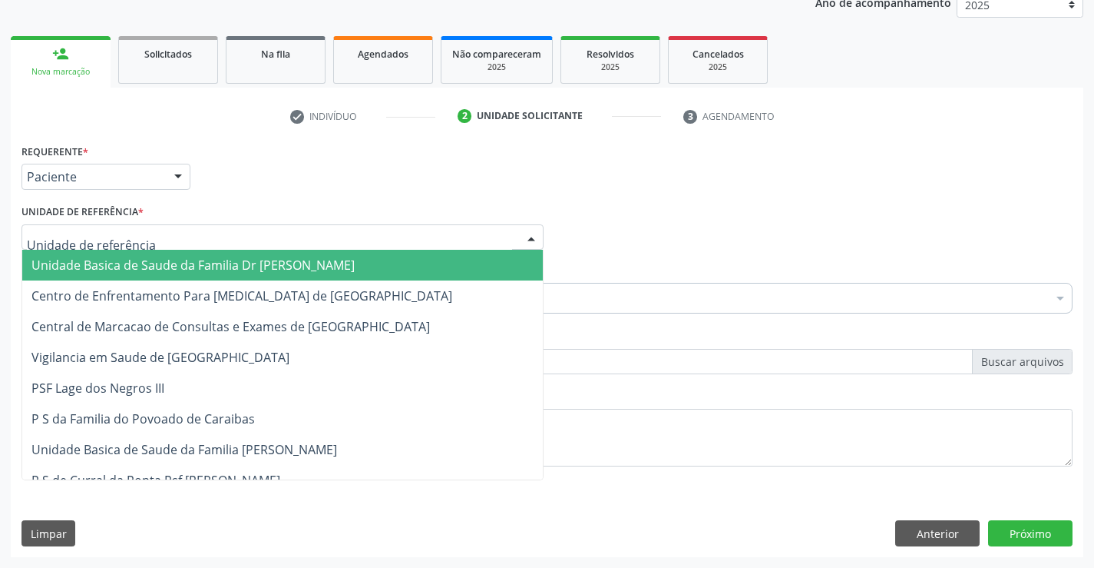
click at [187, 268] on span "Unidade Basica de Saude da Familia Dr [PERSON_NAME]" at bounding box center [192, 265] width 323 height 17
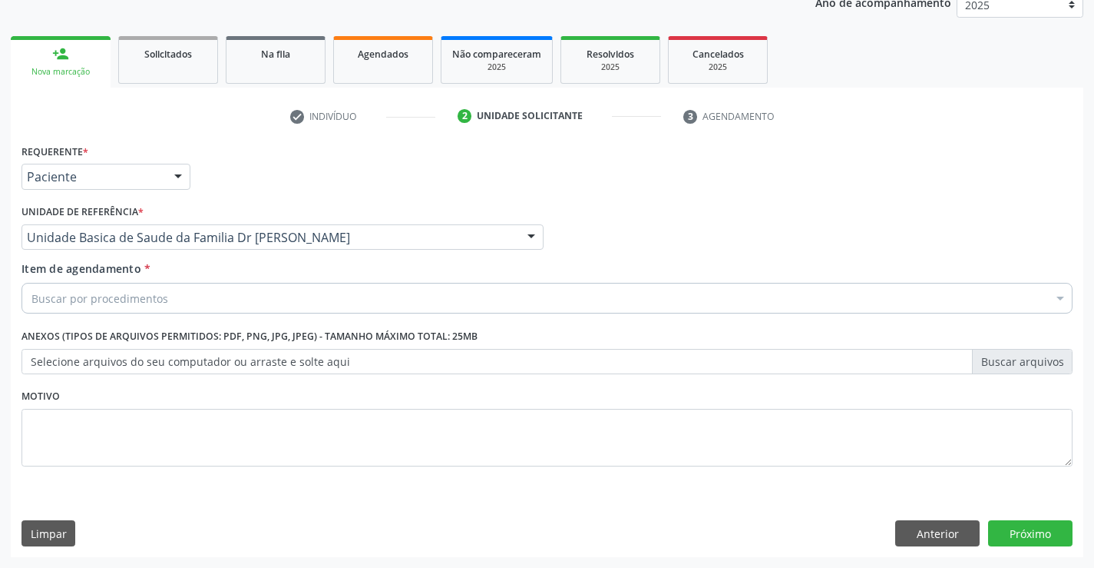
click at [182, 304] on div "Buscar por procedimentos" at bounding box center [547, 298] width 1051 height 31
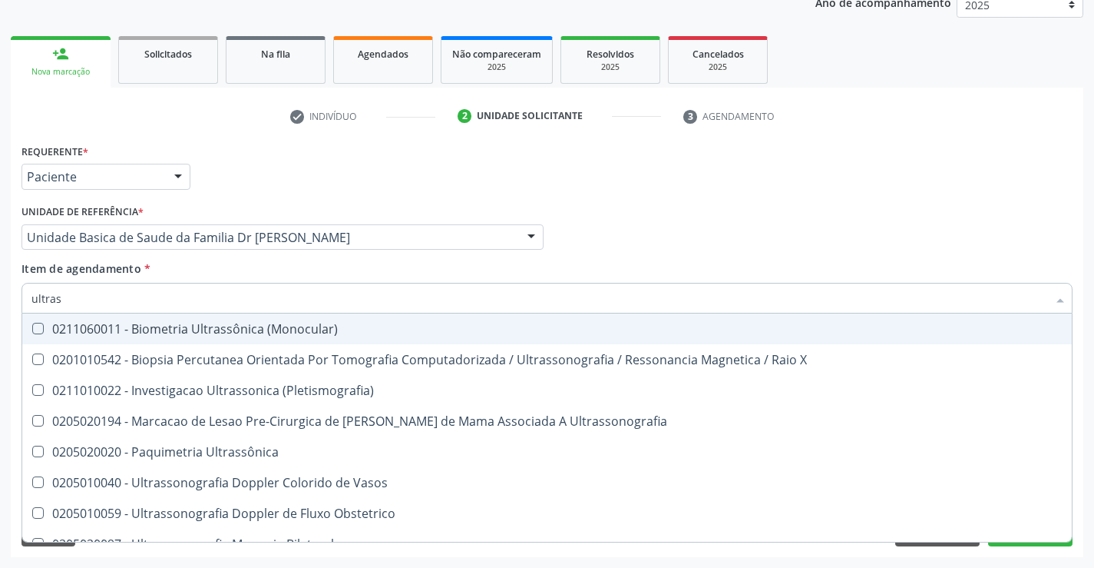
type input "ultrass"
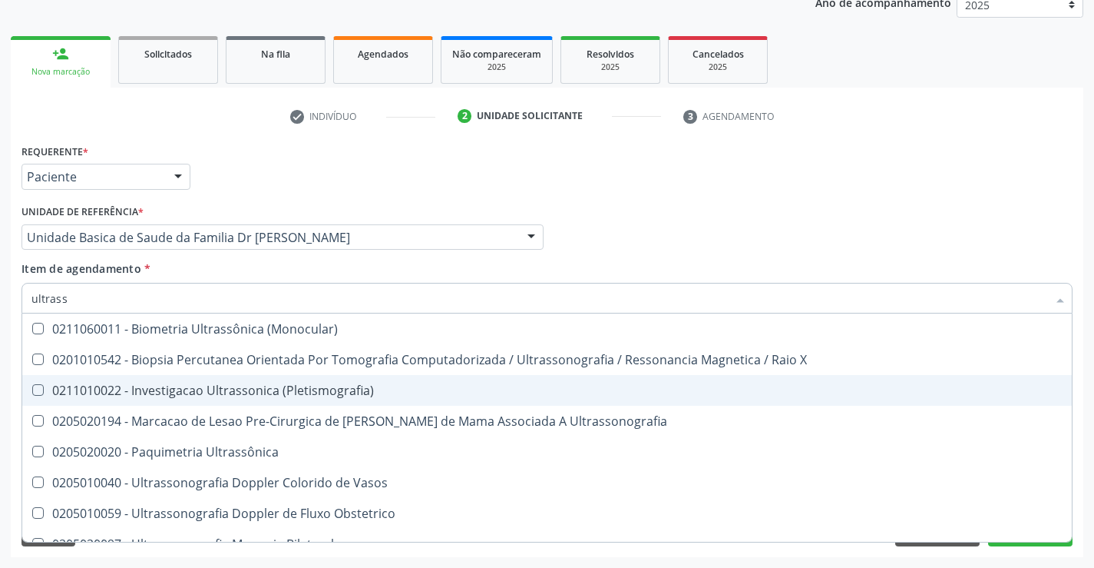
scroll to position [154, 0]
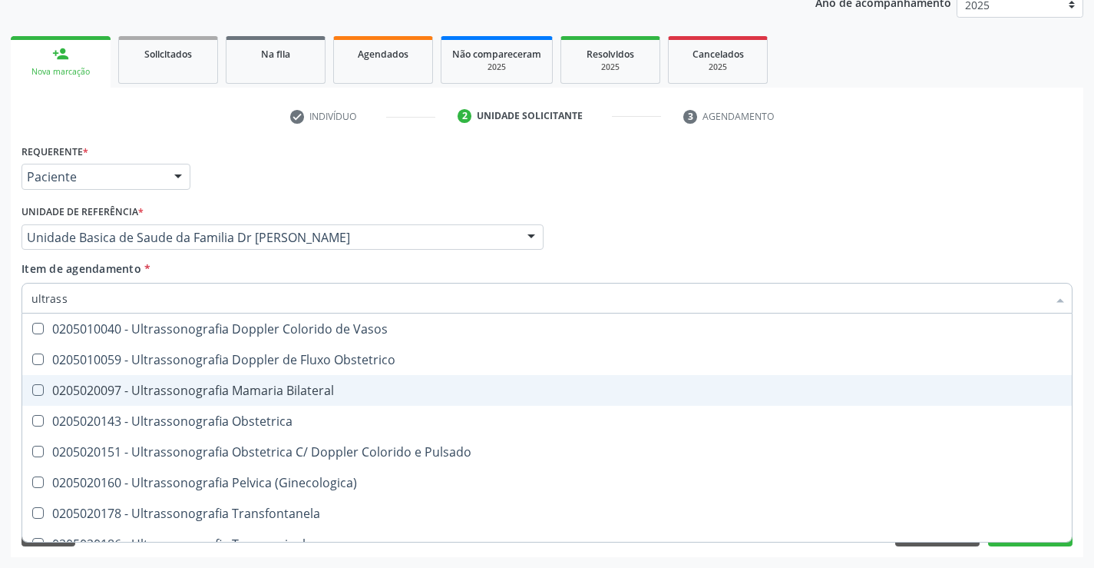
click at [363, 384] on div "0205020097 - Ultrassonografia Mamaria Bilateral" at bounding box center [546, 390] width 1031 height 12
checkbox Bilateral "true"
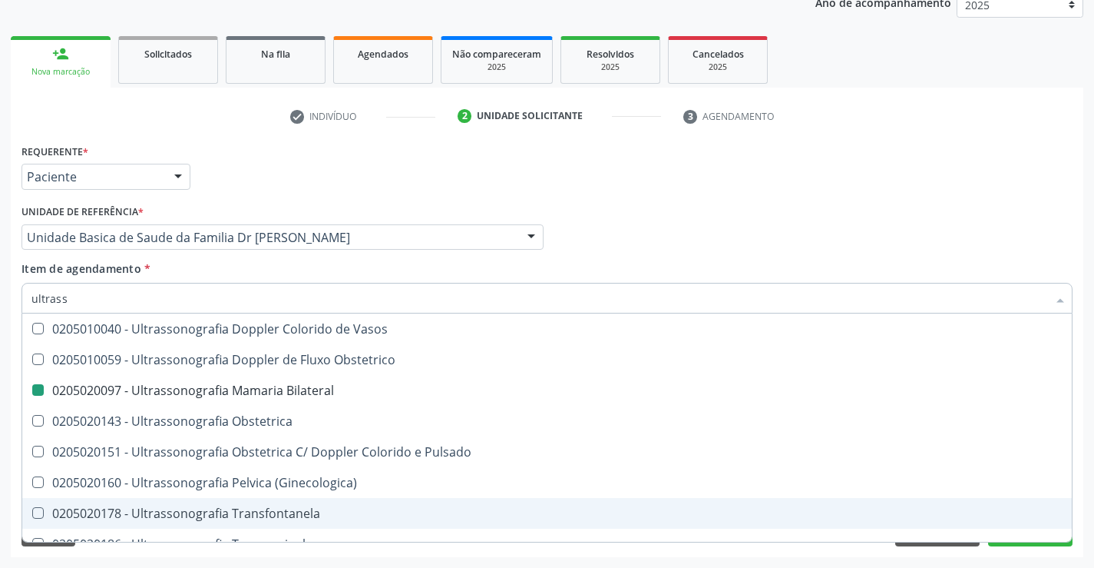
click at [1084, 492] on div "Acompanhamento Acompanhe a situação das marcações correntes e finalizadas Relat…" at bounding box center [547, 229] width 1094 height 677
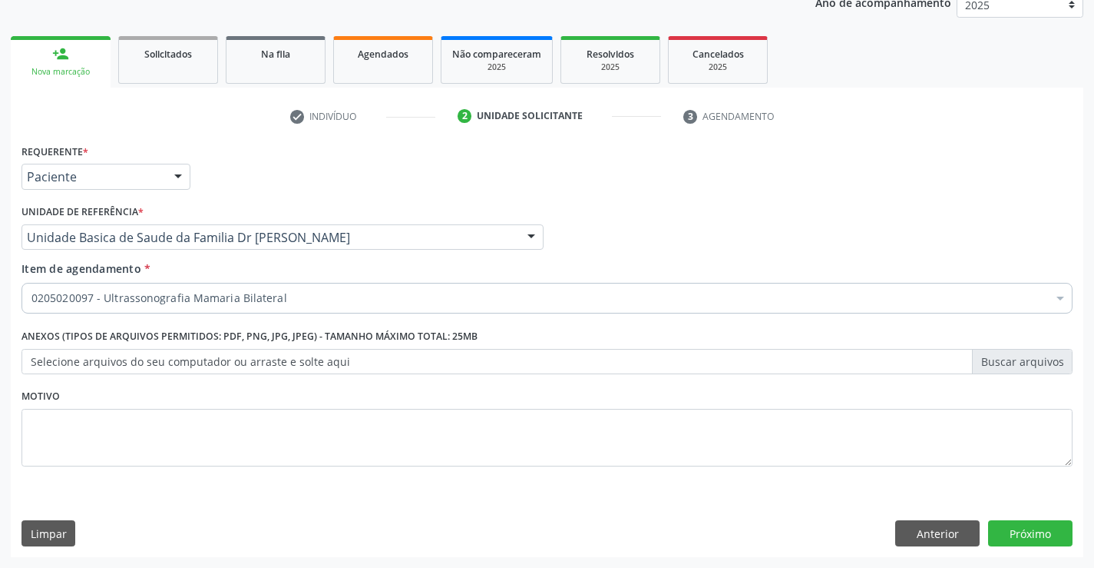
scroll to position [0, 0]
click at [1033, 531] on button "Próximo" at bounding box center [1030, 533] width 84 height 26
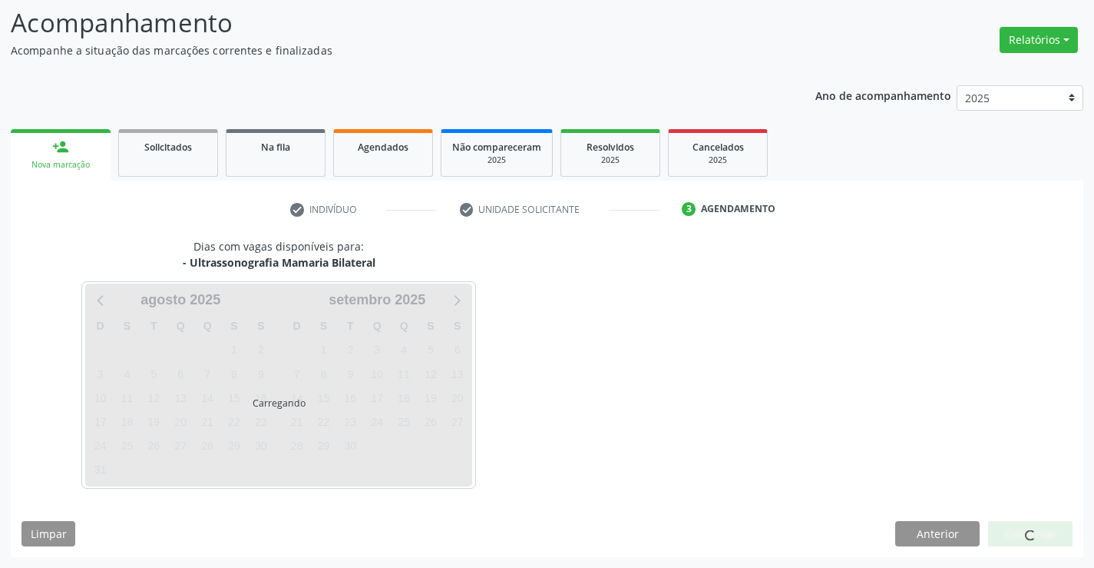
scroll to position [101, 0]
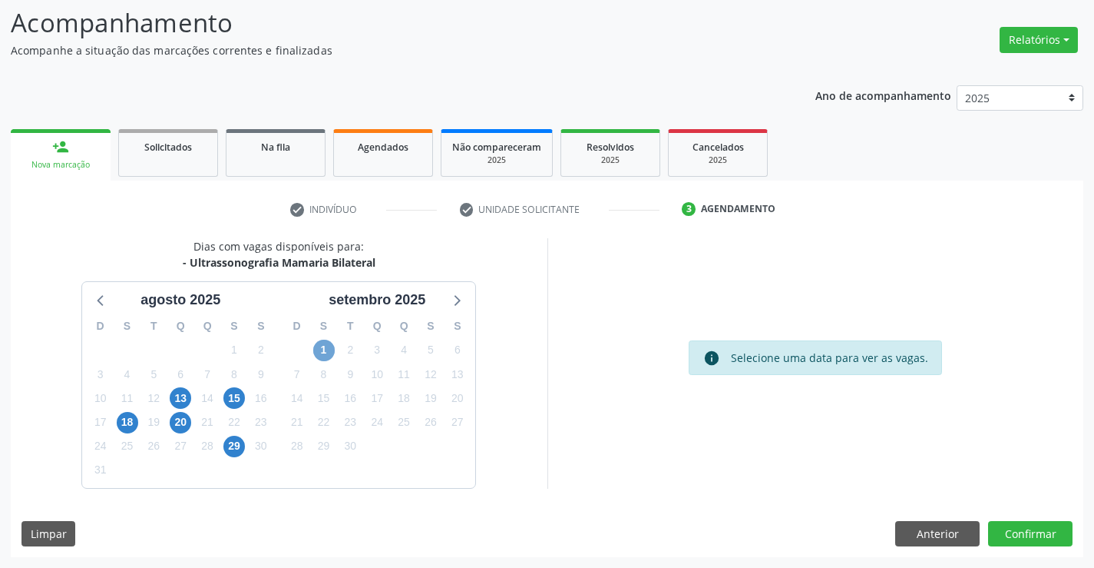
click at [325, 349] on span "1" at bounding box center [324, 350] width 22 height 22
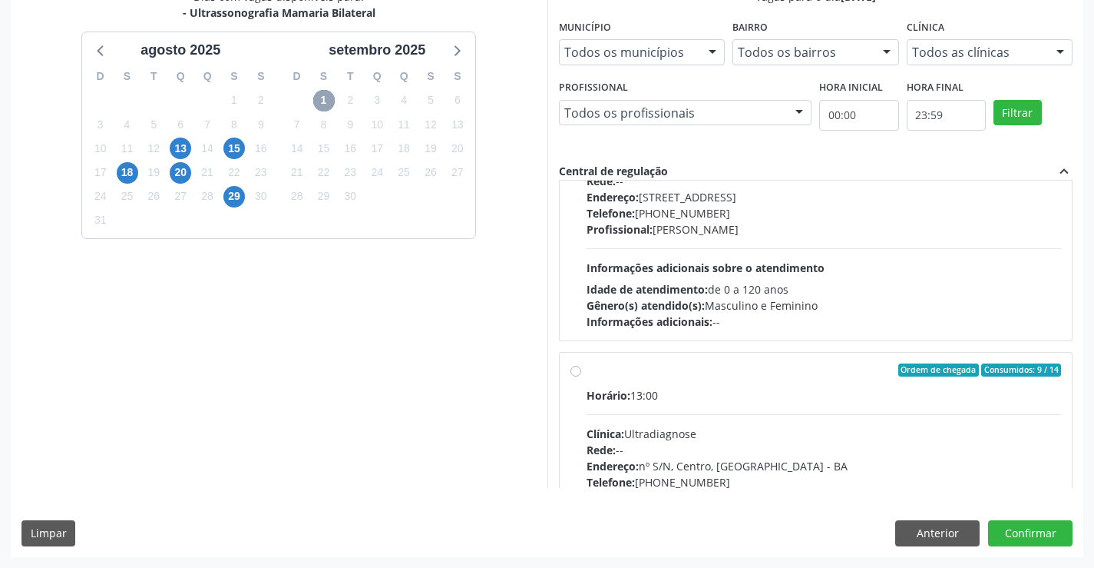
scroll to position [230, 0]
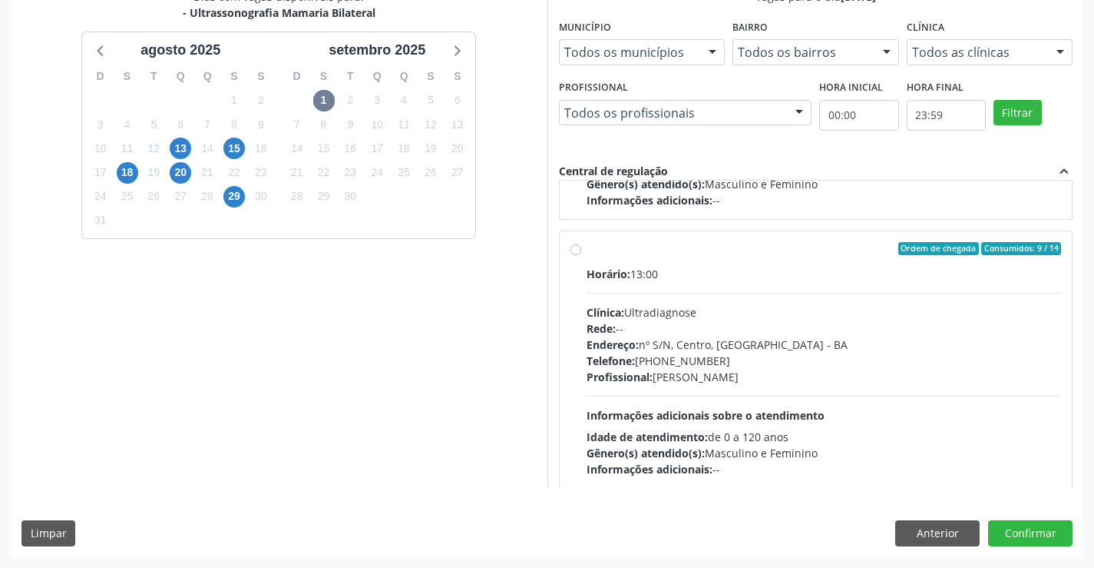
click at [728, 270] on div "Horário: 13:00" at bounding box center [824, 274] width 475 height 16
click at [581, 256] on input "Ordem de chegada Consumidos: 9 / 14 Horário: 13:00 Clínica: Ultradiagnose Rede:…" at bounding box center [576, 249] width 11 height 14
radio input "true"
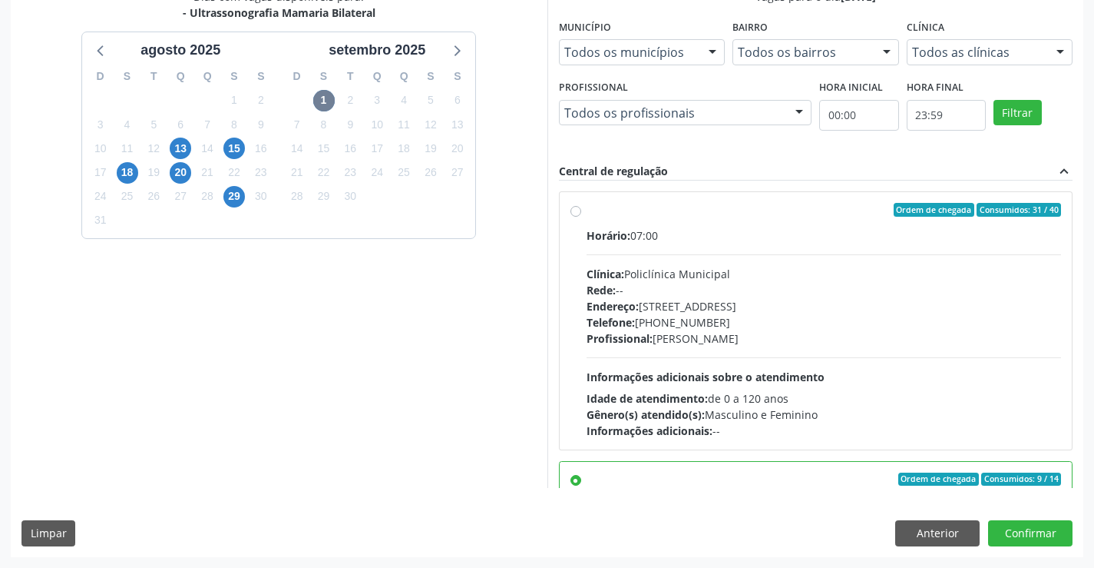
scroll to position [230, 0]
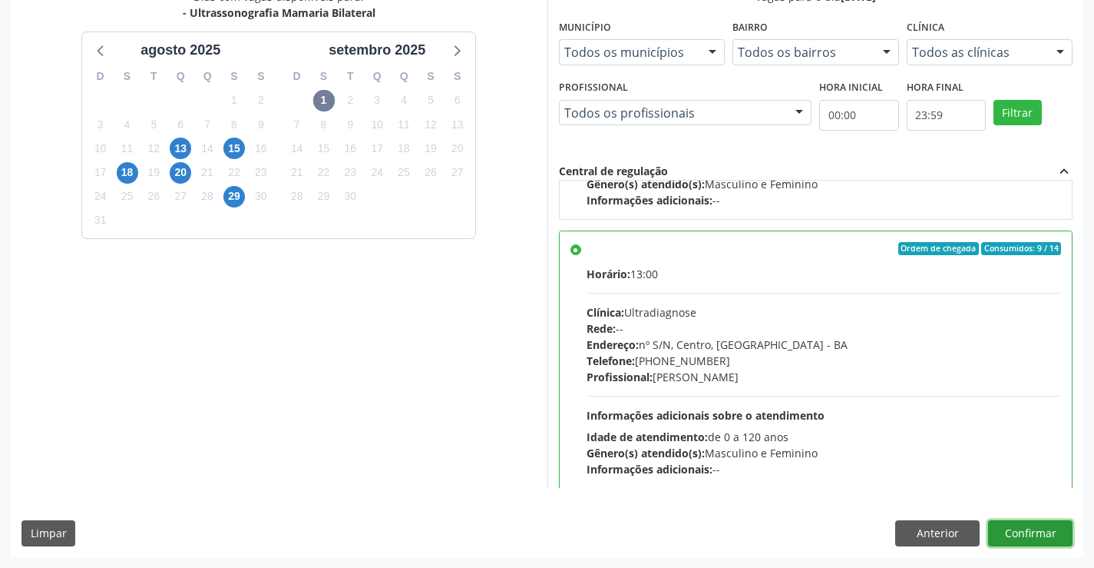
click at [1035, 528] on button "Confirmar" at bounding box center [1030, 533] width 84 height 26
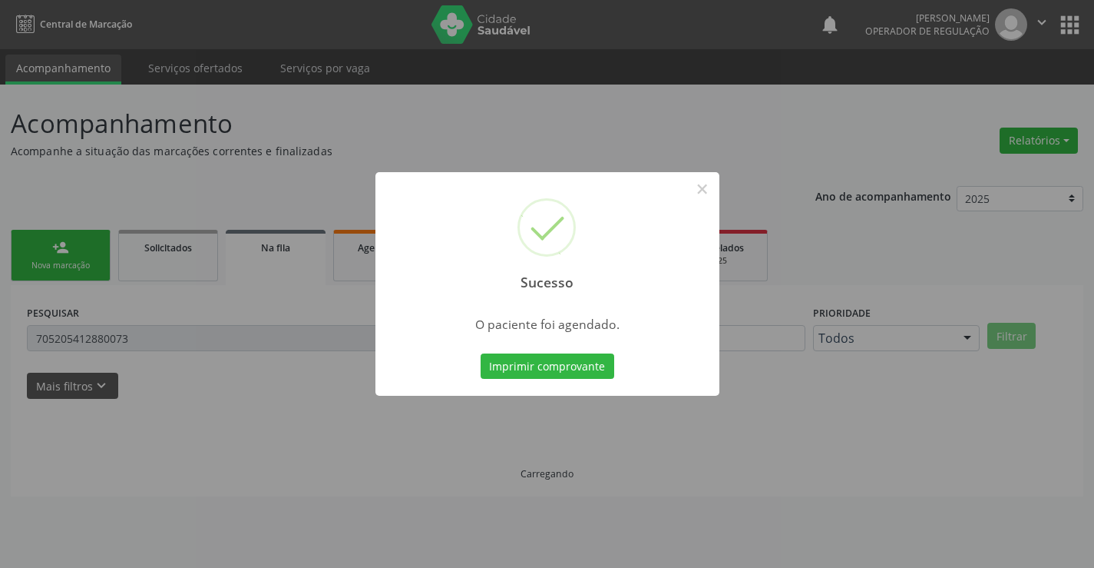
scroll to position [0, 0]
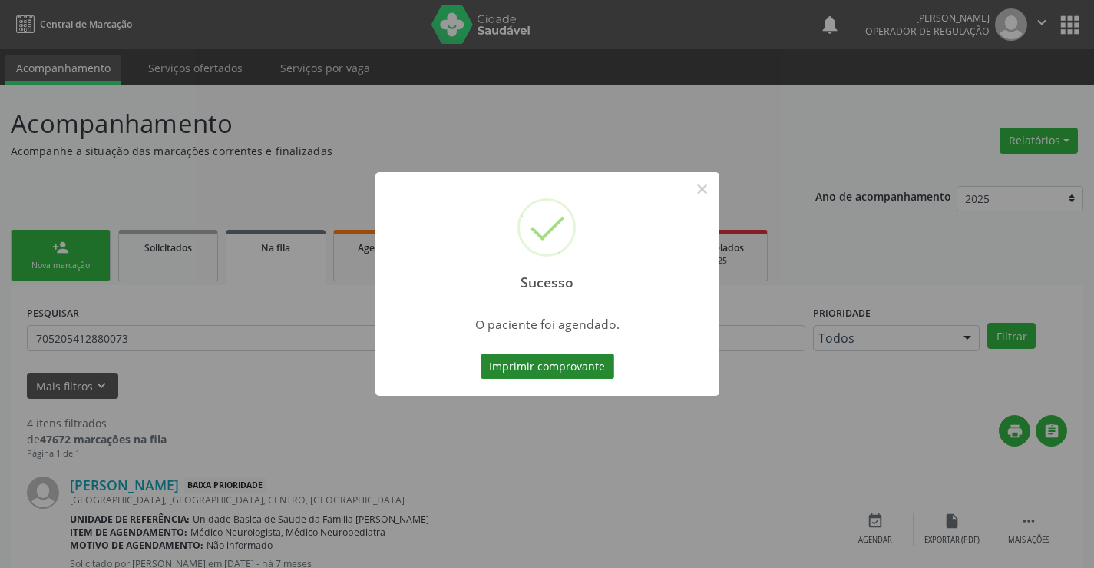
click at [520, 359] on button "Imprimir comprovante" at bounding box center [548, 366] width 134 height 26
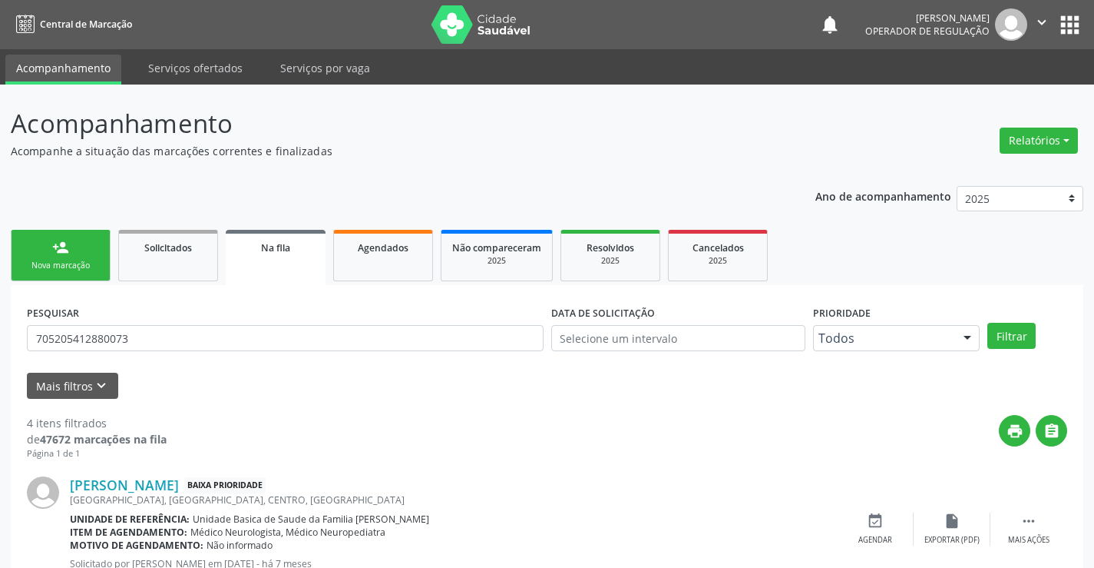
click at [58, 267] on div "Nova marcação" at bounding box center [60, 266] width 77 height 12
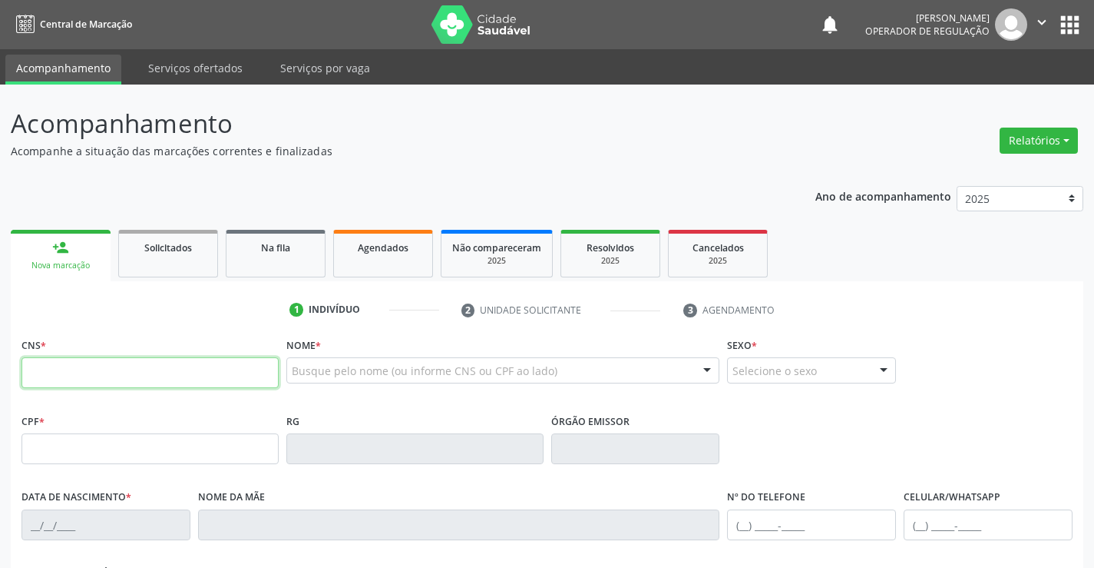
click at [117, 372] on input "text" at bounding box center [150, 372] width 257 height 31
type input "703 0048 9950 7673"
type input "1489532048"
type input "20/04/1983"
type input "(74) 99952-4893"
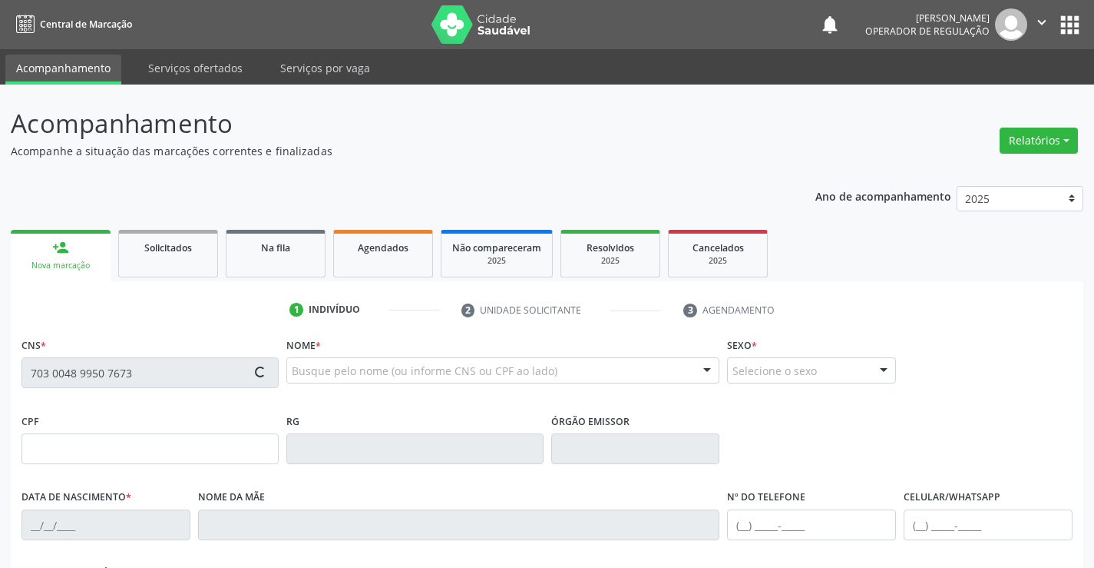
type input "039.119.575-13"
type input "S/N"
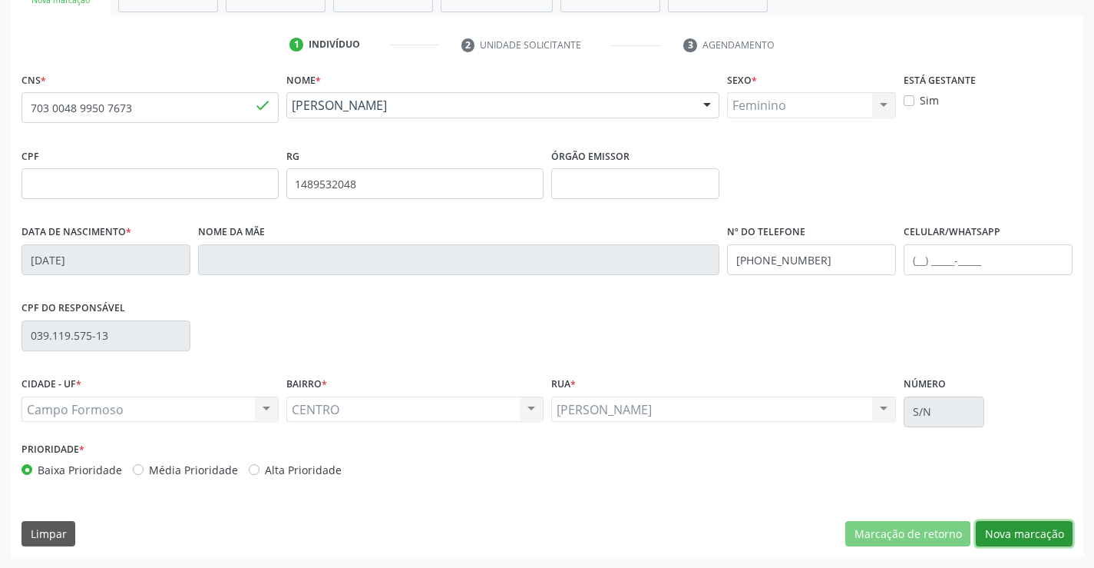
click at [1015, 528] on button "Nova marcação" at bounding box center [1024, 534] width 97 height 26
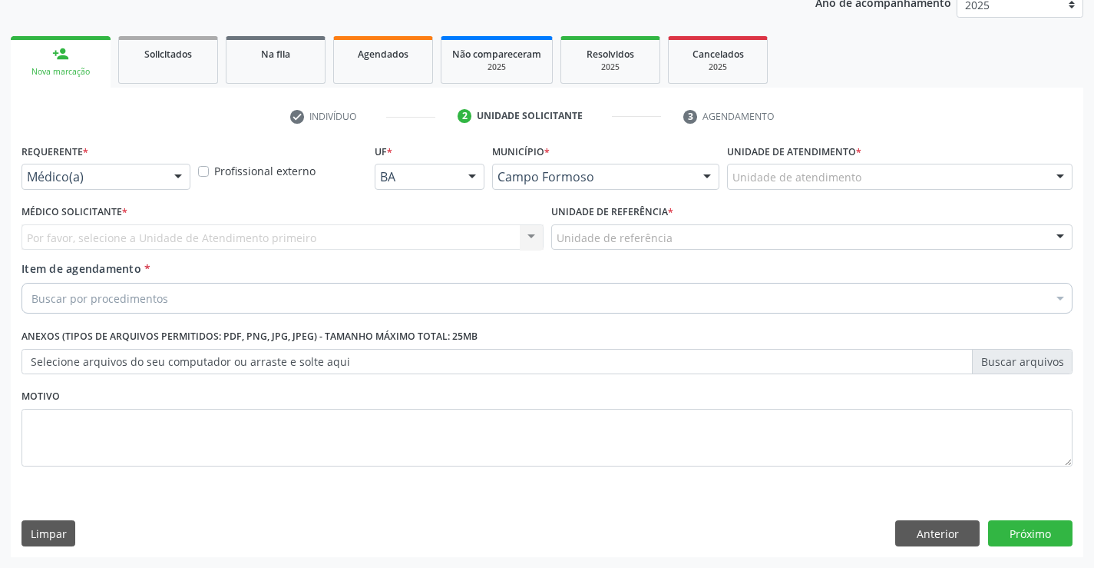
scroll to position [194, 0]
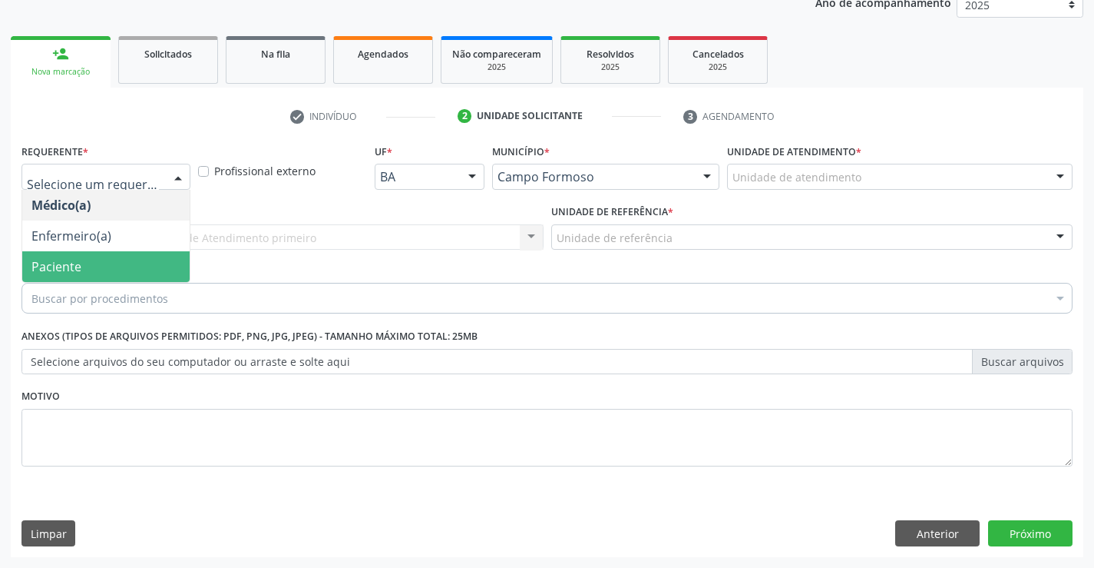
click at [111, 265] on span "Paciente" at bounding box center [105, 266] width 167 height 31
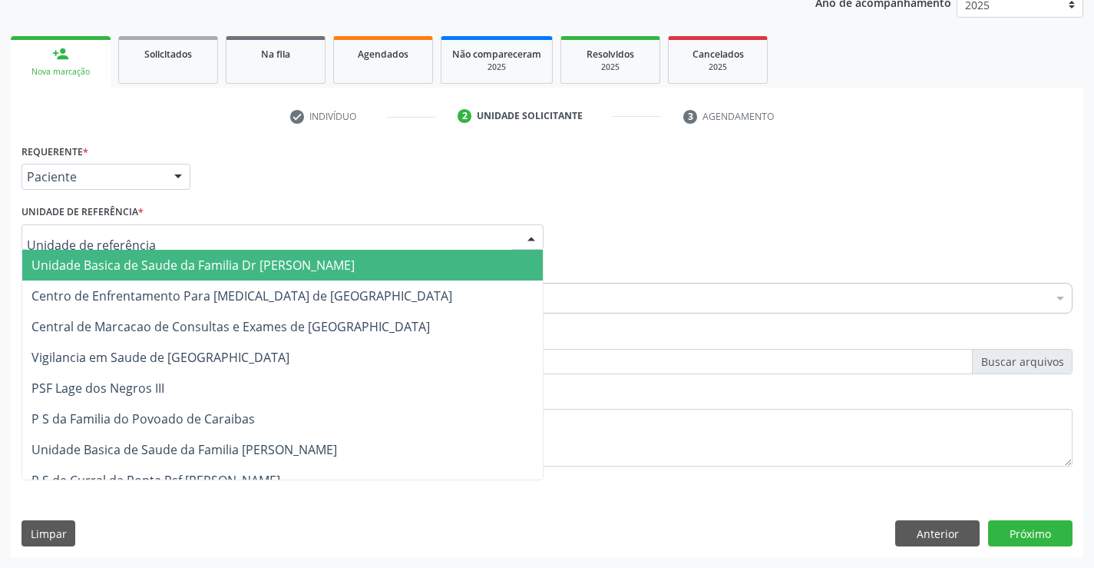
click at [161, 255] on span "Unidade Basica de Saude da Familia Dr [PERSON_NAME]" at bounding box center [282, 265] width 521 height 31
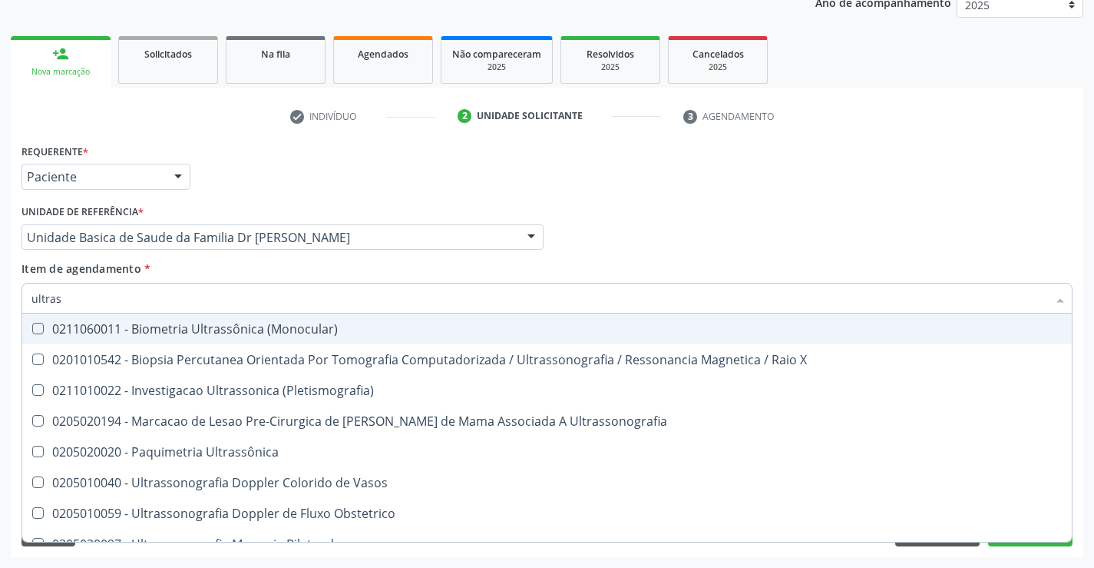
type input "ultrass"
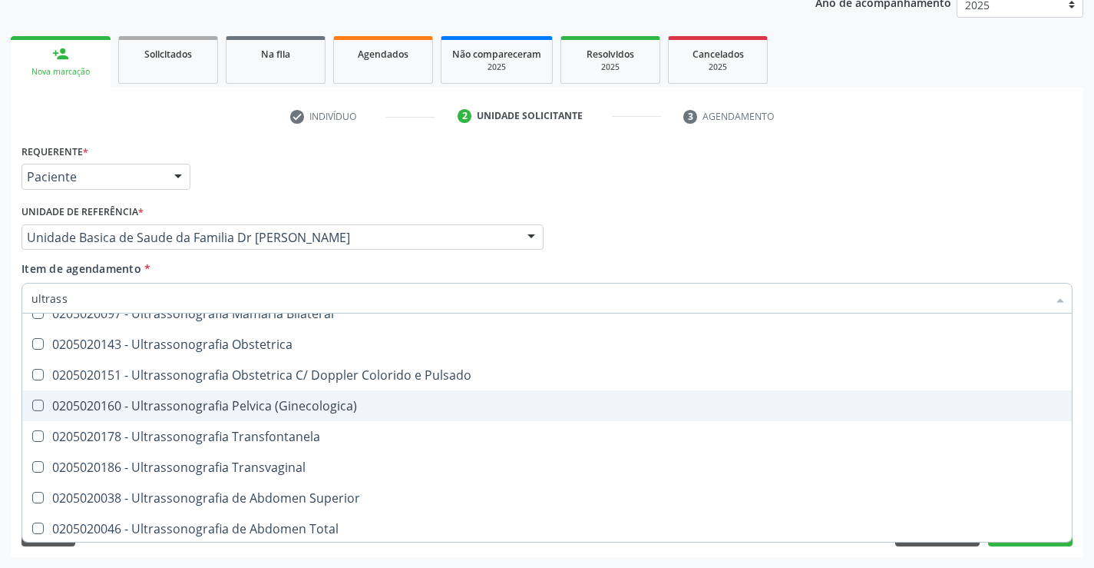
scroll to position [307, 0]
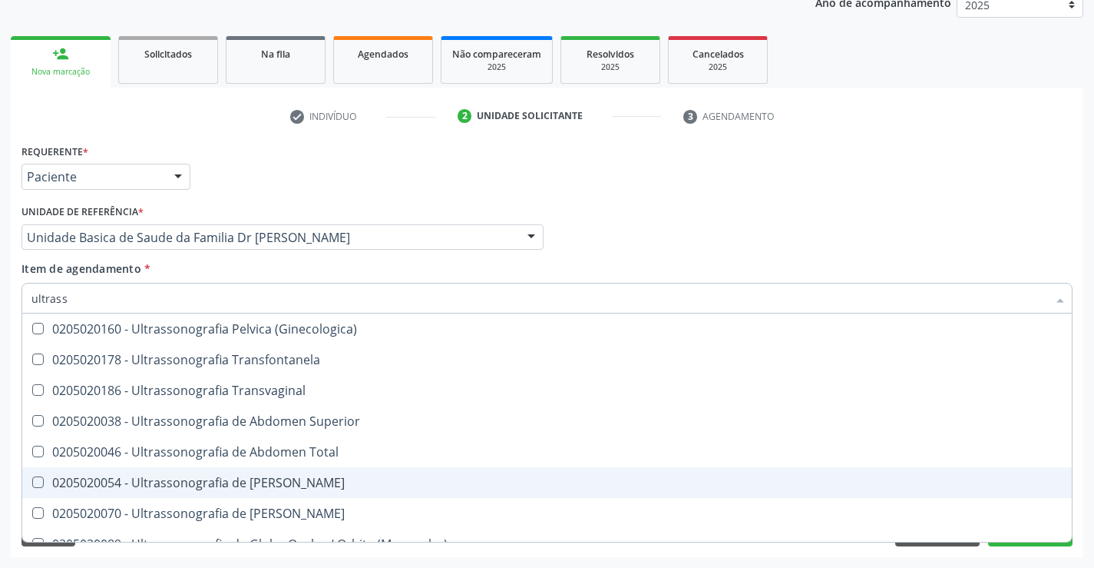
click at [359, 485] on div "0205020054 - Ultrassonografia de [PERSON_NAME]" at bounding box center [546, 482] width 1031 height 12
checkbox Urinario "true"
click at [1081, 484] on div "Requerente * Paciente Médico(a) Enfermeiro(a) Paciente Nenhum resultado encontr…" at bounding box center [547, 348] width 1073 height 417
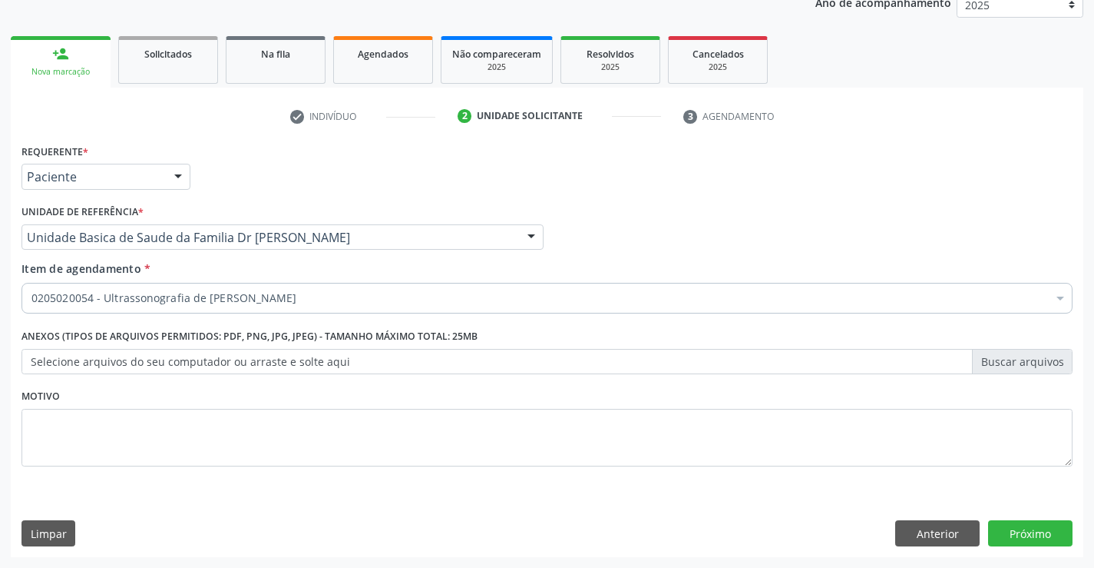
scroll to position [0, 0]
click at [1016, 525] on button "Próximo" at bounding box center [1030, 533] width 84 height 26
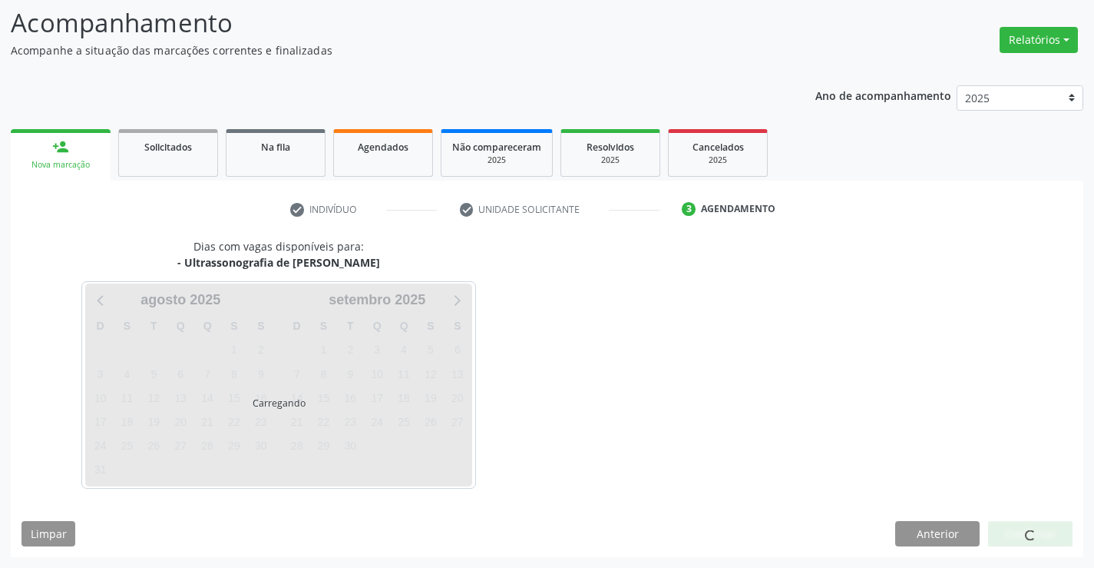
scroll to position [101, 0]
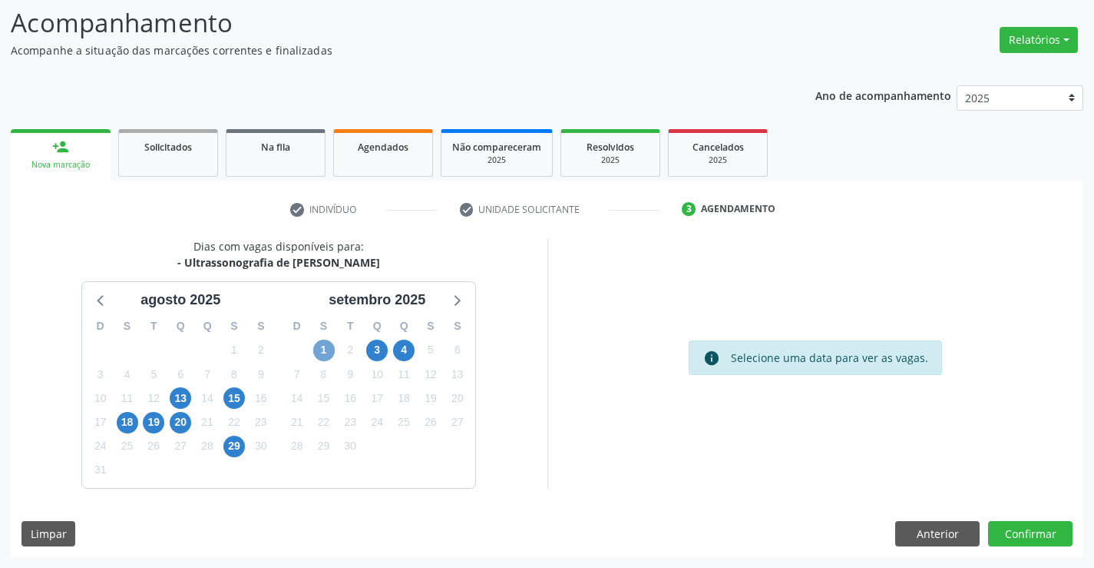
click at [323, 353] on span "1" at bounding box center [324, 350] width 22 height 22
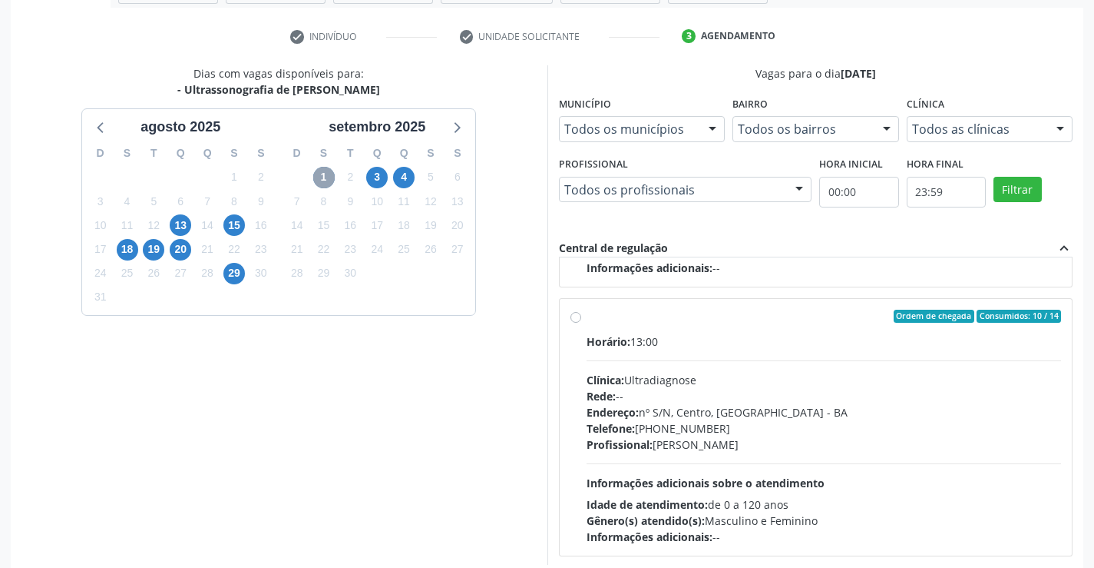
scroll to position [780, 0]
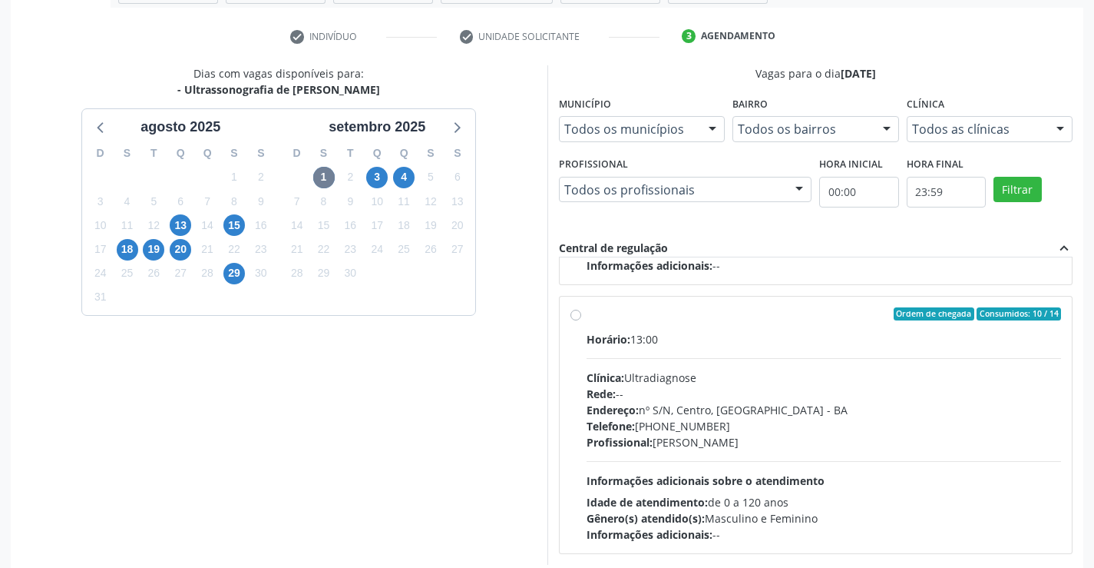
click at [758, 318] on div "Ordem de chegada Consumidos: 10 / 14" at bounding box center [824, 314] width 475 height 14
click at [581, 318] on input "Ordem de chegada Consumidos: 10 / 14 Horário: 13:00 Clínica: Ultradiagnose Rede…" at bounding box center [576, 314] width 11 height 14
radio input "true"
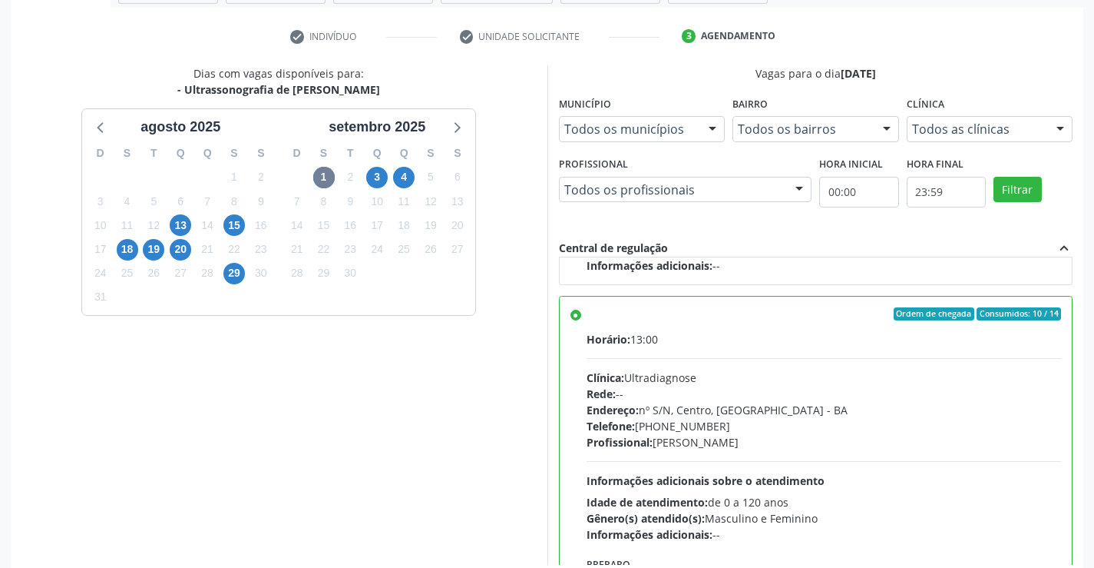
click at [1087, 518] on div "Acompanhamento Acompanhe a situação das marcações correntes e finalizadas Relat…" at bounding box center [547, 227] width 1094 height 833
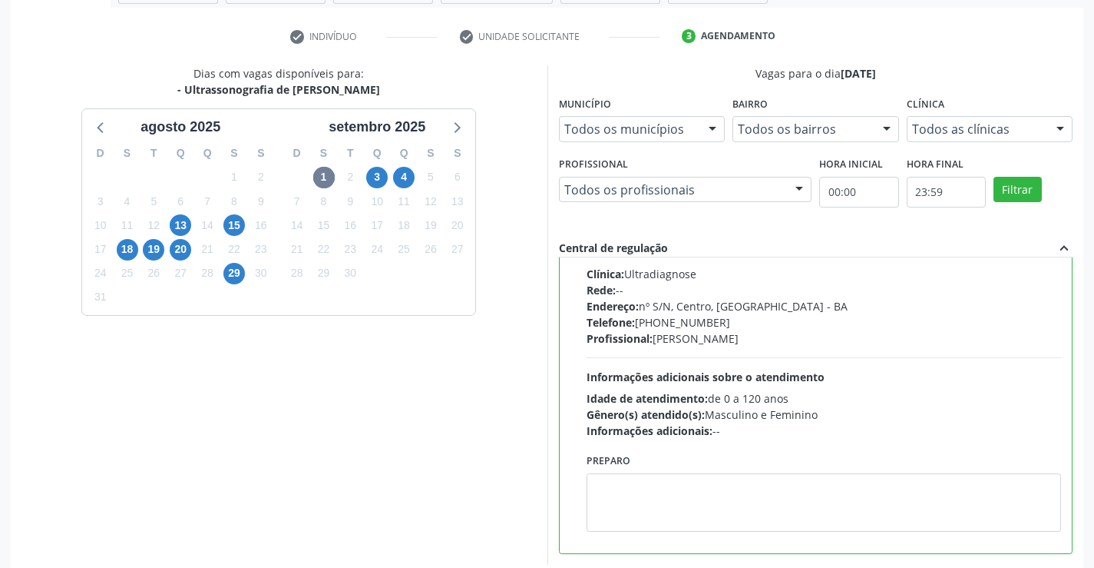
scroll to position [350, 0]
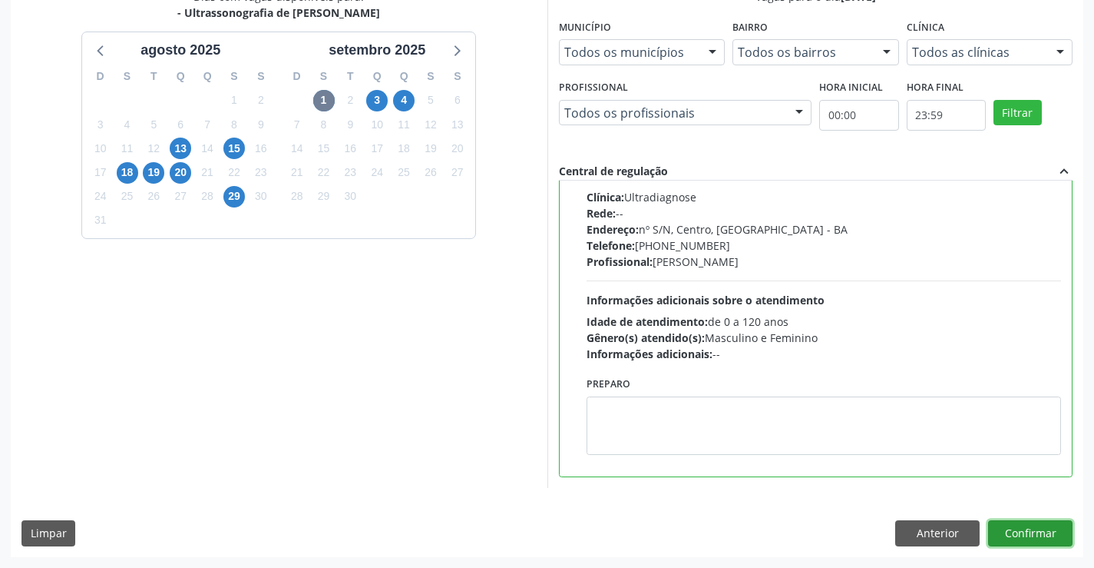
click at [1011, 528] on button "Confirmar" at bounding box center [1030, 533] width 84 height 26
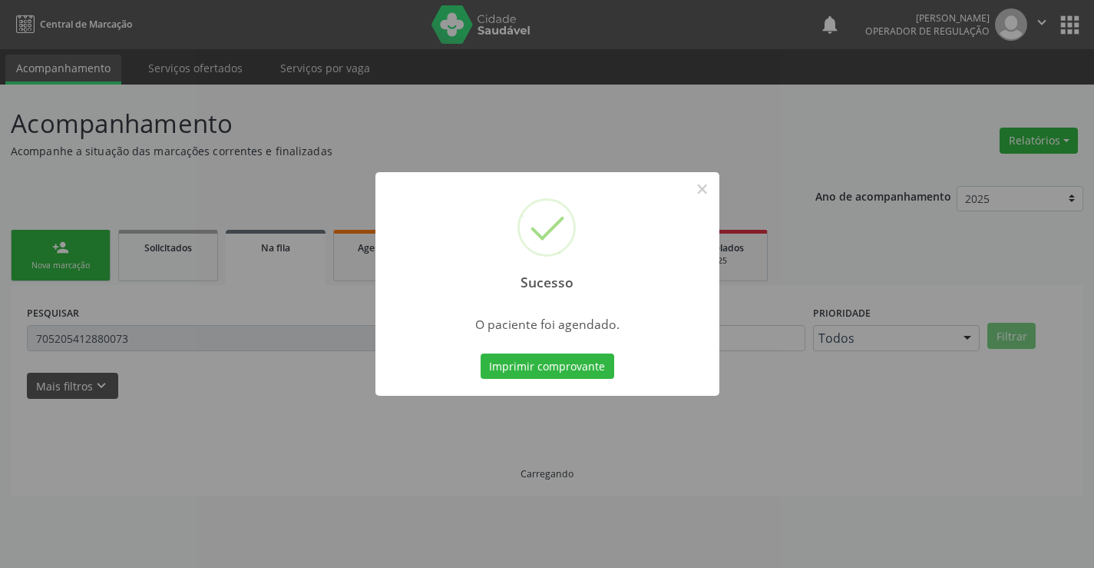
scroll to position [0, 0]
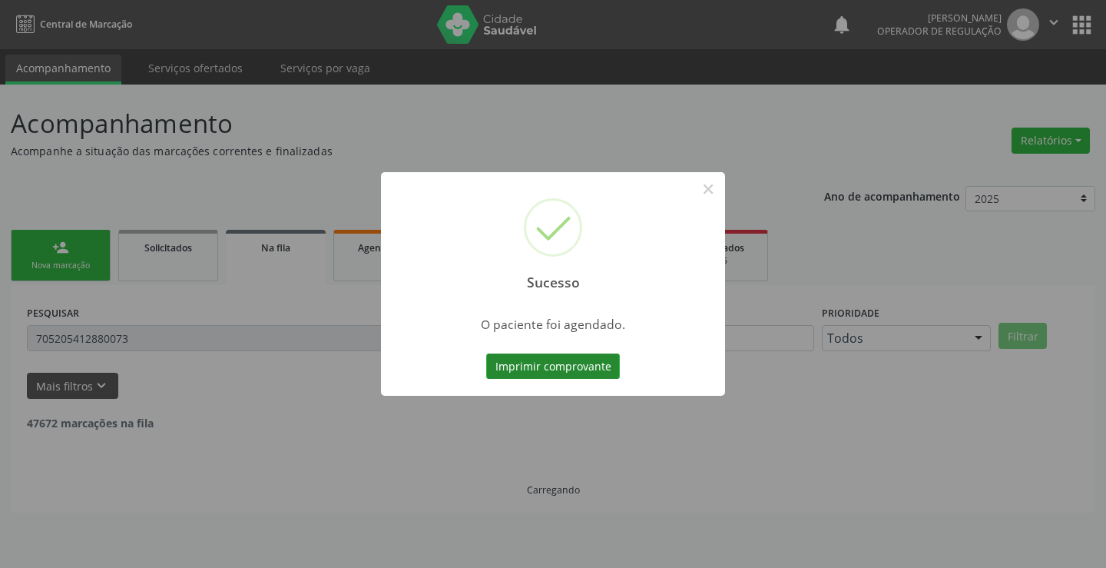
click at [558, 363] on button "Imprimir comprovante" at bounding box center [553, 366] width 134 height 26
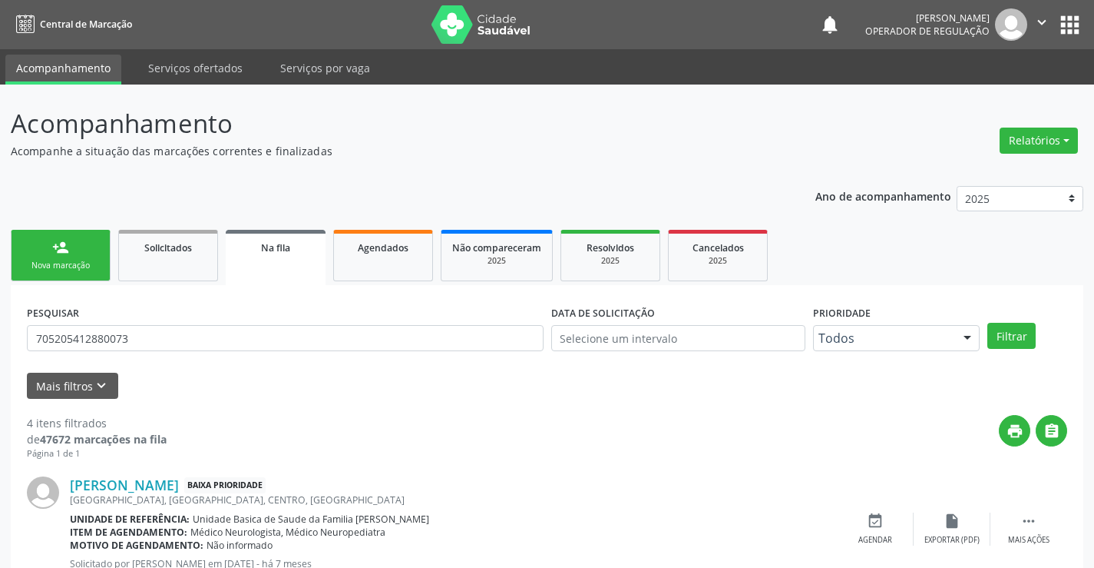
click at [58, 254] on div "person_add" at bounding box center [60, 247] width 17 height 17
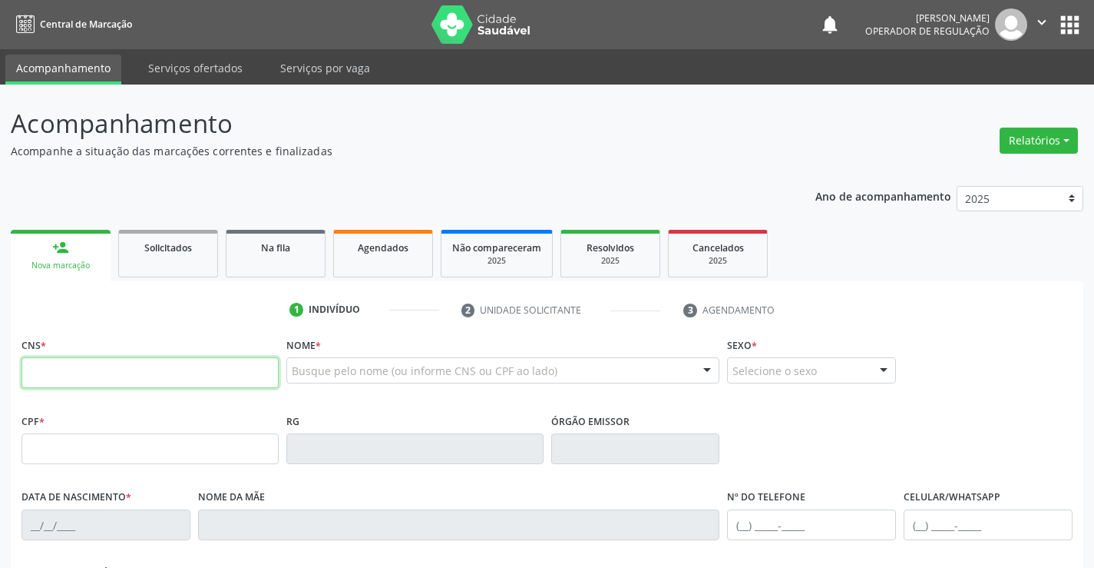
click at [111, 379] on input "text" at bounding box center [150, 372] width 257 height 31
type input "700 0076 0873 8000"
type input "100.562.785-19"
type input "03/02/2015"
type input "Janai Silva de Souza"
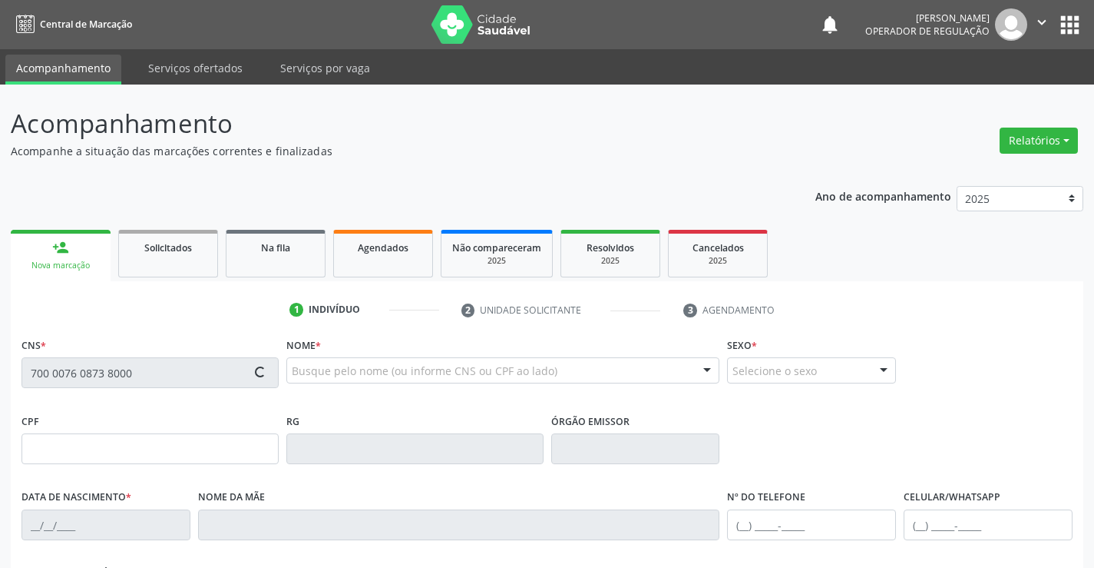
type input "(74) 99123-5122"
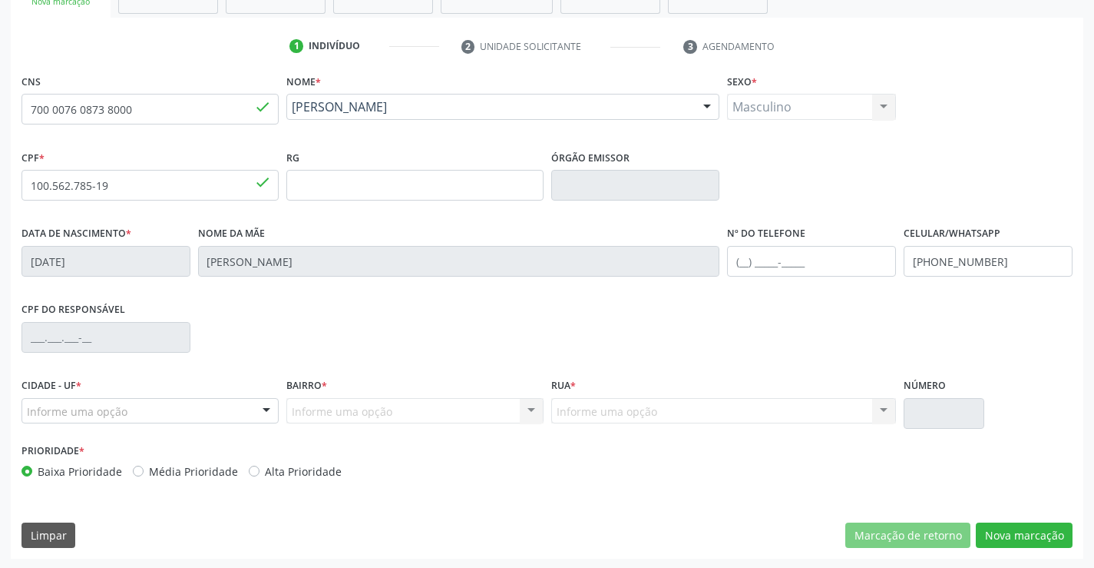
scroll to position [265, 0]
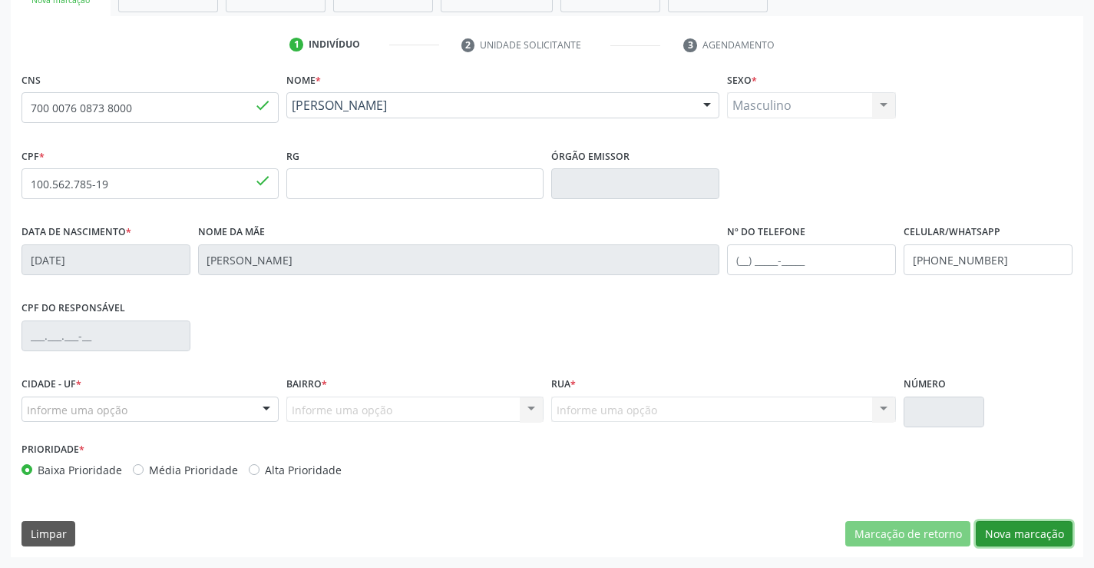
click at [1025, 530] on button "Nova marcação" at bounding box center [1024, 534] width 97 height 26
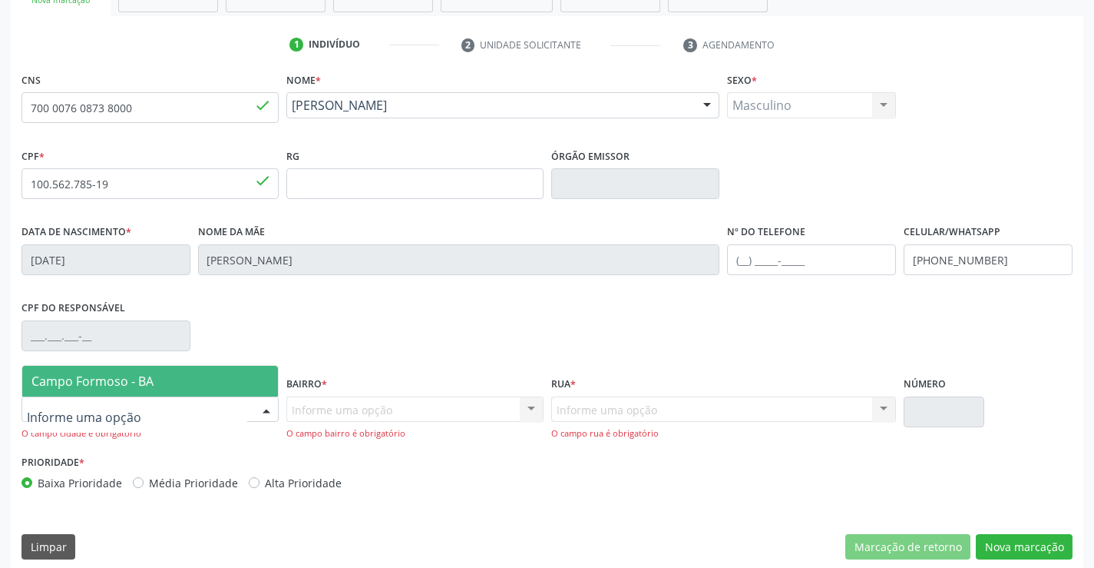
click at [179, 401] on div at bounding box center [150, 409] width 257 height 26
click at [179, 378] on span "Campo Formoso - BA" at bounding box center [150, 381] width 256 height 31
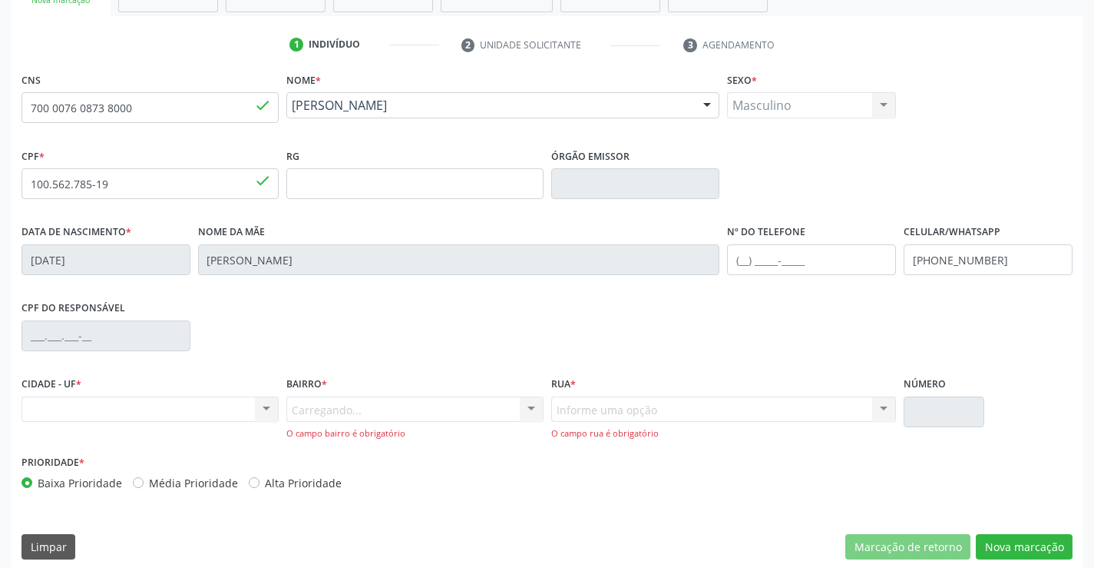
click at [361, 409] on div "Carregando... Nenhum resultado encontrado para: " " Nenhuma opção encontrada. D…" at bounding box center [414, 418] width 257 height 44
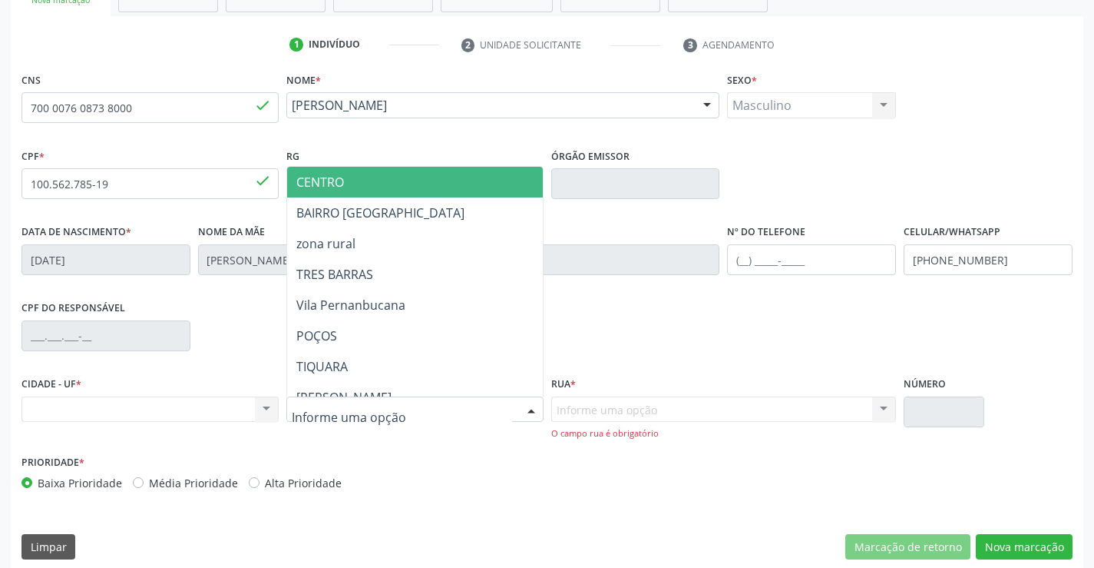
click at [380, 183] on span "CENTRO" at bounding box center [453, 182] width 332 height 31
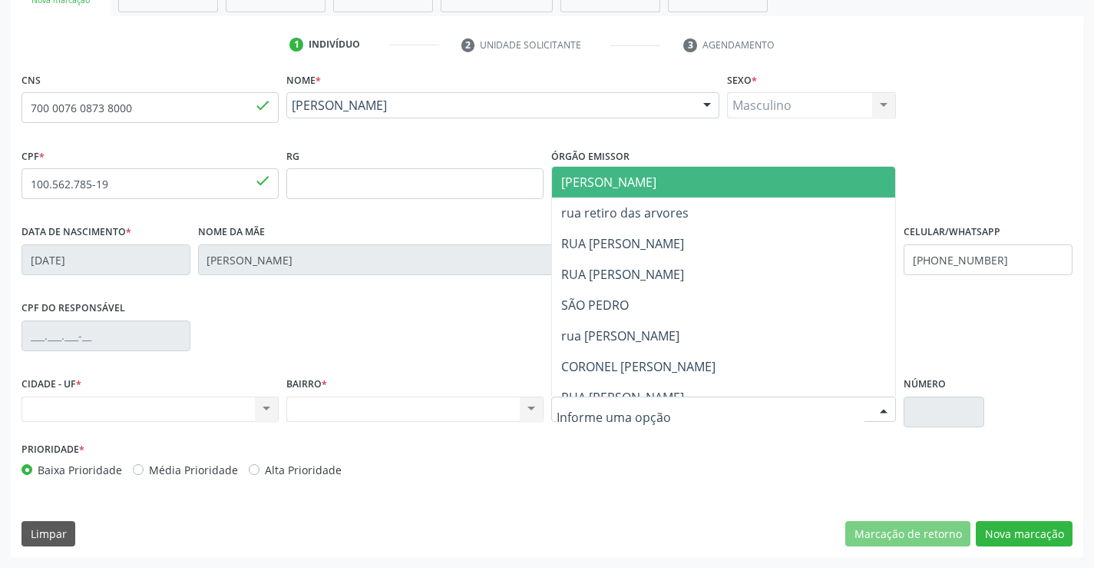
click at [661, 180] on span "[PERSON_NAME]" at bounding box center [737, 182] width 370 height 31
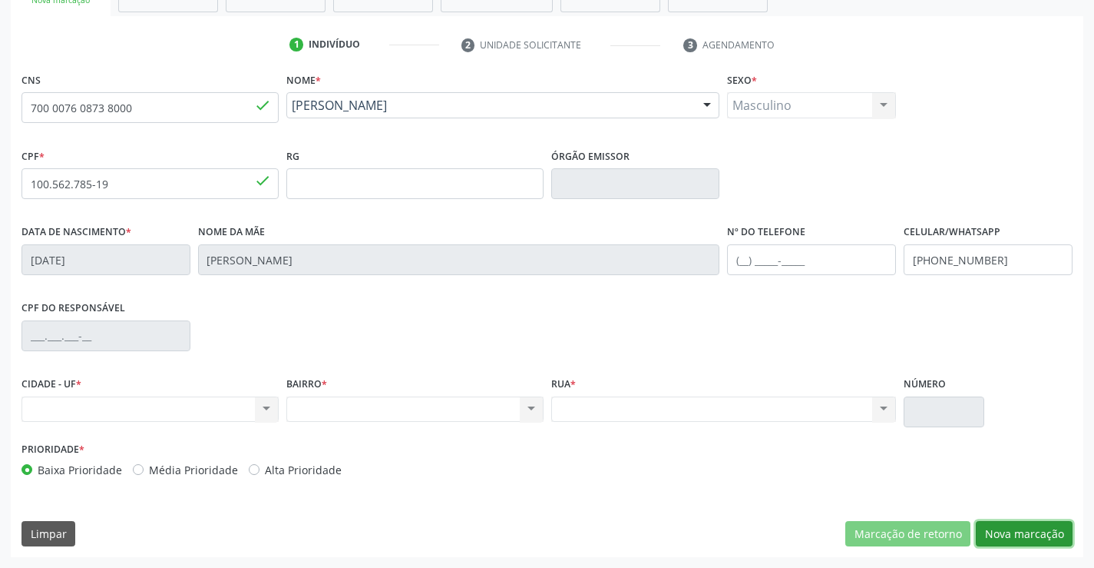
click at [1026, 527] on button "Nova marcação" at bounding box center [1024, 534] width 97 height 26
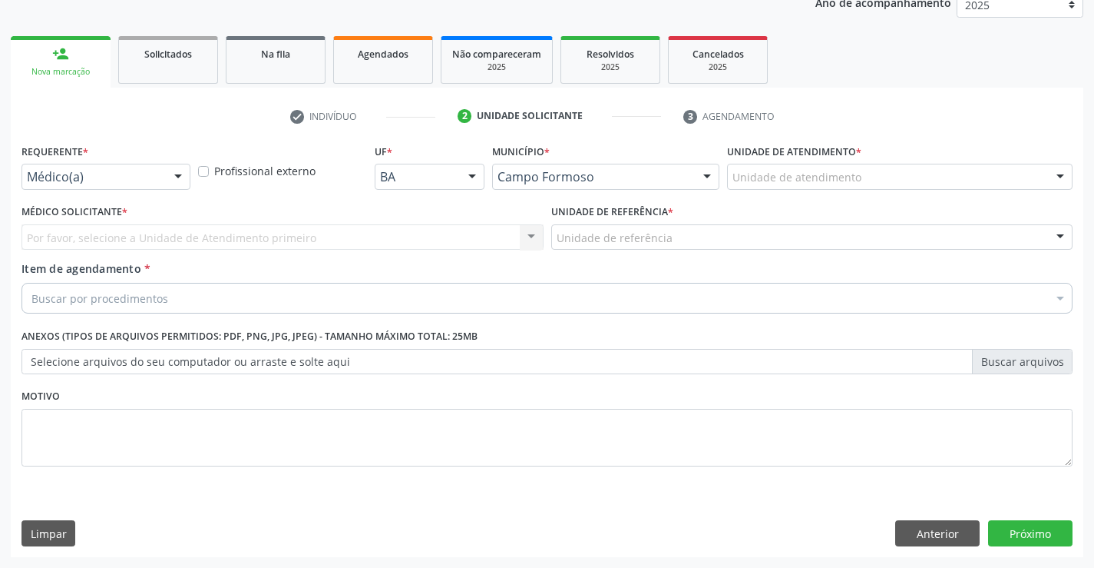
scroll to position [194, 0]
click at [1024, 531] on button "Próximo" at bounding box center [1030, 533] width 84 height 26
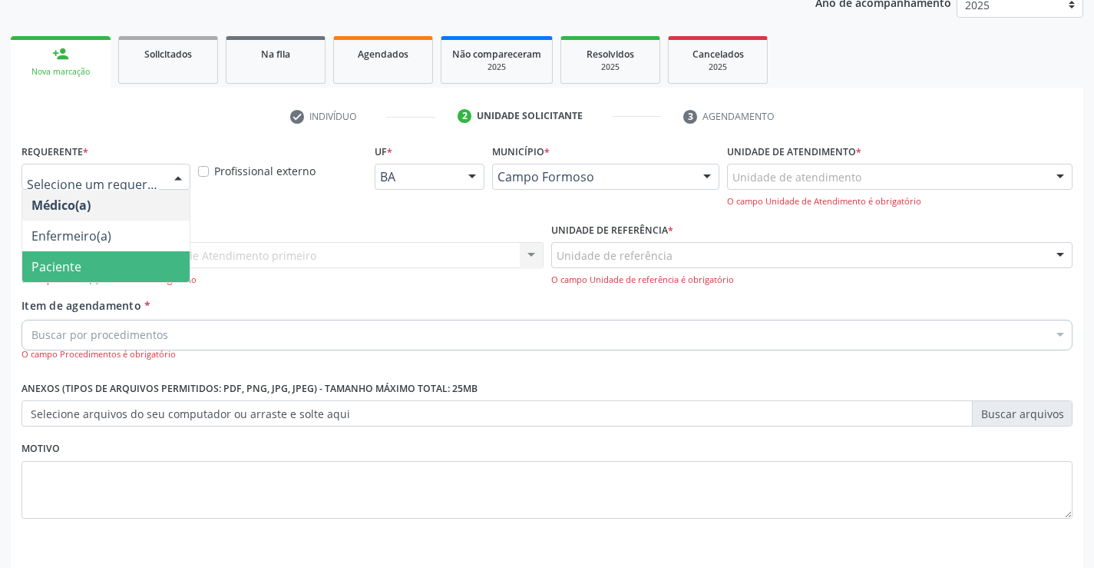
click at [83, 264] on span "Paciente" at bounding box center [105, 266] width 167 height 31
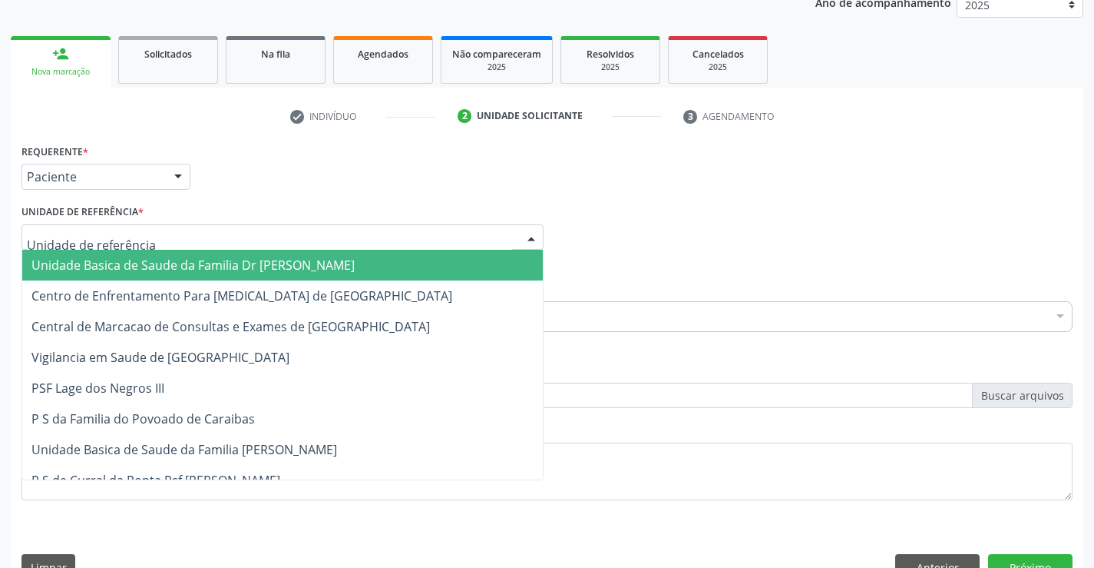
click at [146, 267] on span "Unidade Basica de Saude da Familia Dr [PERSON_NAME]" at bounding box center [192, 265] width 323 height 17
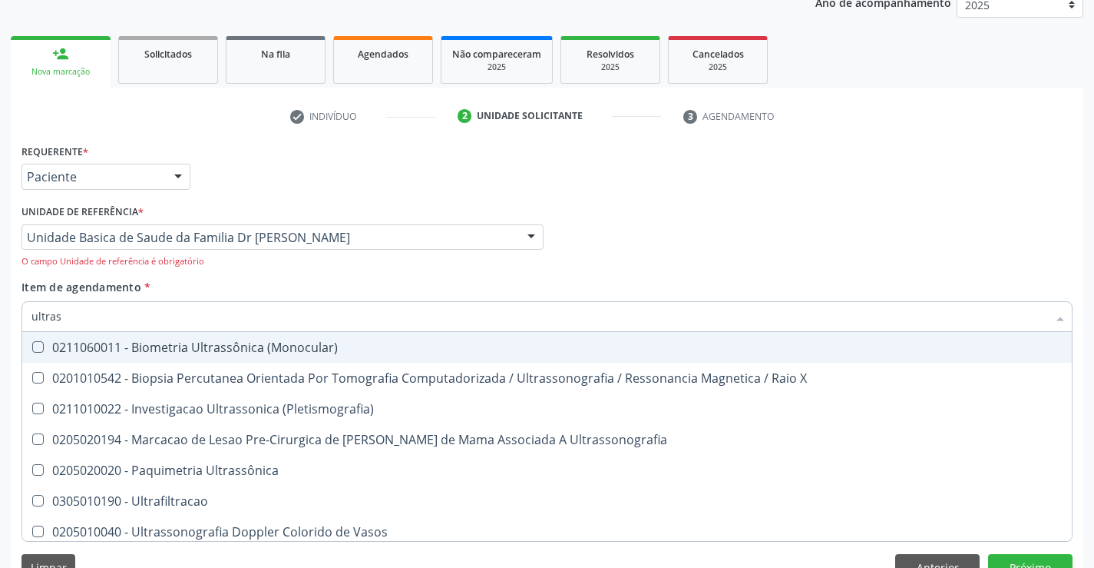
type input "ultrass"
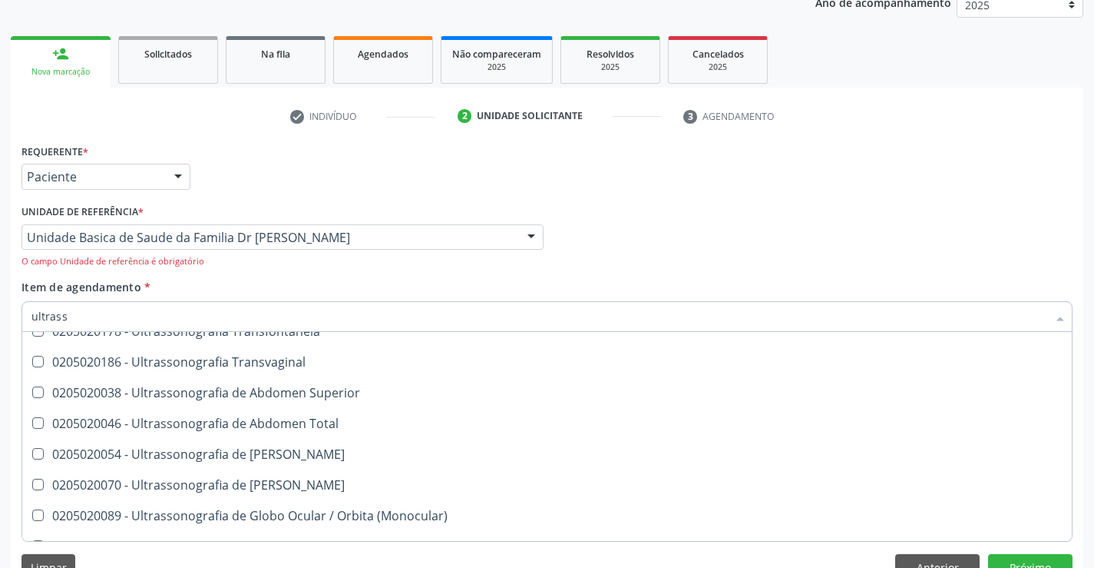
scroll to position [384, 0]
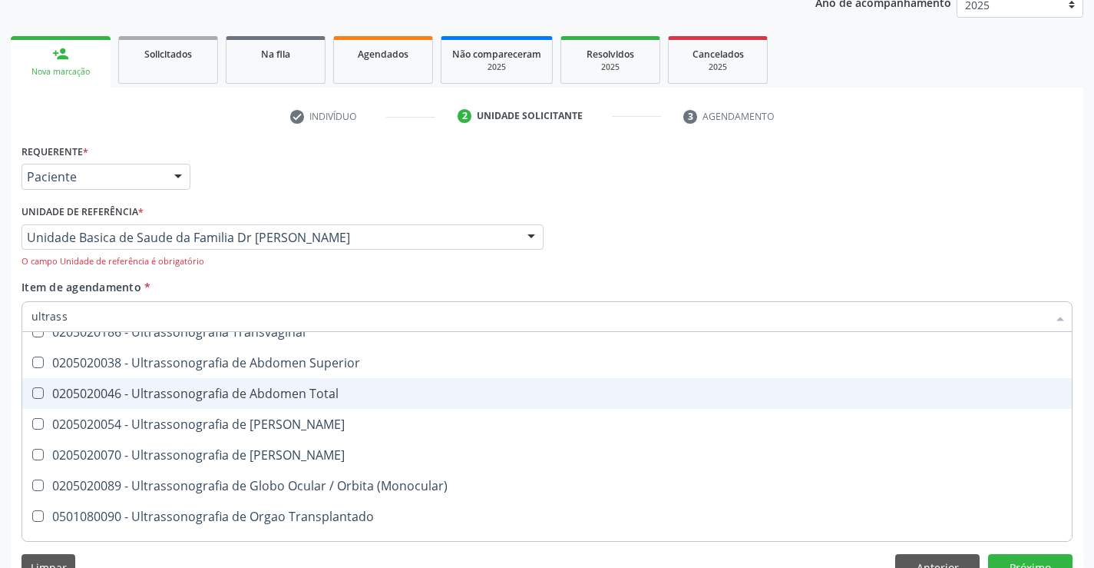
click at [343, 391] on div "0205020046 - Ultrassonografia de Abdomen Total" at bounding box center [546, 393] width 1031 height 12
checkbox Total "true"
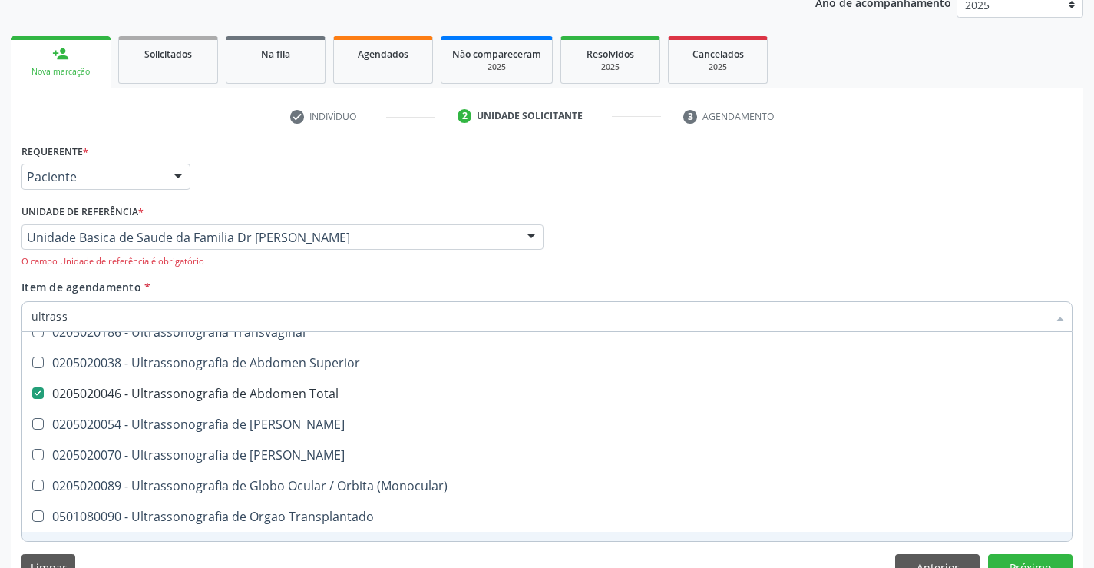
click at [1085, 521] on div "Acompanhamento Acompanhe a situação das marcações correntes e finalizadas Relat…" at bounding box center [547, 246] width 1094 height 710
checkbox X "true"
checkbox Total "false"
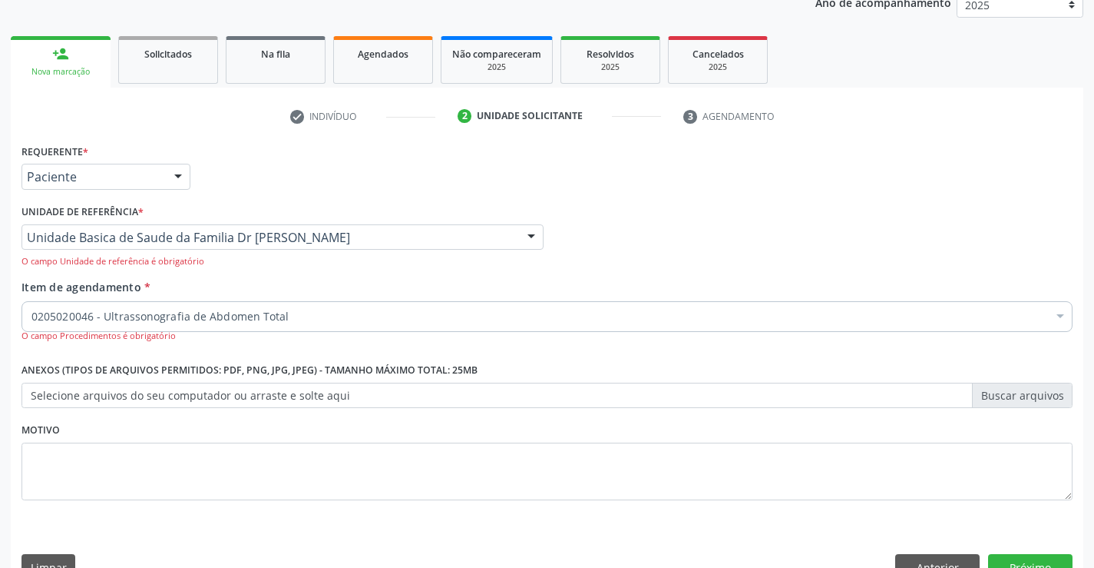
scroll to position [0, 0]
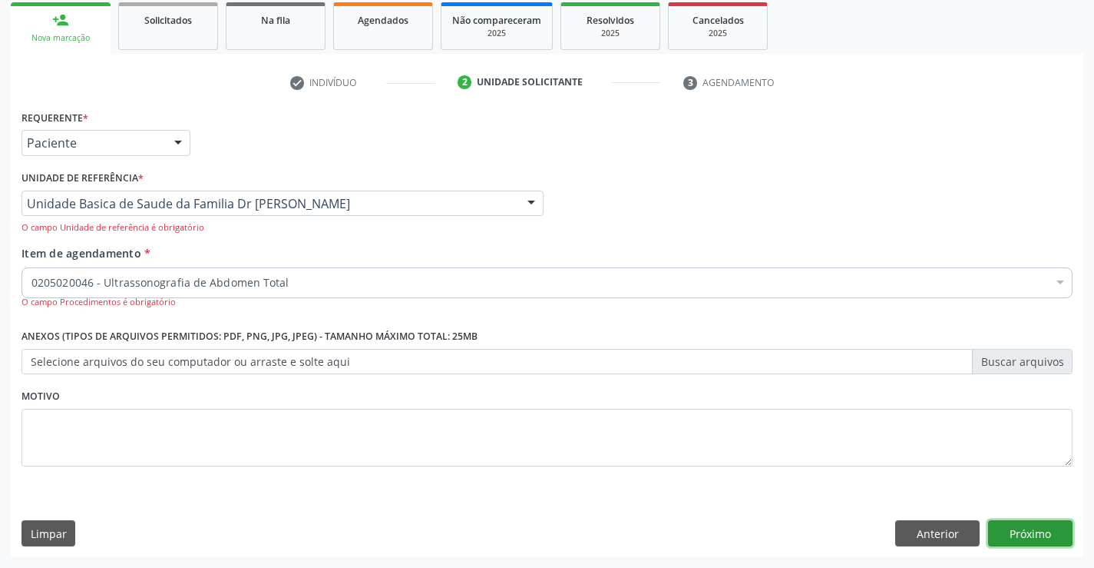
click at [1032, 527] on button "Próximo" at bounding box center [1030, 533] width 84 height 26
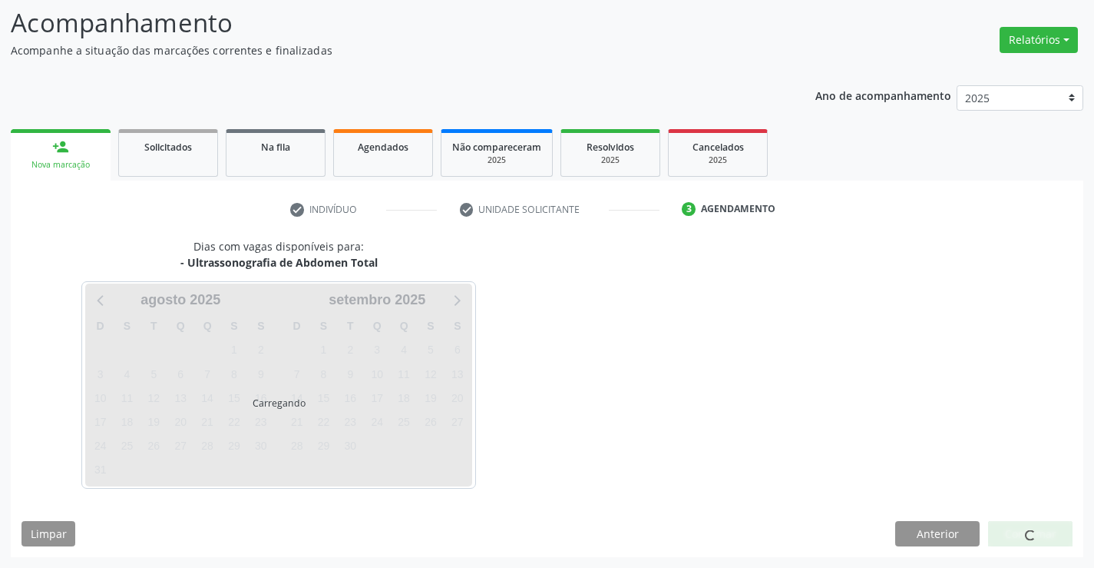
scroll to position [101, 0]
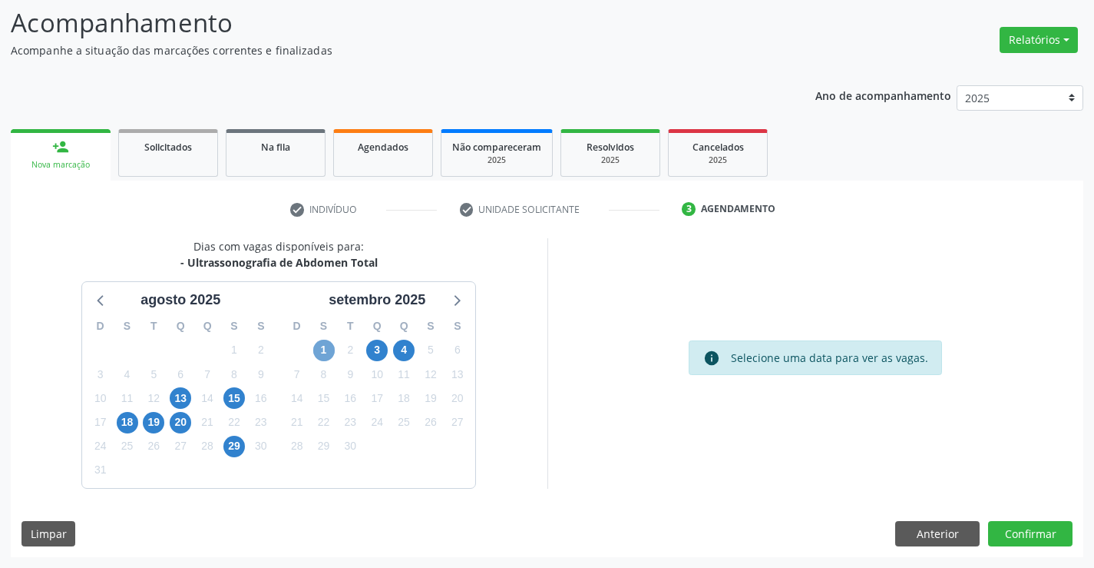
click at [321, 347] on span "1" at bounding box center [324, 350] width 22 height 22
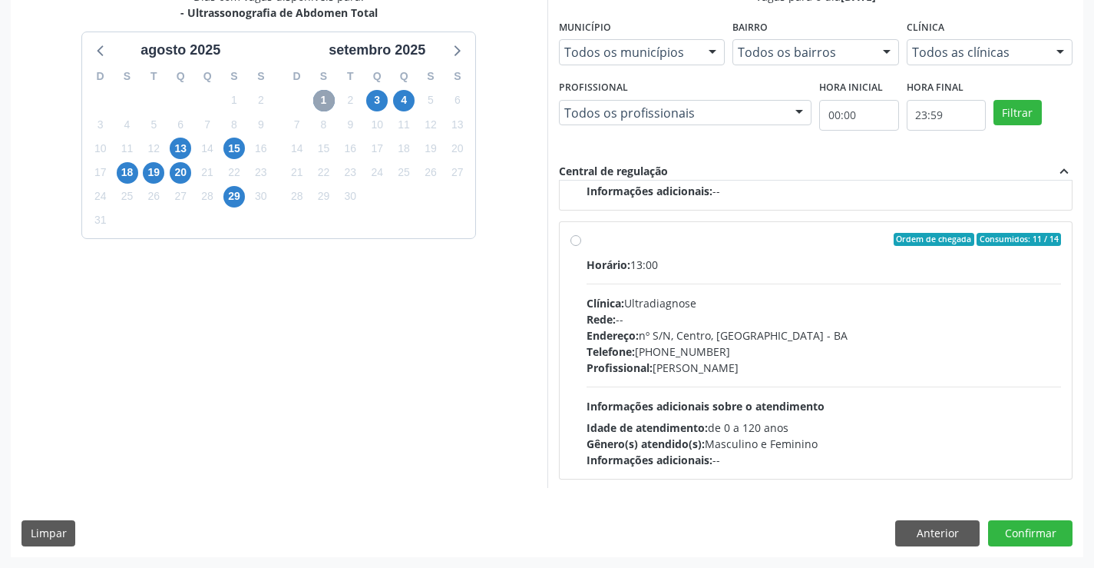
scroll to position [780, 0]
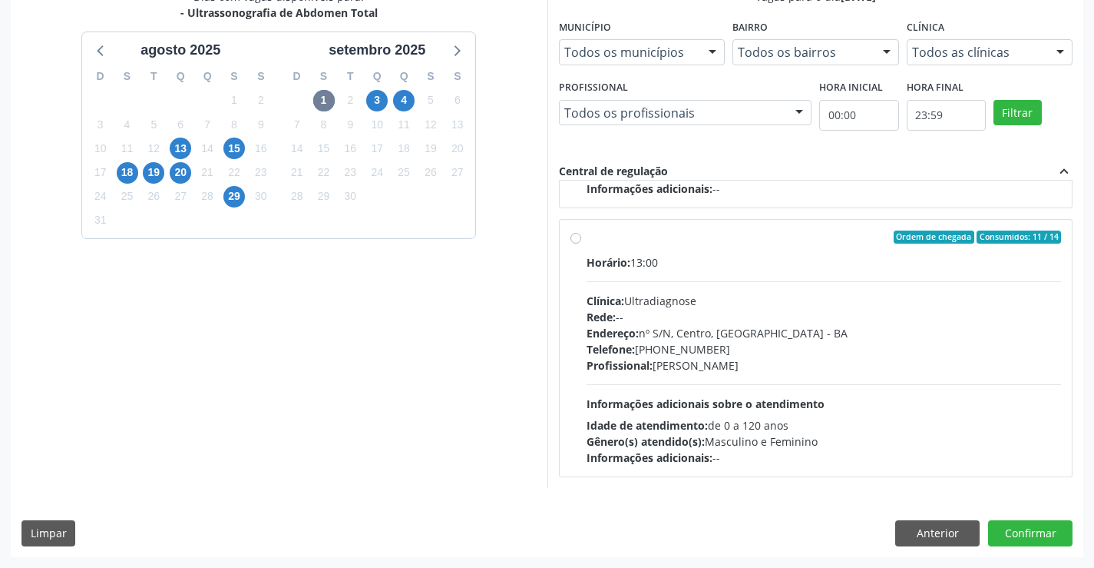
click at [719, 243] on div "Ordem de chegada Consumidos: 11 / 14" at bounding box center [824, 237] width 475 height 14
click at [581, 243] on input "Ordem de chegada Consumidos: 11 / 14 Horário: 13:00 Clínica: Ultradiagnose Rede…" at bounding box center [576, 237] width 11 height 14
radio input "true"
click at [1027, 533] on button "Confirmar" at bounding box center [1030, 533] width 84 height 26
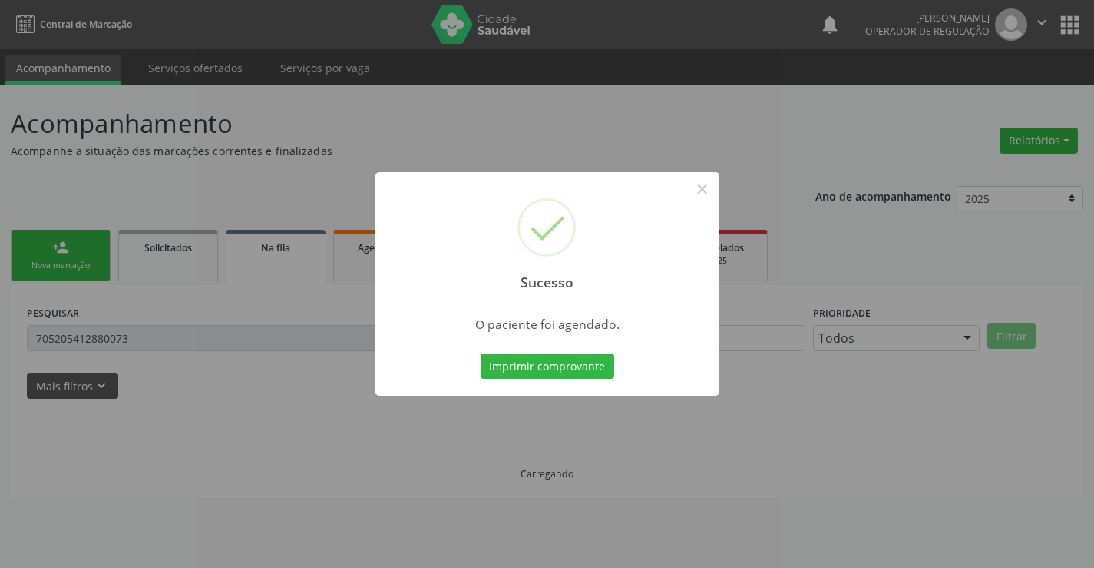
scroll to position [0, 0]
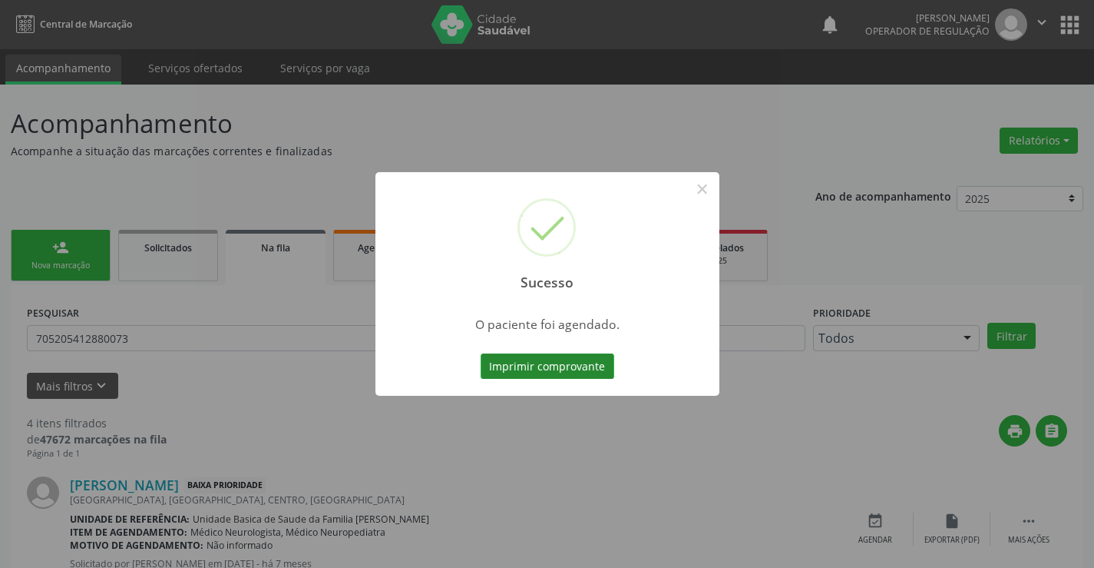
click at [553, 358] on button "Imprimir comprovante" at bounding box center [548, 366] width 134 height 26
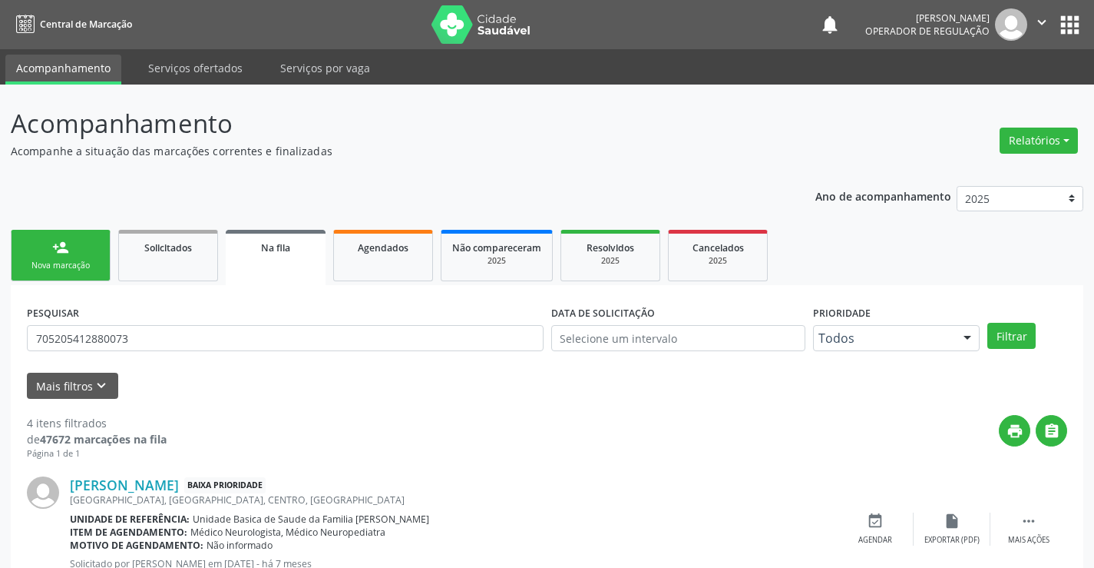
click at [48, 260] on div "Nova marcação" at bounding box center [60, 266] width 77 height 12
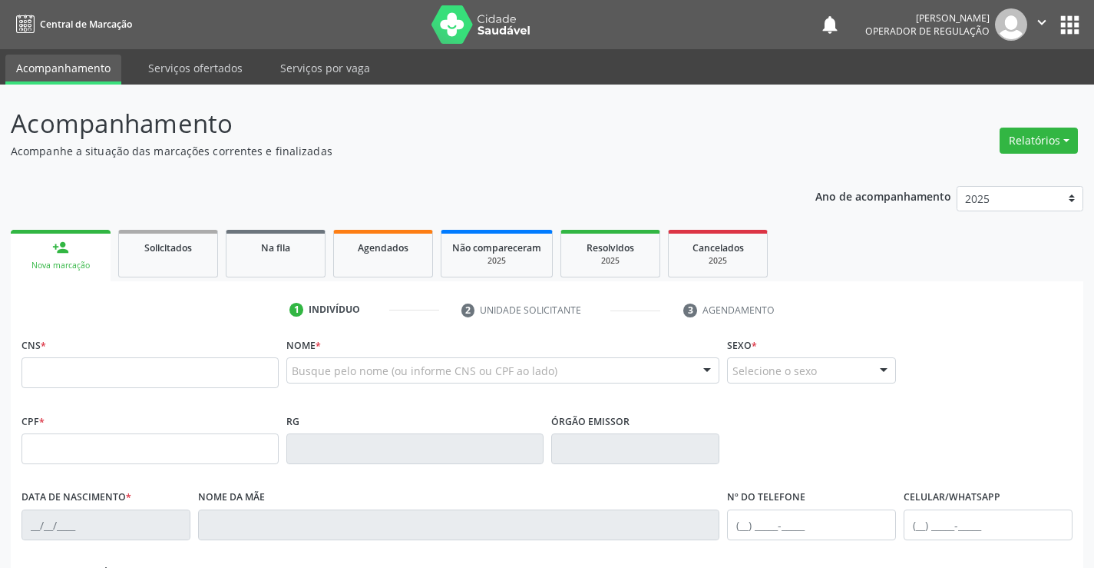
click at [1037, 16] on icon "" at bounding box center [1042, 22] width 17 height 17
click at [992, 91] on link "Sair" at bounding box center [1003, 94] width 106 height 22
